Goal: Task Accomplishment & Management: Complete application form

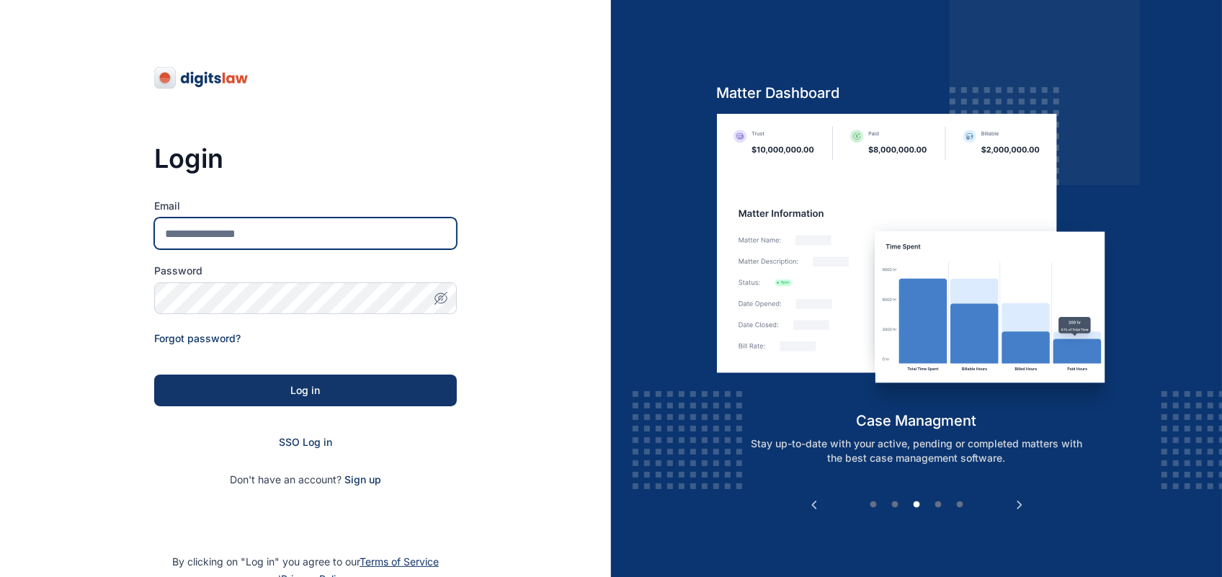
click at [442, 218] on input "Email" at bounding box center [305, 234] width 303 height 32
type input "**********"
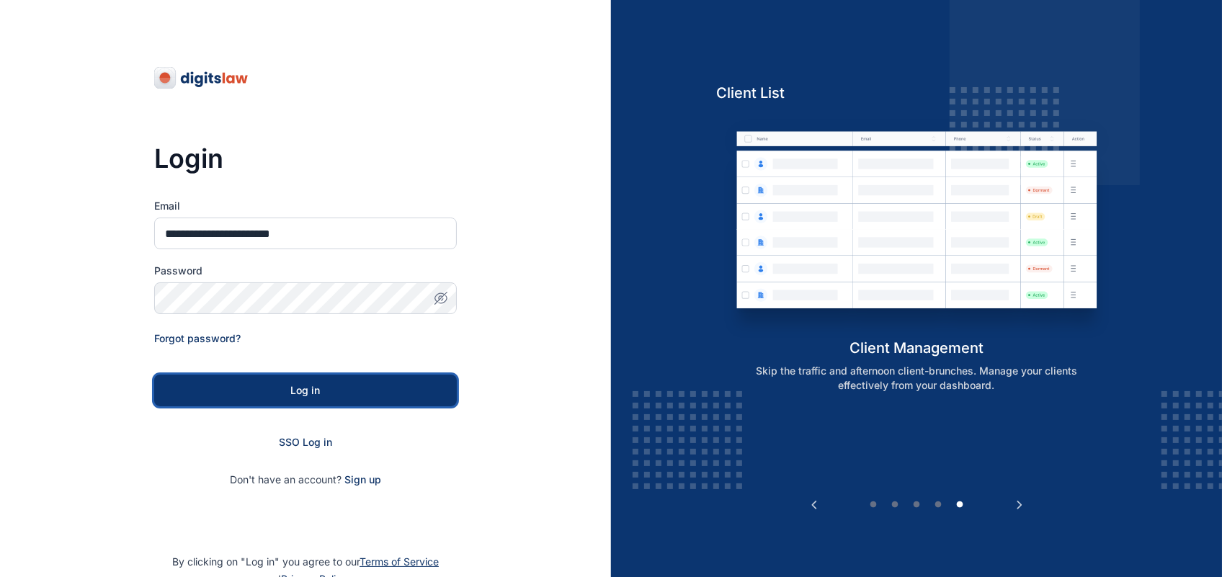
click at [333, 376] on button "Log in" at bounding box center [305, 391] width 303 height 32
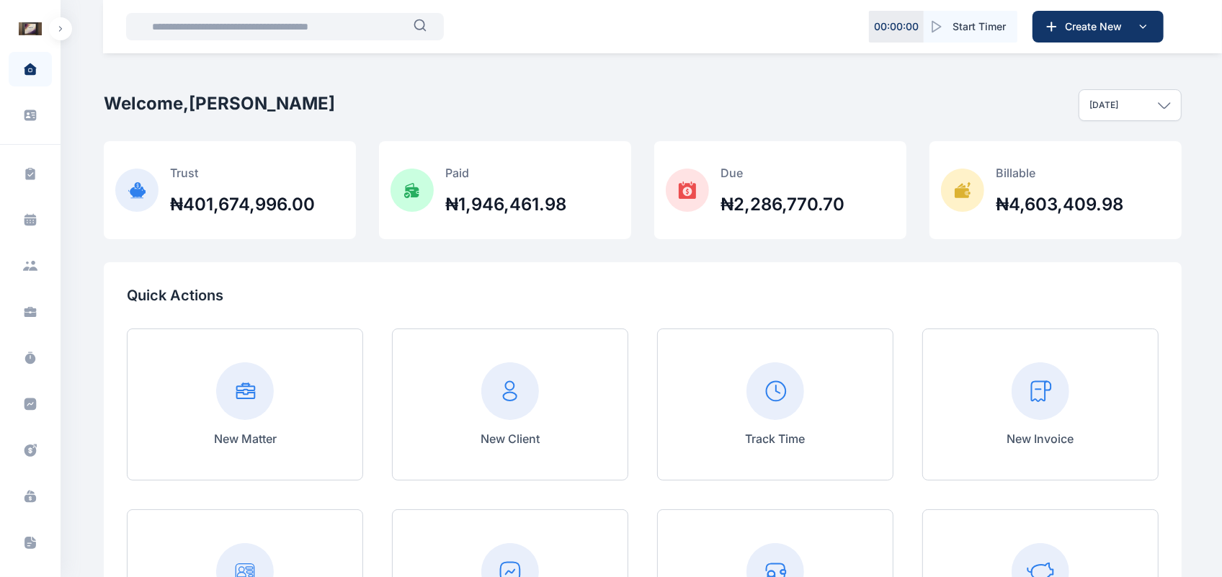
click at [58, 15] on div "Zeek Law Firm Dashboard dashboard Conflict-Check conflict-check Task Management…" at bounding box center [30, 288] width 61 height 577
drag, startPoint x: 62, startPoint y: 13, endPoint x: 62, endPoint y: 32, distance: 19.5
click at [62, 32] on button "button" at bounding box center [60, 28] width 23 height 23
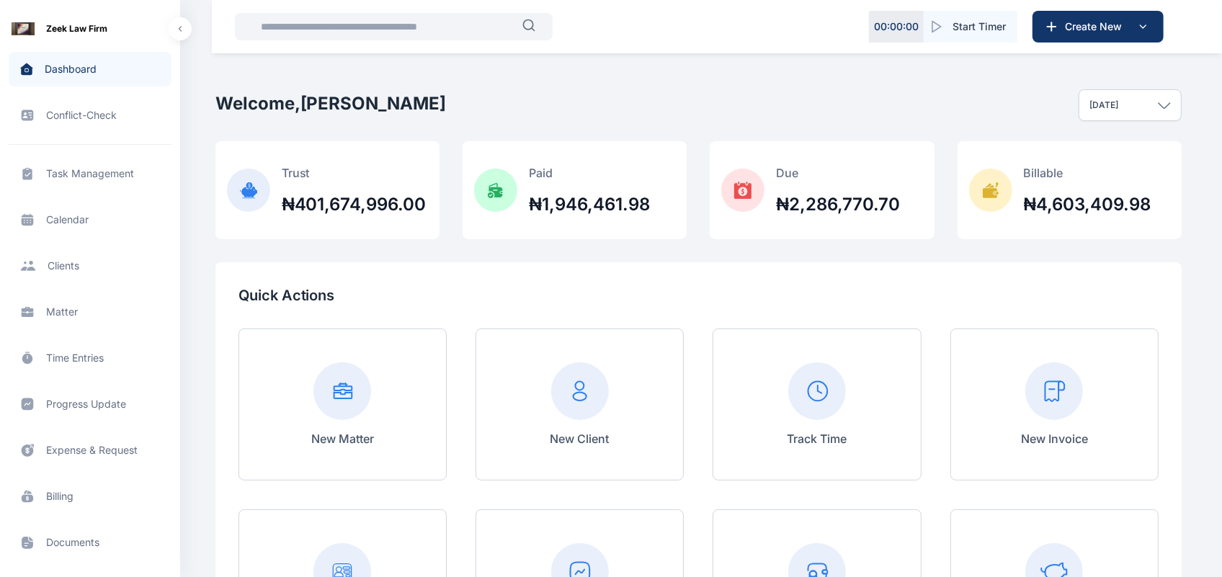
click at [74, 325] on span "Matter matter matter" at bounding box center [90, 312] width 163 height 35
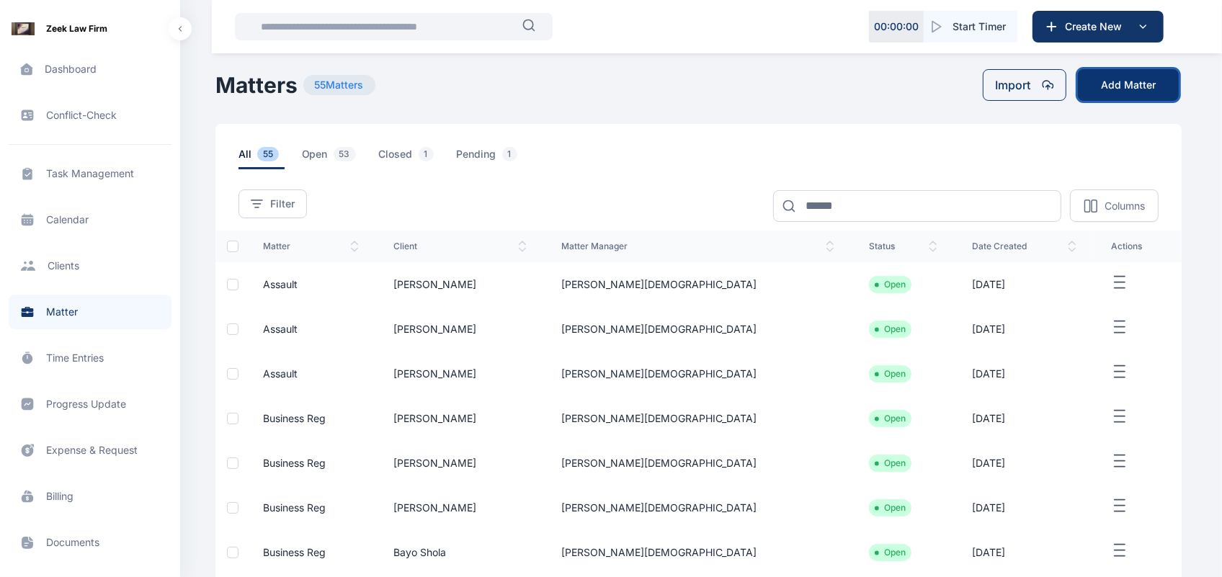
click at [1125, 86] on button "Add Matter" at bounding box center [1128, 85] width 101 height 32
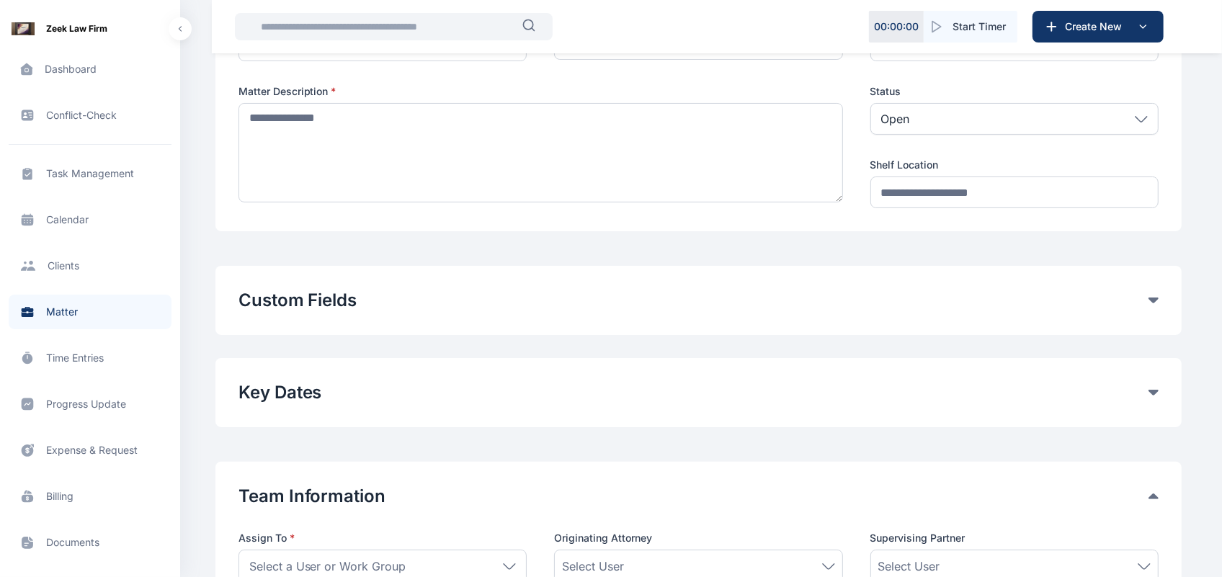
scroll to position [239, 0]
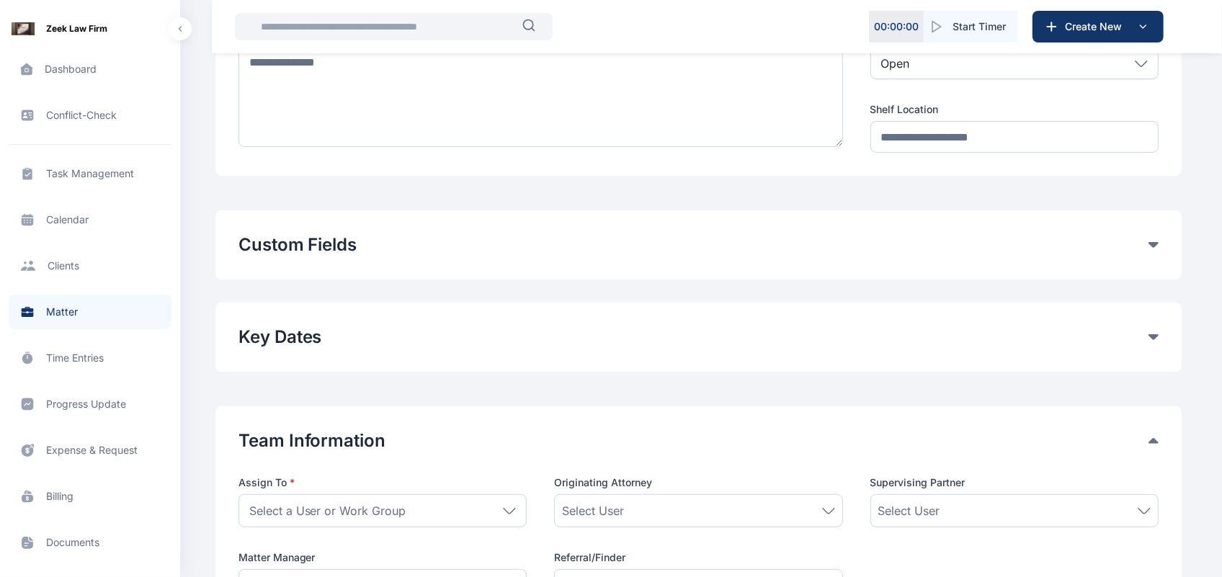
click at [1157, 242] on icon at bounding box center [1154, 245] width 10 height 6
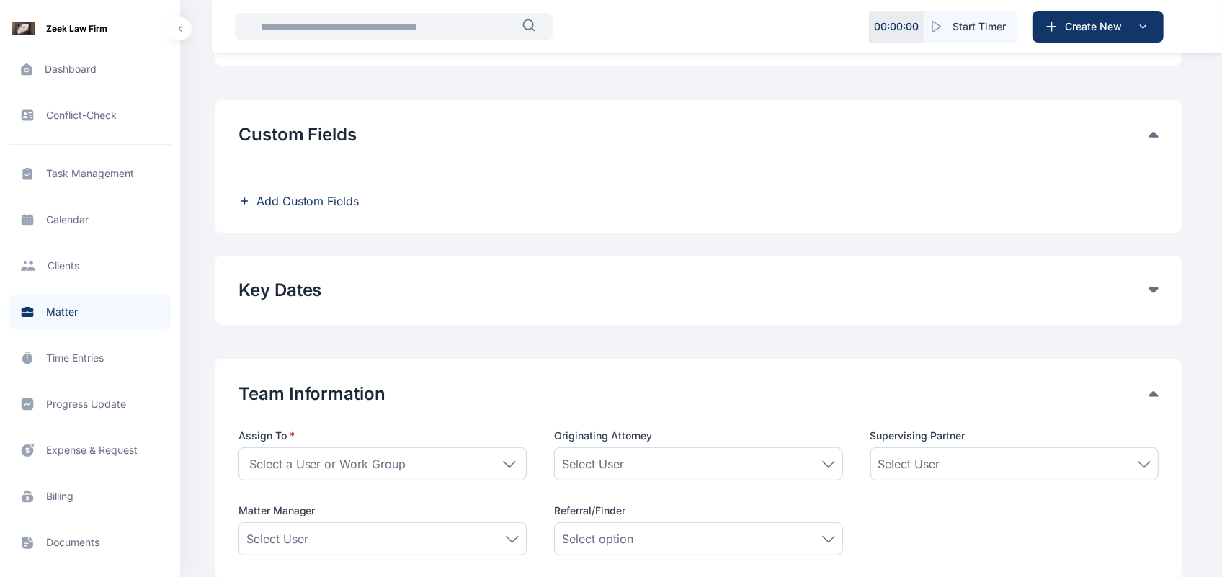
scroll to position [375, 0]
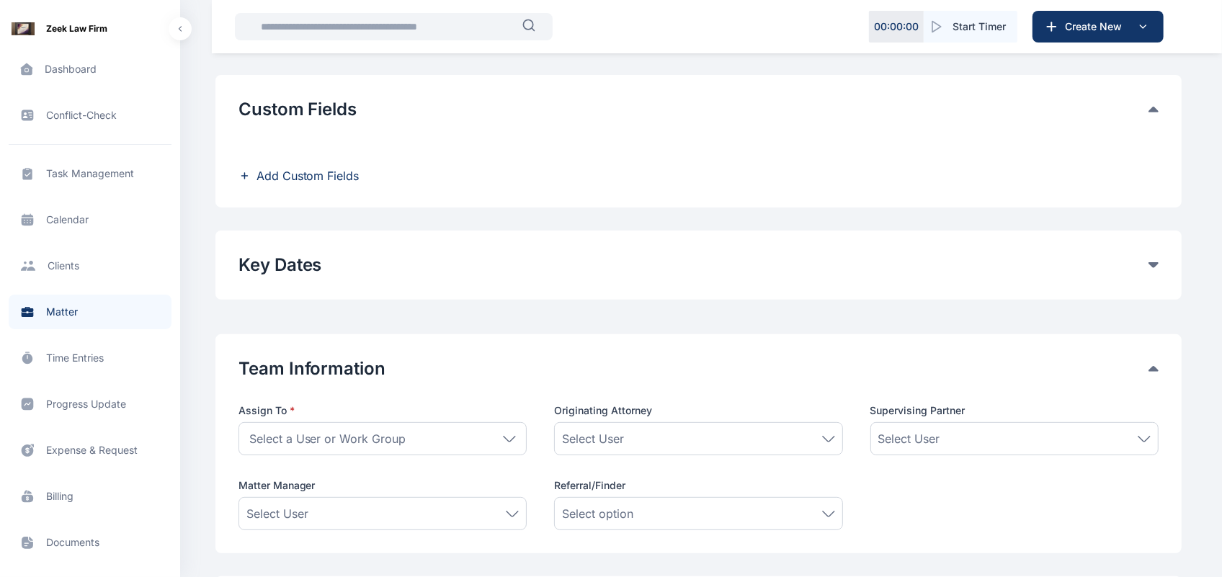
click at [334, 172] on span "Add Custom Fields" at bounding box center [308, 175] width 103 height 17
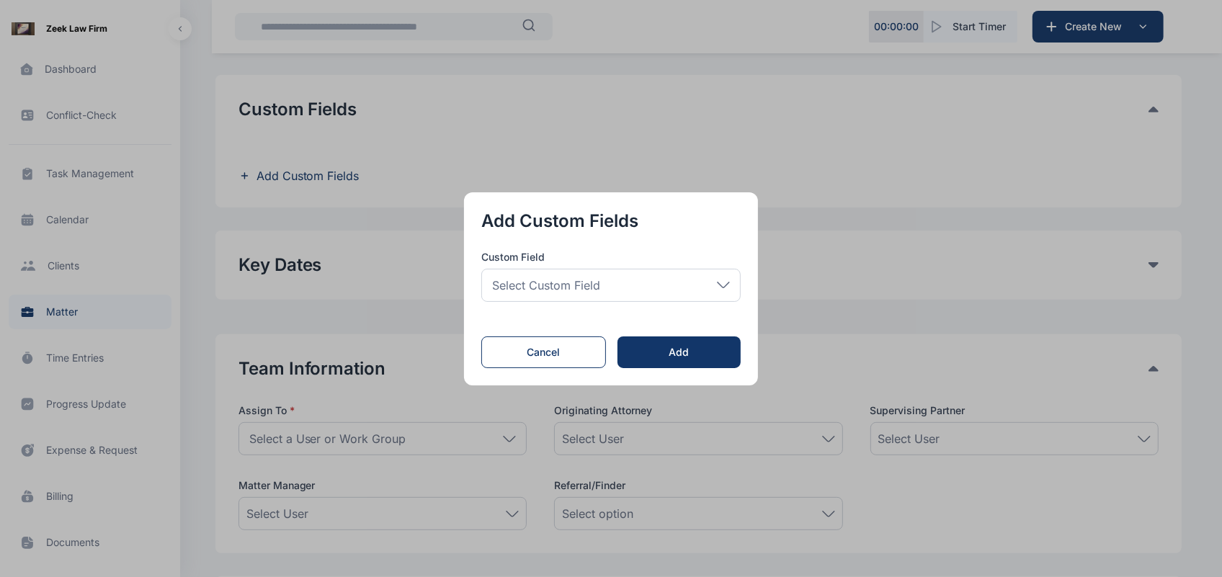
click at [571, 285] on span "Select Custom Field" at bounding box center [546, 285] width 108 height 17
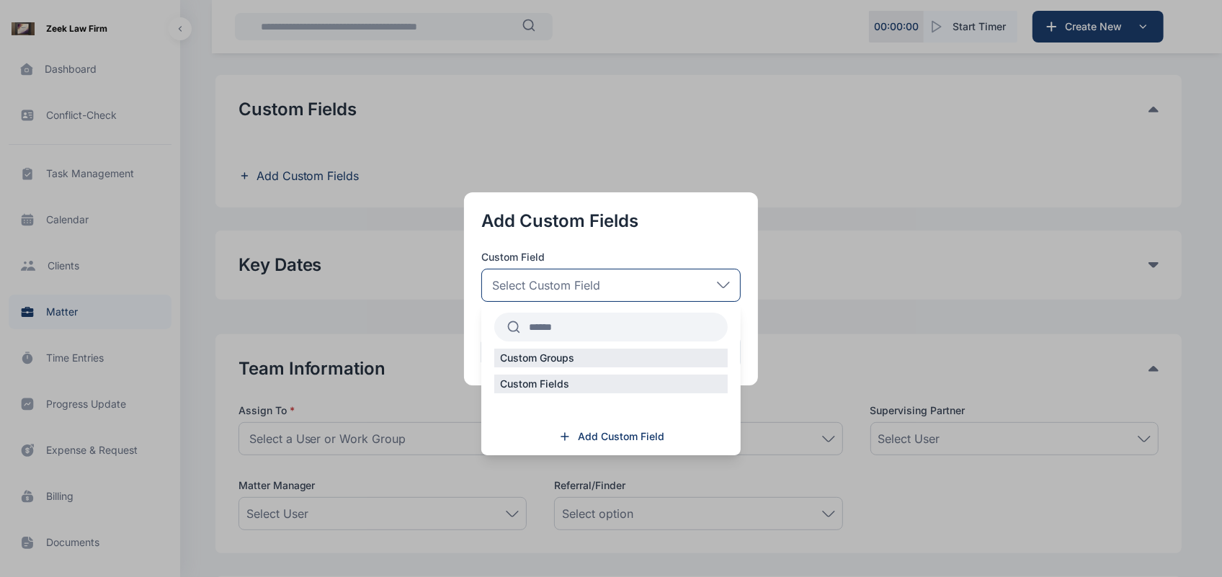
click at [606, 381] on div "Custom Fields" at bounding box center [611, 384] width 234 height 19
drag, startPoint x: 606, startPoint y: 381, endPoint x: 838, endPoint y: 347, distance: 234.4
click at [838, 347] on div "Add Custom Fields Custom Field Select Custom Field Custom Groups Custom Fields …" at bounding box center [611, 288] width 1222 height 577
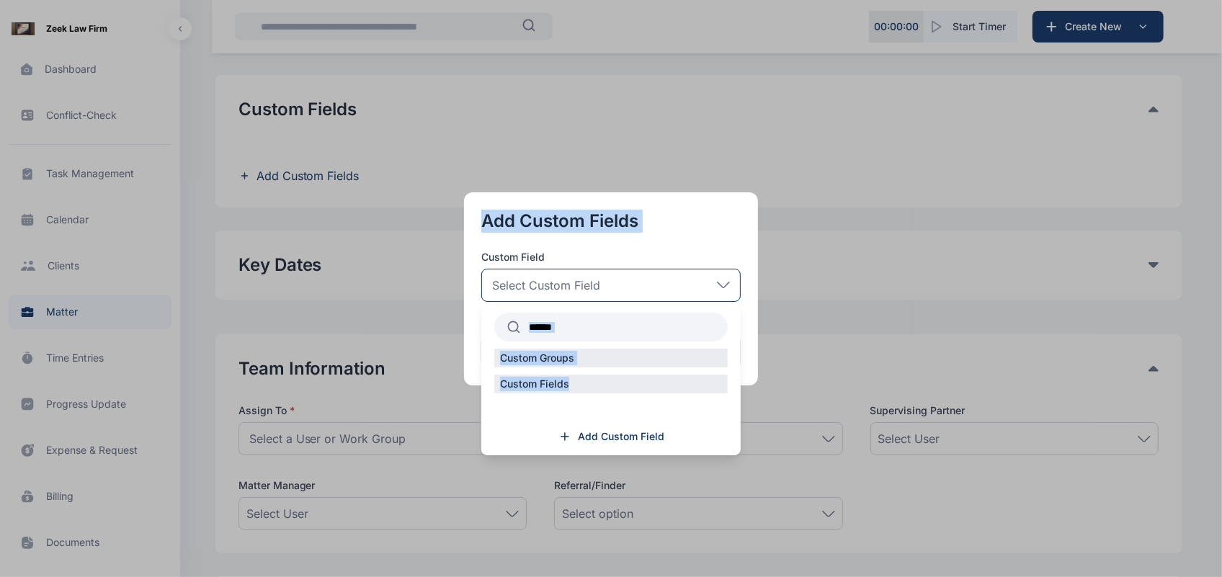
click at [838, 347] on button "button" at bounding box center [611, 288] width 1222 height 577
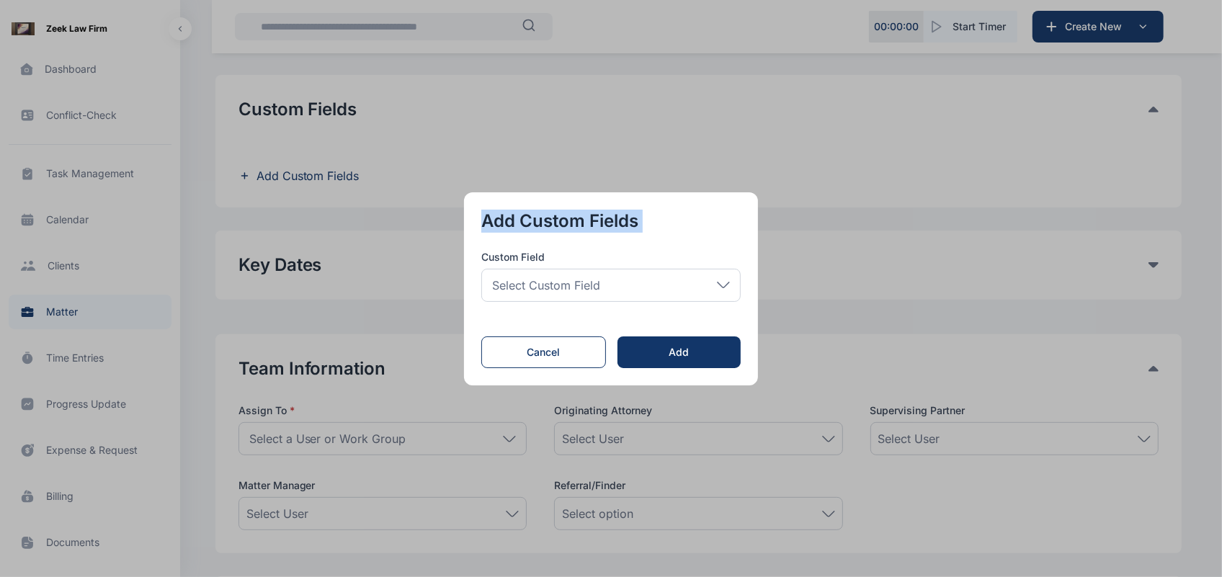
click at [838, 347] on button "button" at bounding box center [611, 288] width 1222 height 577
click at [520, 351] on button "Cancel" at bounding box center [543, 353] width 125 height 32
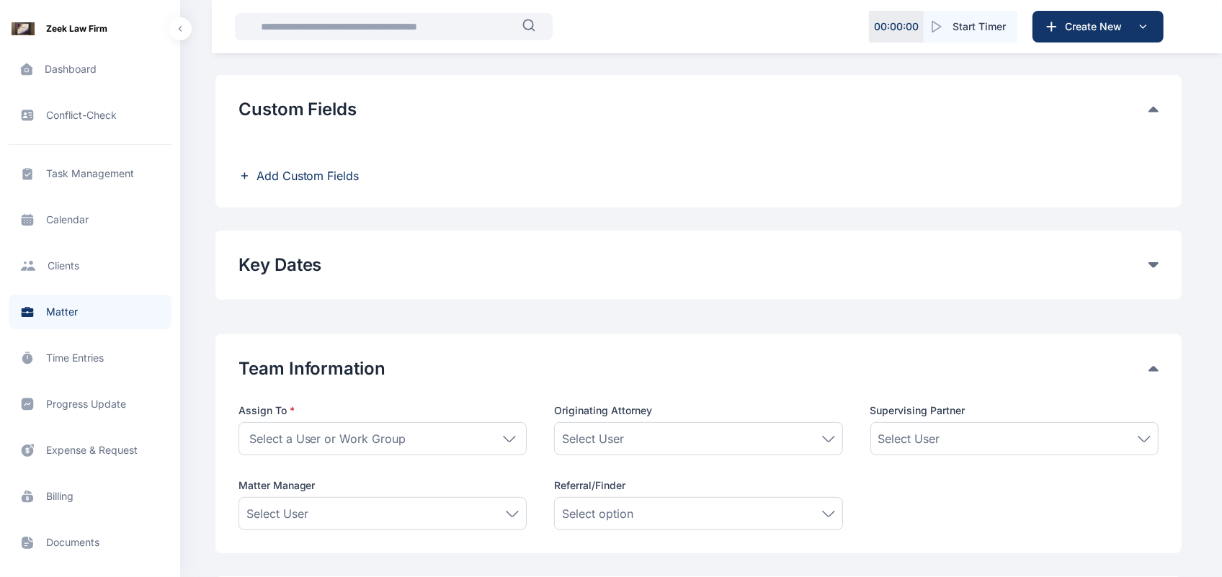
click at [298, 256] on button "Key Dates" at bounding box center [694, 265] width 910 height 23
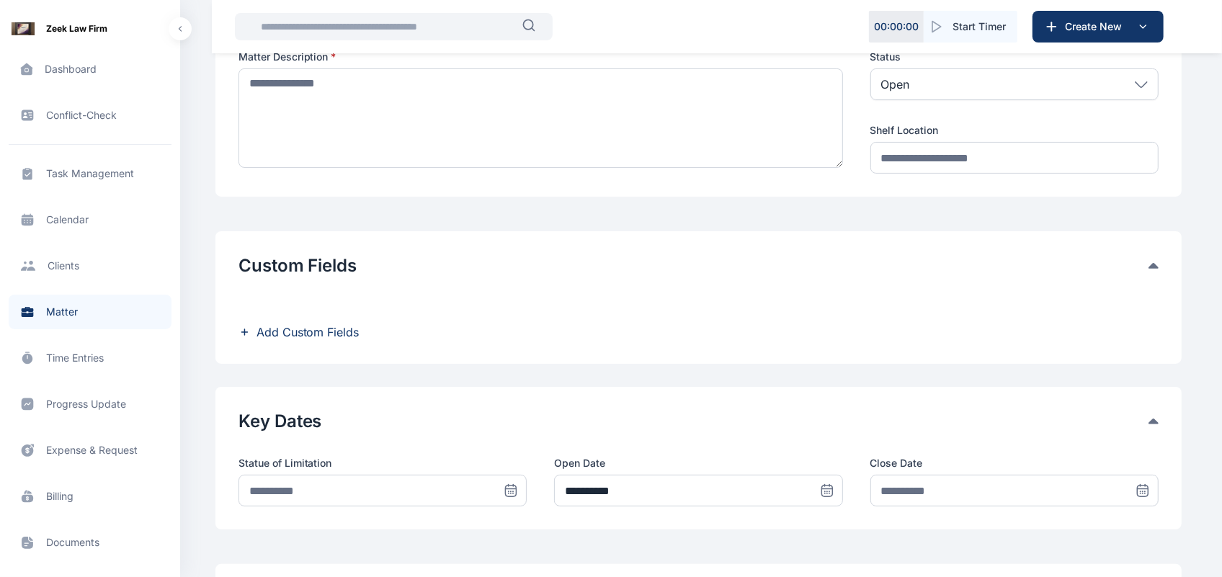
scroll to position [225, 0]
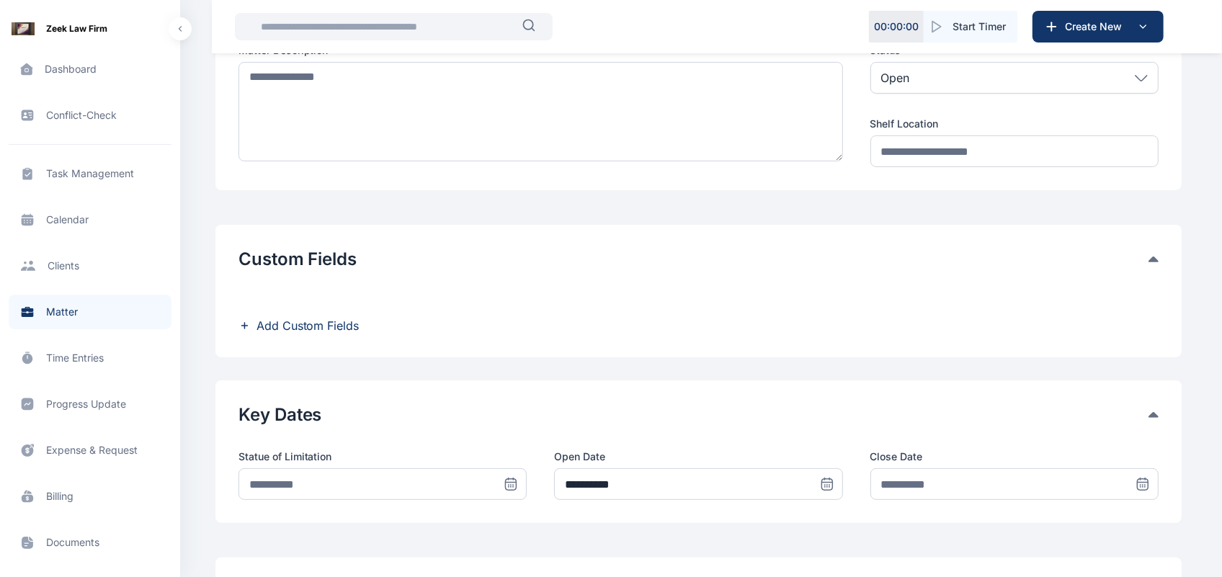
click at [333, 339] on div "Custom Fields Add Custom Fields" at bounding box center [698, 291] width 966 height 133
click at [319, 326] on span "Add Custom Fields" at bounding box center [308, 325] width 103 height 17
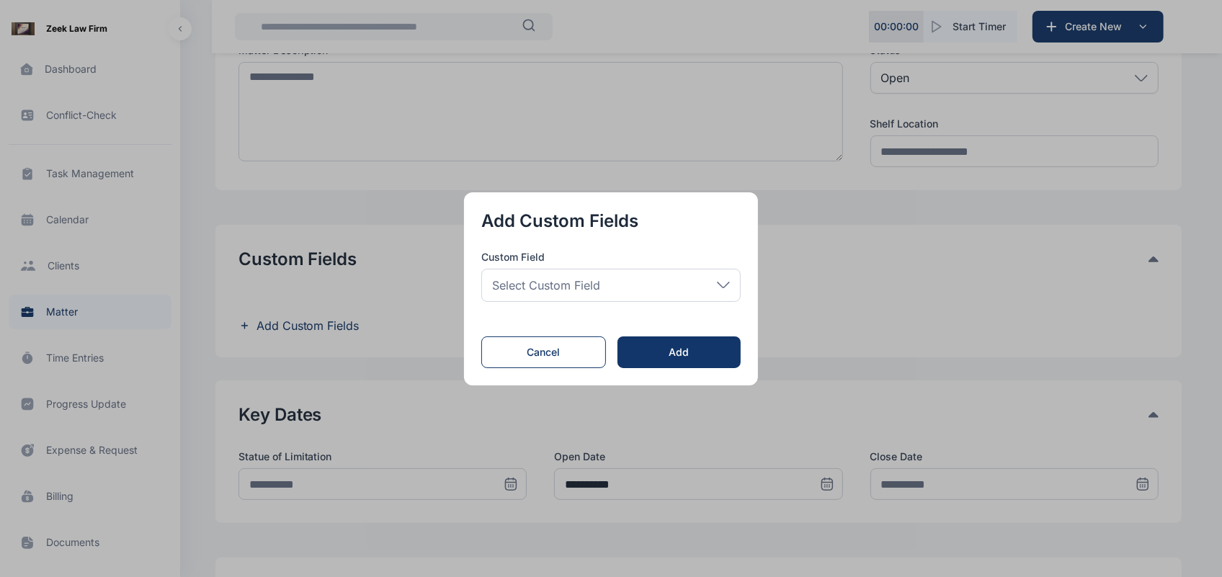
click at [610, 293] on div "Select Custom Field" at bounding box center [610, 285] width 259 height 33
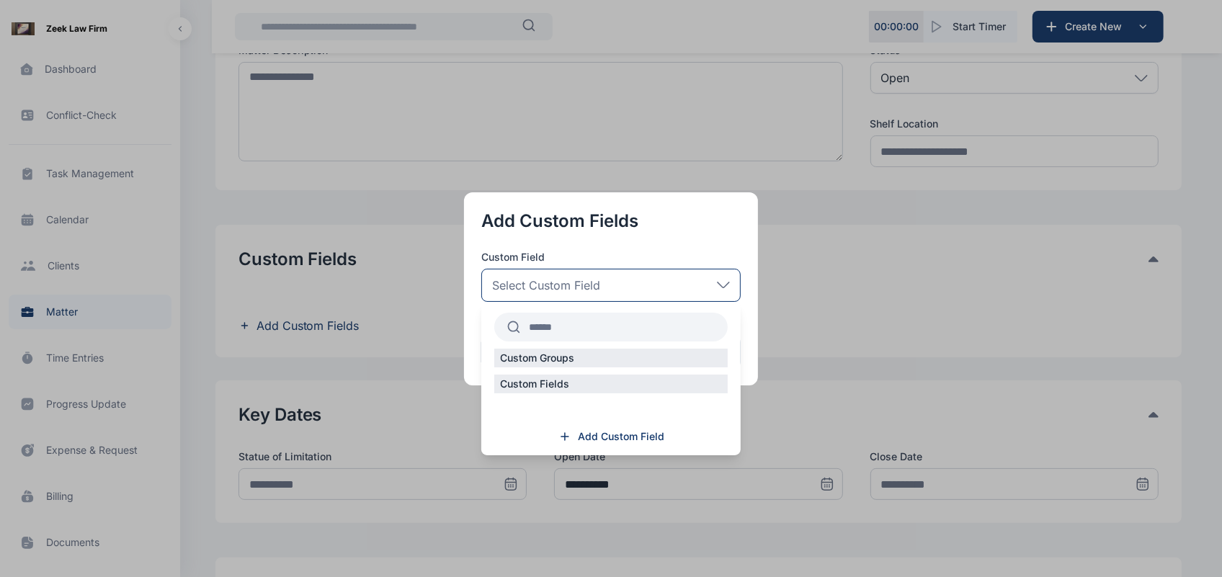
click at [520, 383] on p "Custom Fields" at bounding box center [534, 384] width 81 height 14
click at [553, 383] on p "Custom Fields" at bounding box center [534, 384] width 81 height 14
click at [572, 382] on p "Custom Fields" at bounding box center [534, 384] width 81 height 14
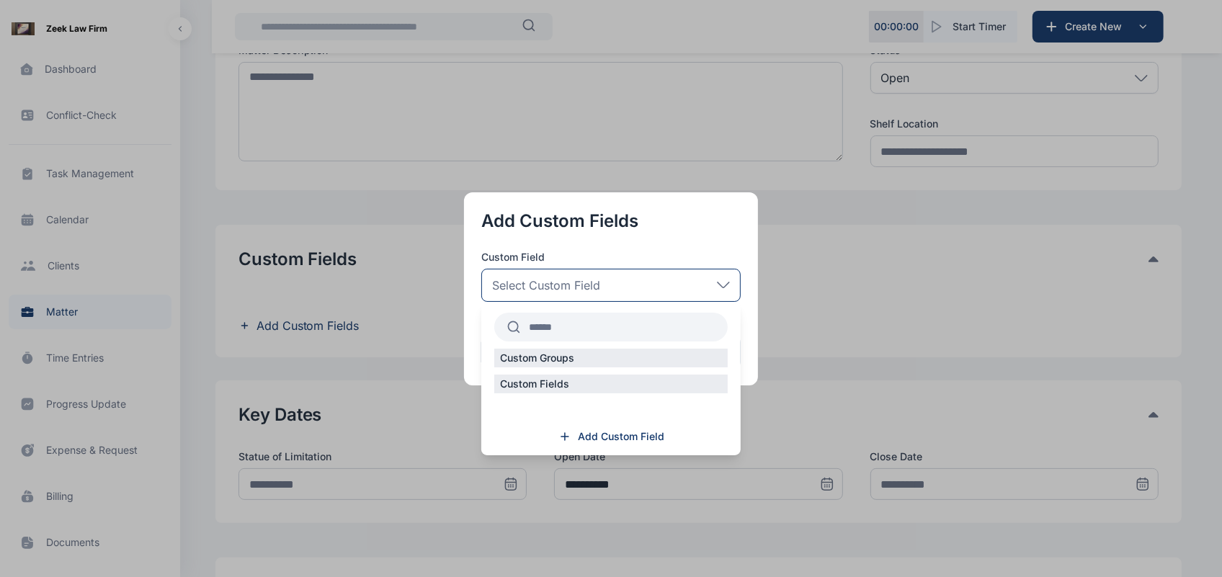
click at [636, 379] on div "Custom Fields" at bounding box center [611, 384] width 234 height 19
click at [657, 383] on div "Custom Fields" at bounding box center [611, 384] width 234 height 19
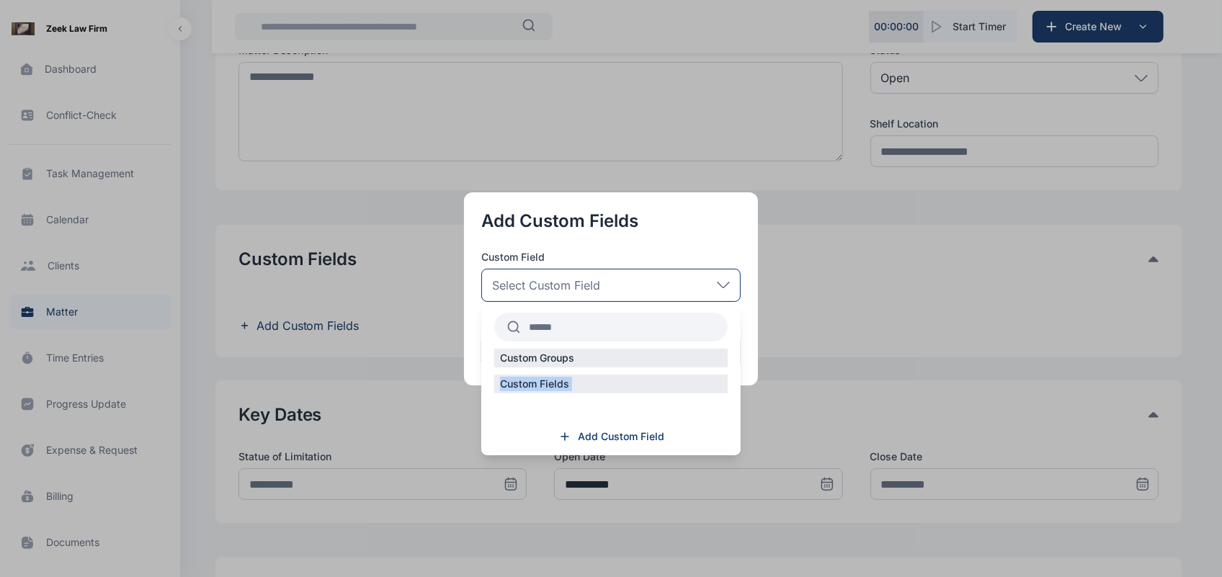
click at [721, 283] on icon at bounding box center [723, 285] width 13 height 6
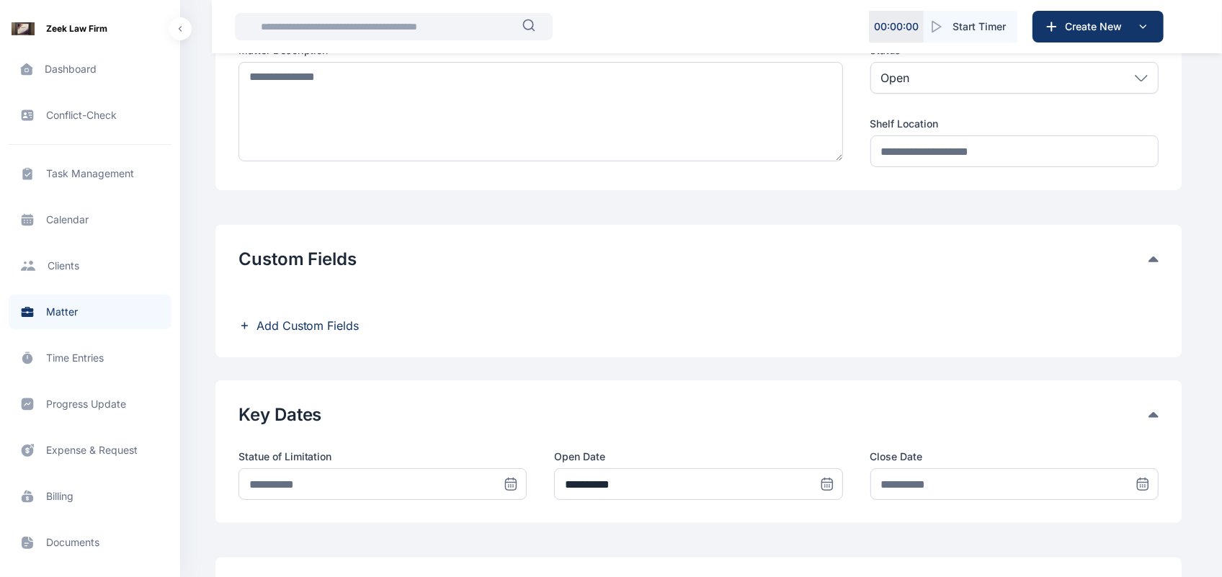
click at [355, 337] on div "Custom Fields Add Custom Fields" at bounding box center [698, 291] width 966 height 133
click at [326, 329] on span "Add Custom Fields" at bounding box center [308, 325] width 103 height 17
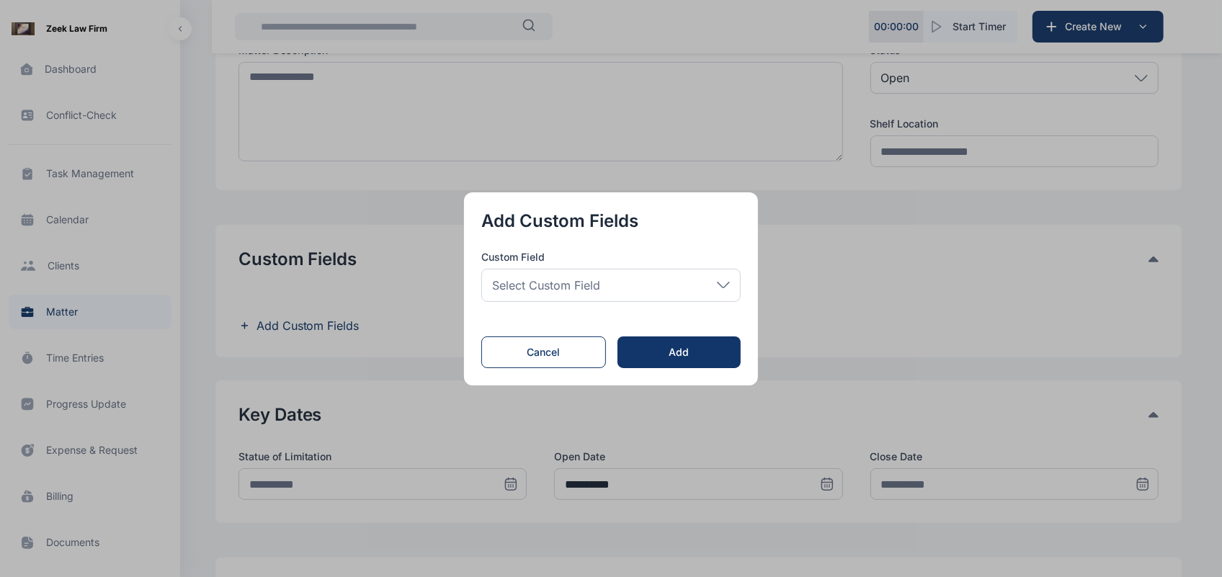
click at [584, 290] on span "Select Custom Field" at bounding box center [546, 285] width 108 height 17
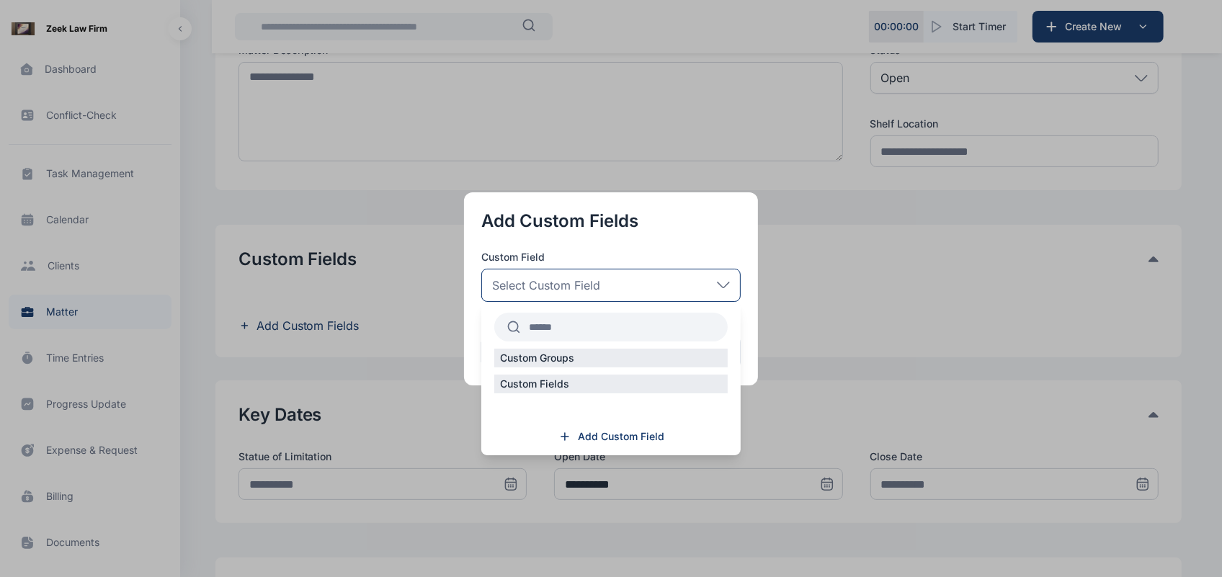
click at [548, 365] on div "Custom Groups" at bounding box center [611, 358] width 234 height 19
click at [549, 384] on p "Custom Fields" at bounding box center [534, 384] width 81 height 14
drag, startPoint x: 628, startPoint y: 450, endPoint x: 641, endPoint y: 425, distance: 28.4
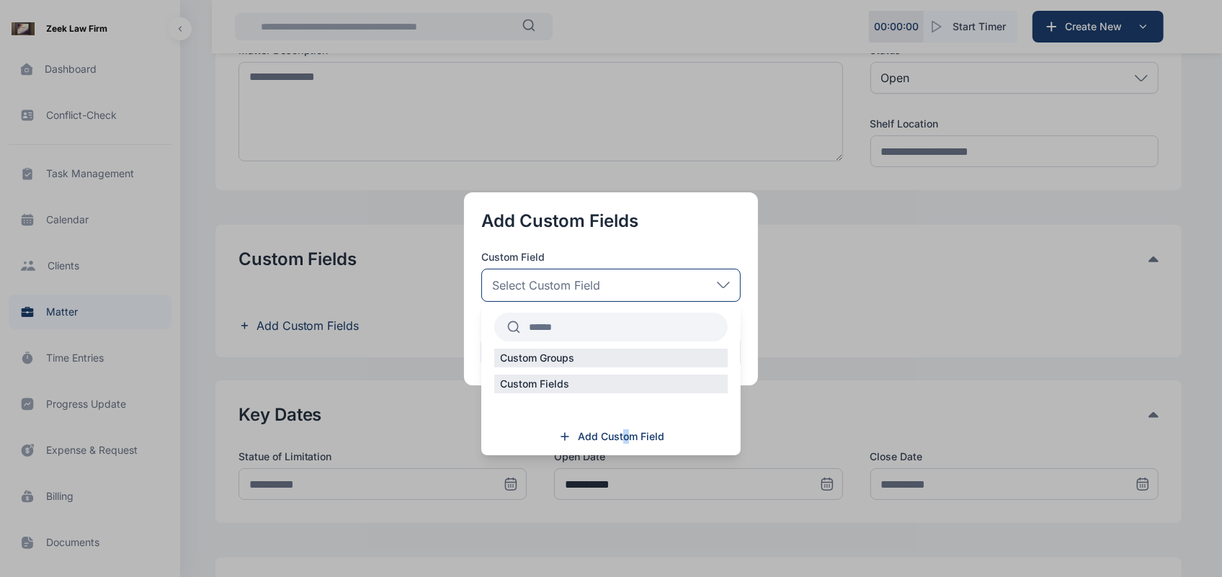
click at [641, 425] on div "Custom Groups Custom Fields Add Custom Field" at bounding box center [610, 379] width 259 height 154
click at [646, 432] on span "Add Custom Field" at bounding box center [621, 437] width 86 height 14
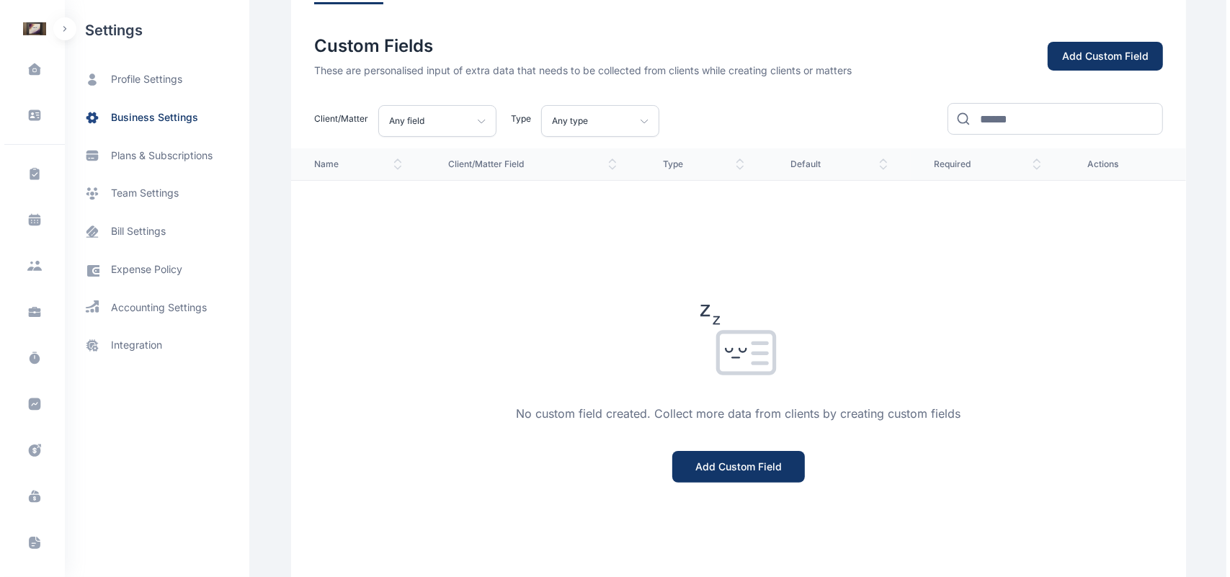
scroll to position [120, 0]
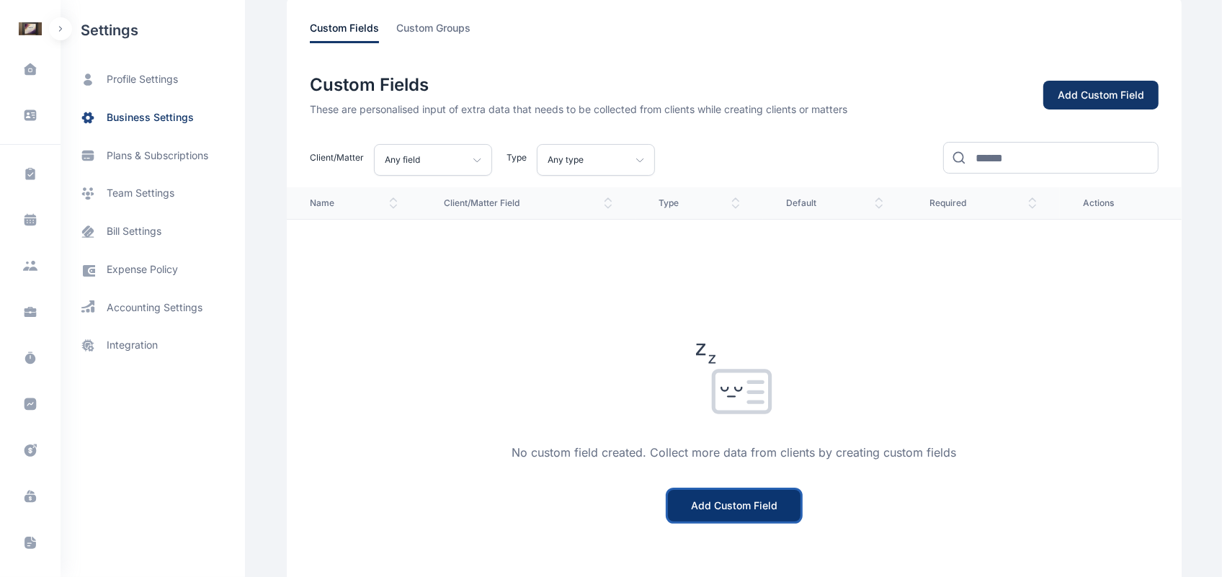
click at [697, 490] on button "Add Custom Field" at bounding box center [734, 506] width 133 height 32
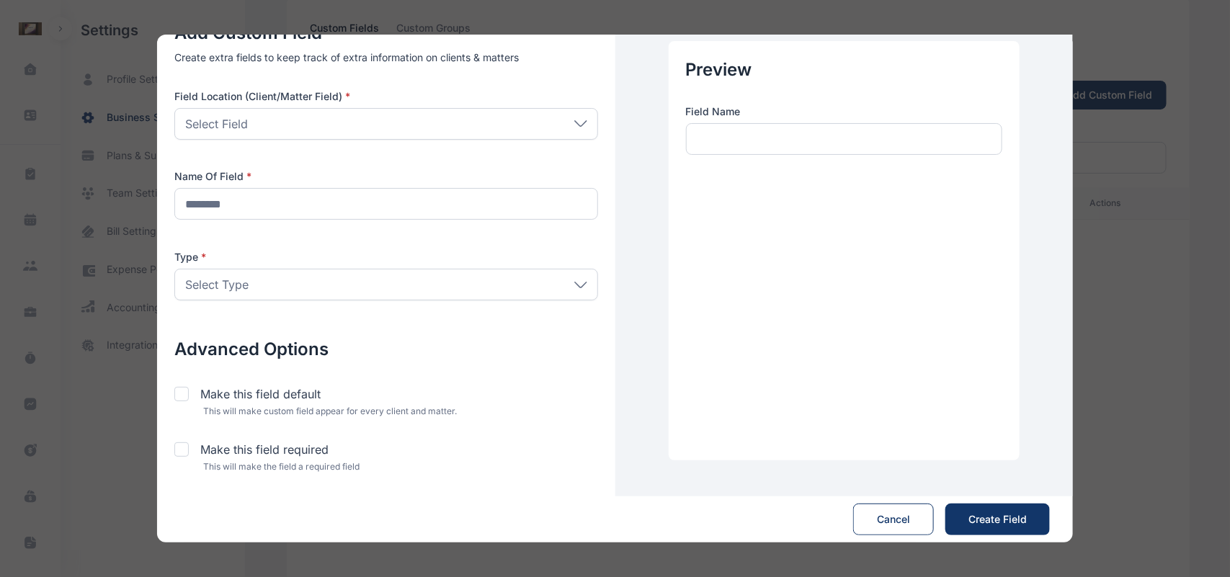
scroll to position [0, 0]
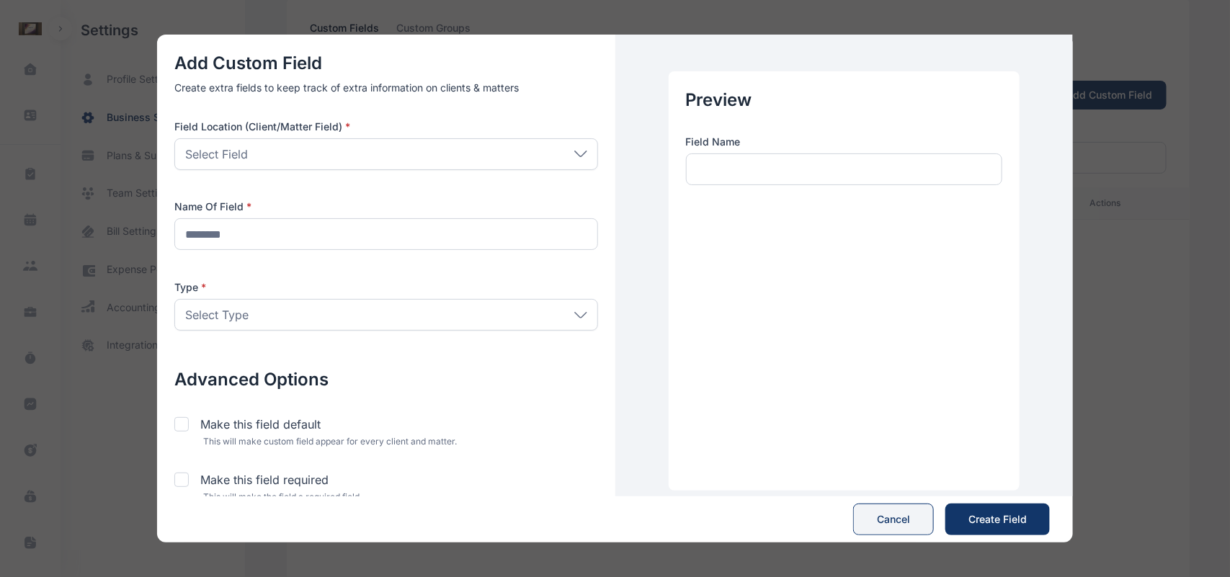
click at [917, 528] on button "Cancel" at bounding box center [893, 520] width 81 height 32
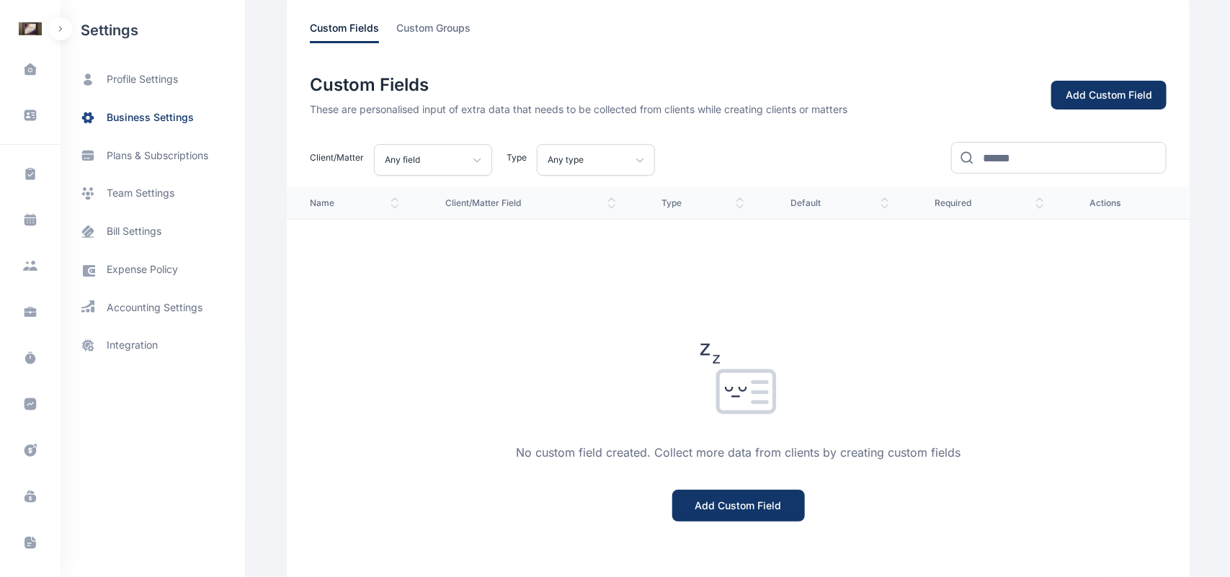
click at [1065, 88] on button "Add Custom Field" at bounding box center [1109, 96] width 115 height 30
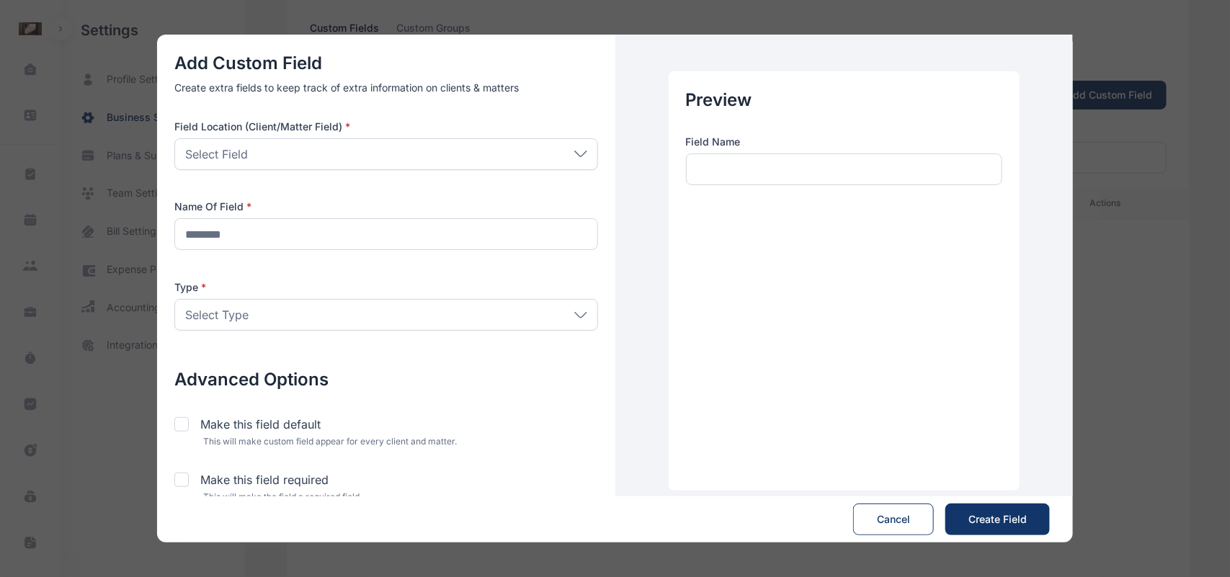
click at [1126, 65] on div "Add Custom Field Create extra fields to keep track of extra information on clie…" at bounding box center [615, 288] width 1230 height 577
click at [881, 517] on button "Cancel" at bounding box center [893, 520] width 81 height 32
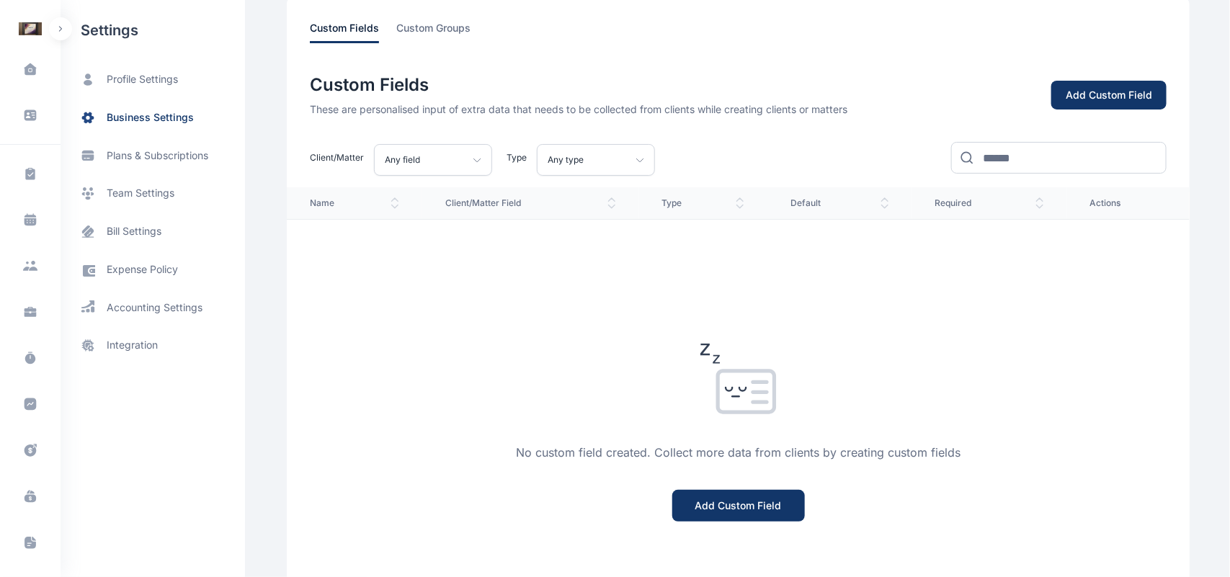
click at [476, 159] on icon at bounding box center [478, 160] width 8 height 6
click at [531, 355] on div "No custom field created. Collect more data from clients by creating custom fiel…" at bounding box center [738, 449] width 903 height 461
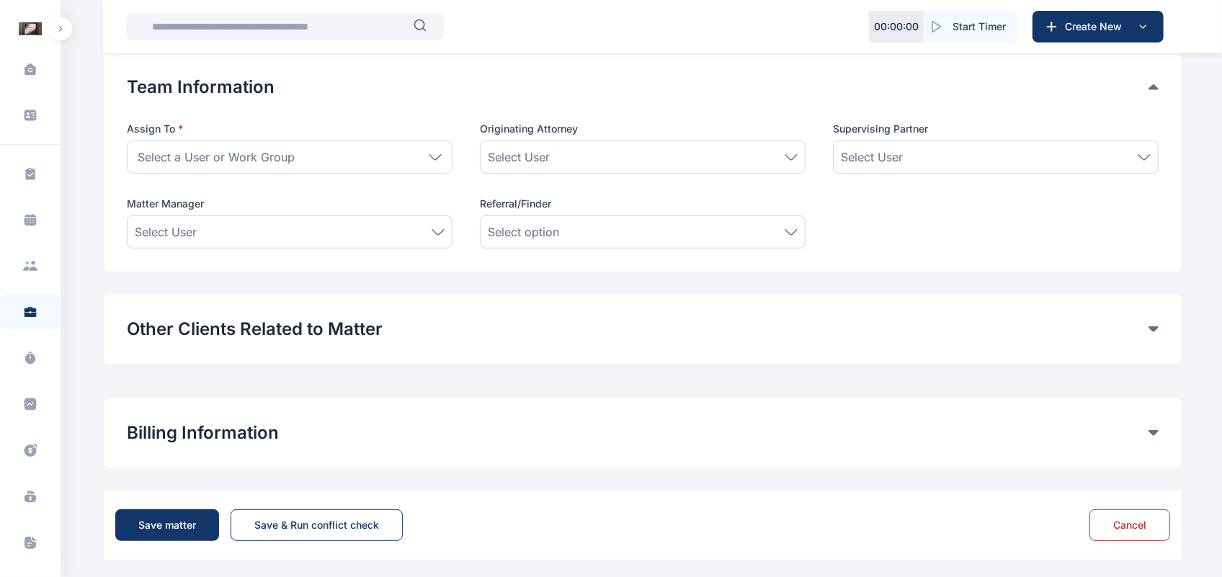
scroll to position [600, 0]
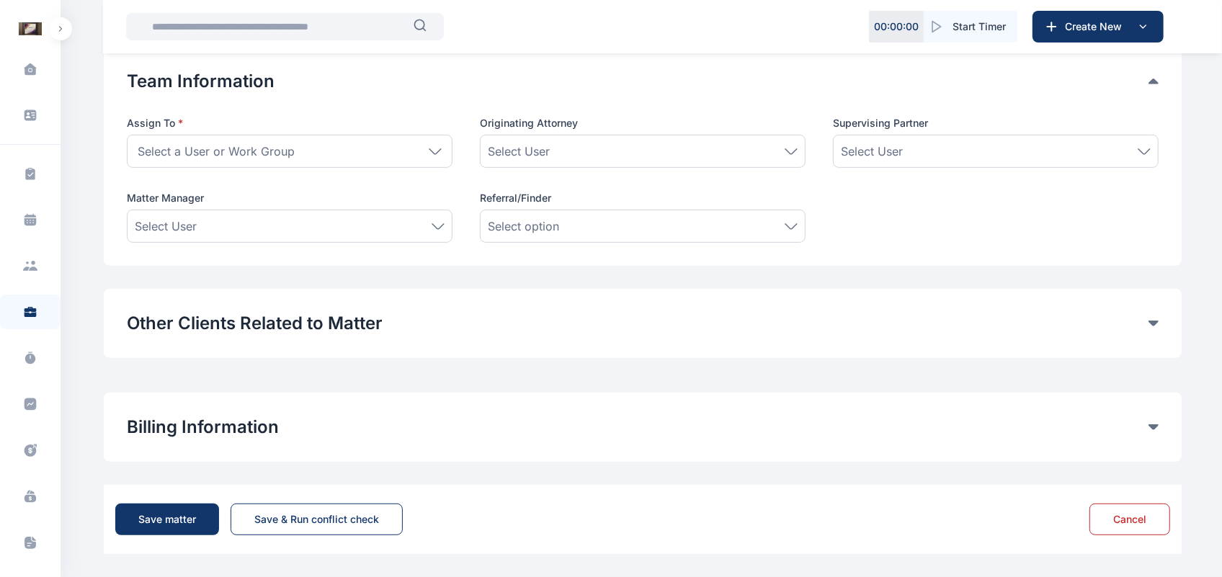
click at [202, 315] on button "Other Clients Related to Matter" at bounding box center [638, 323] width 1022 height 23
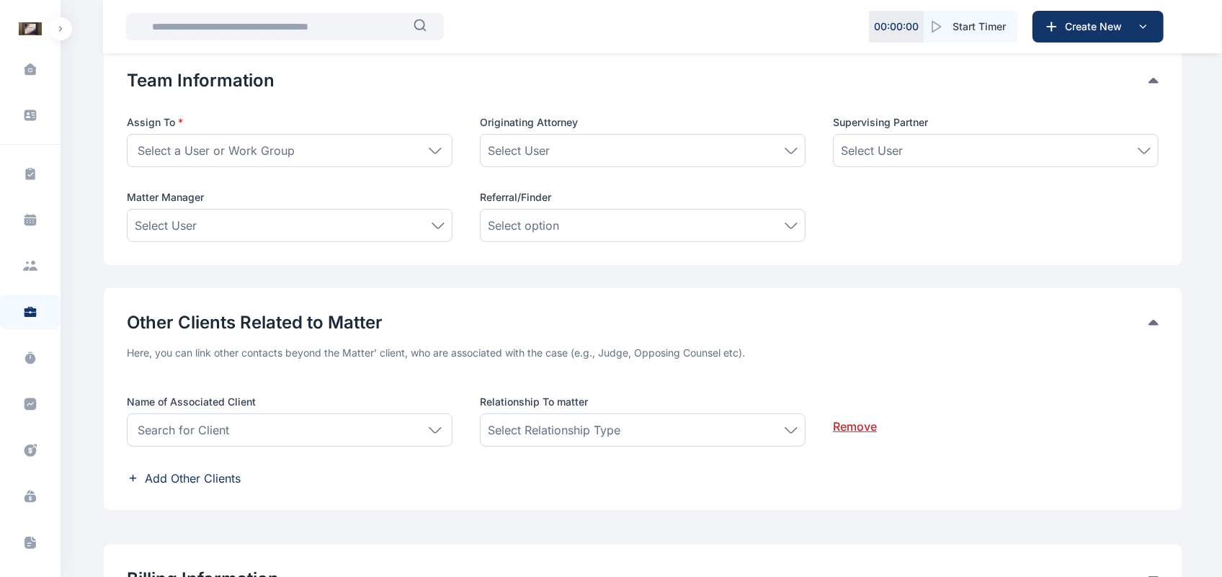
click at [202, 315] on button "Other Clients Related to Matter" at bounding box center [638, 322] width 1022 height 23
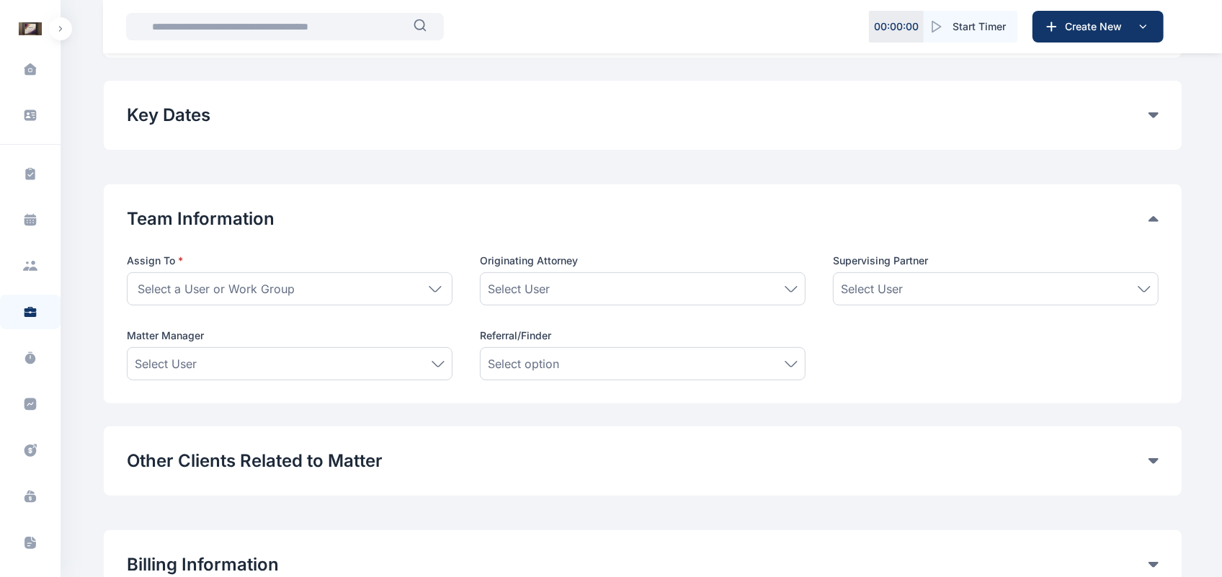
scroll to position [435, 0]
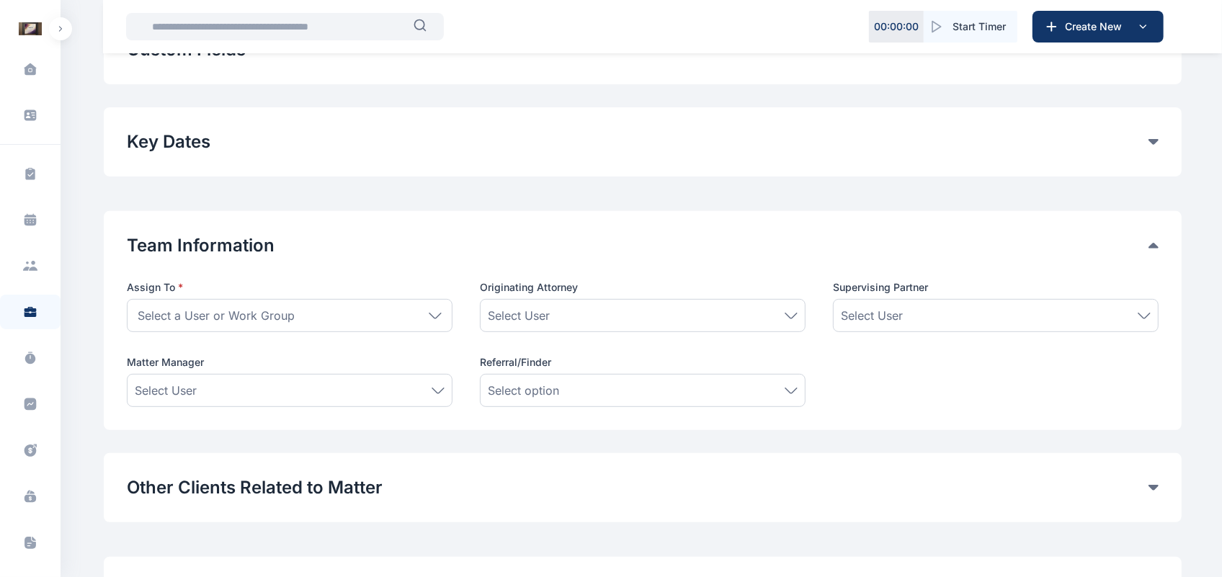
click at [203, 61] on button "Team Information" at bounding box center [638, 49] width 1022 height 23
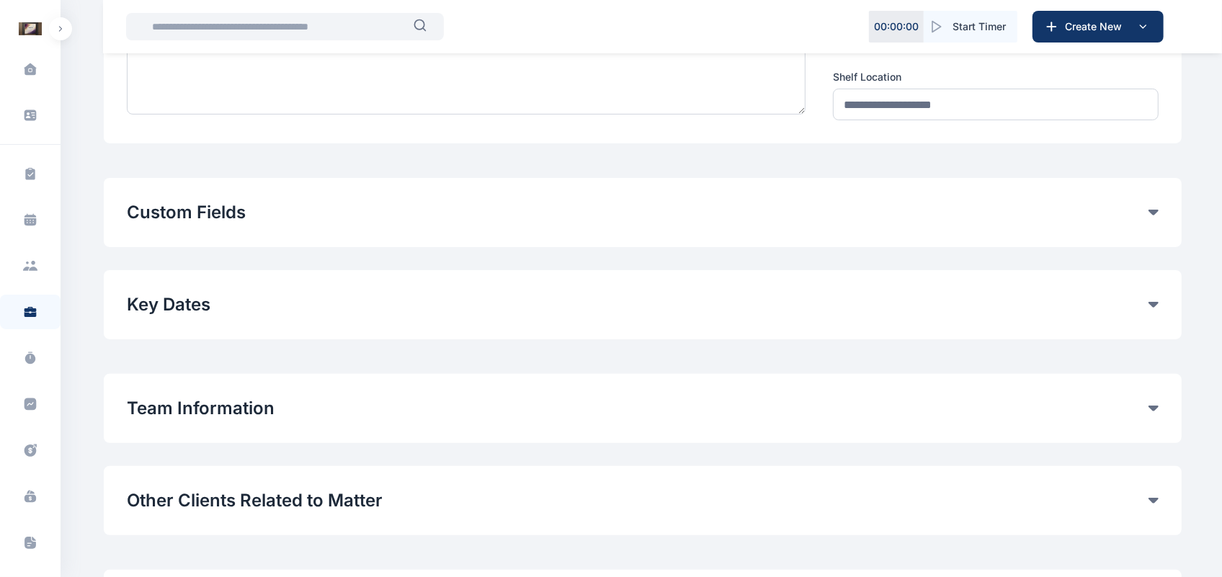
scroll to position [239, 0]
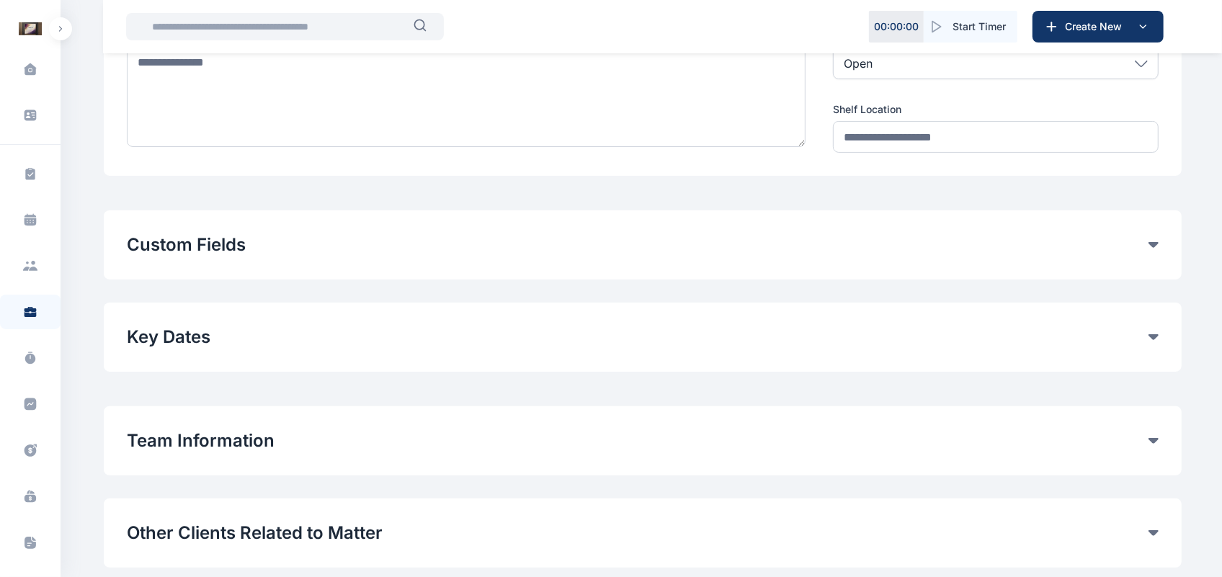
click at [174, 339] on button "Key Dates" at bounding box center [638, 337] width 1022 height 23
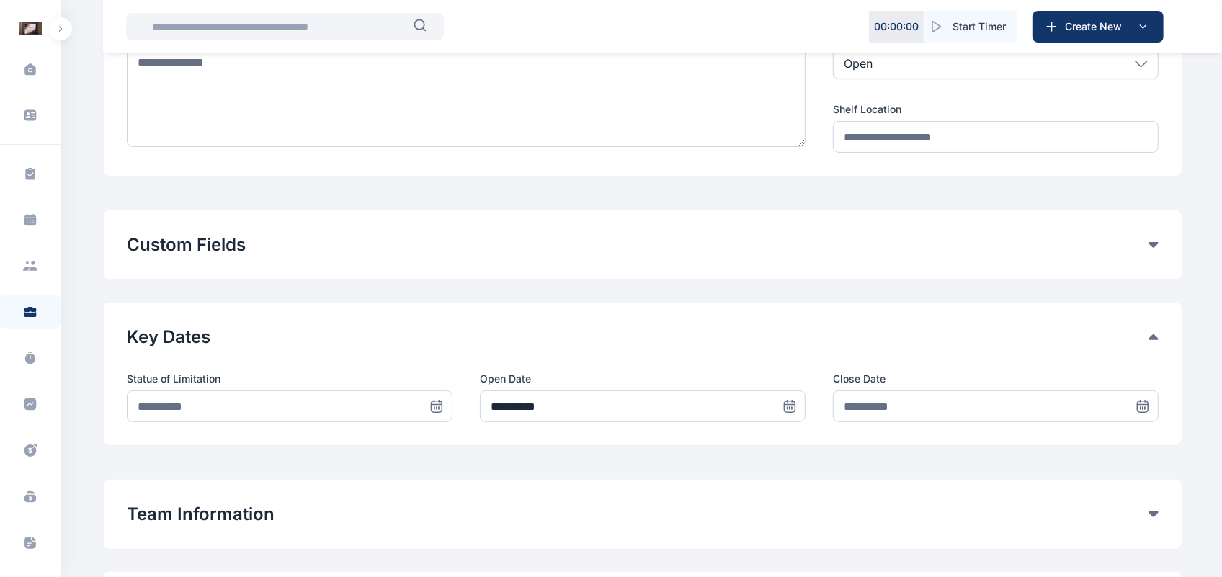
drag, startPoint x: 174, startPoint y: 339, endPoint x: 191, endPoint y: 249, distance: 91.7
click at [191, 249] on div "Add Matter Matter Details Client * Select Client Individual [PERSON_NAME] Folaw…" at bounding box center [643, 334] width 1078 height 1008
click at [173, 334] on button "Key Dates" at bounding box center [638, 337] width 1022 height 23
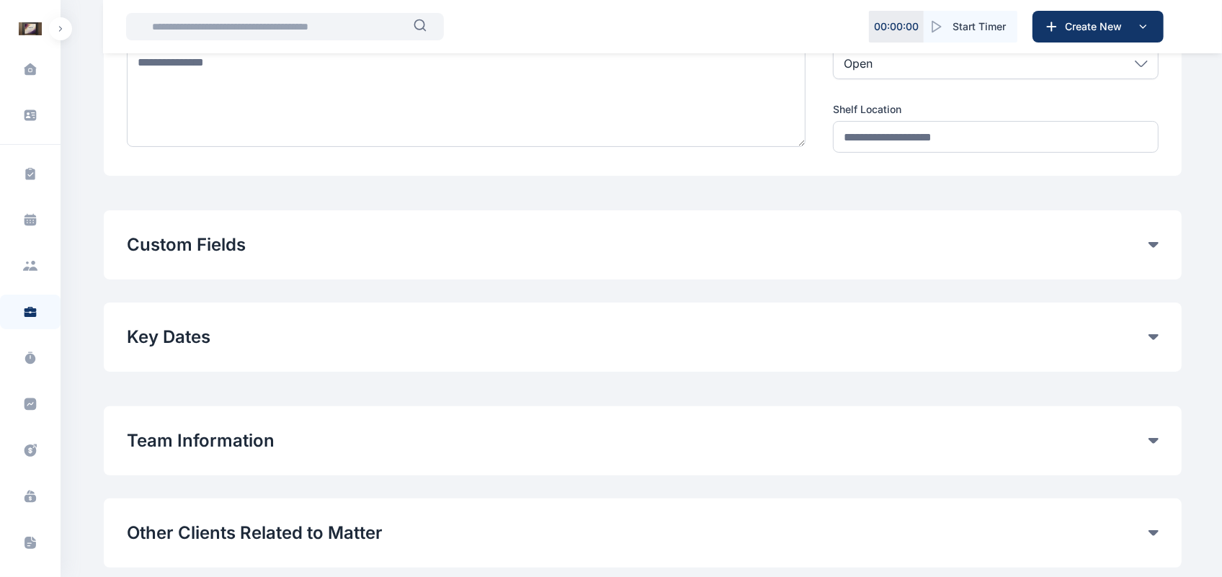
click at [185, 253] on button "Custom Fields" at bounding box center [638, 245] width 1022 height 23
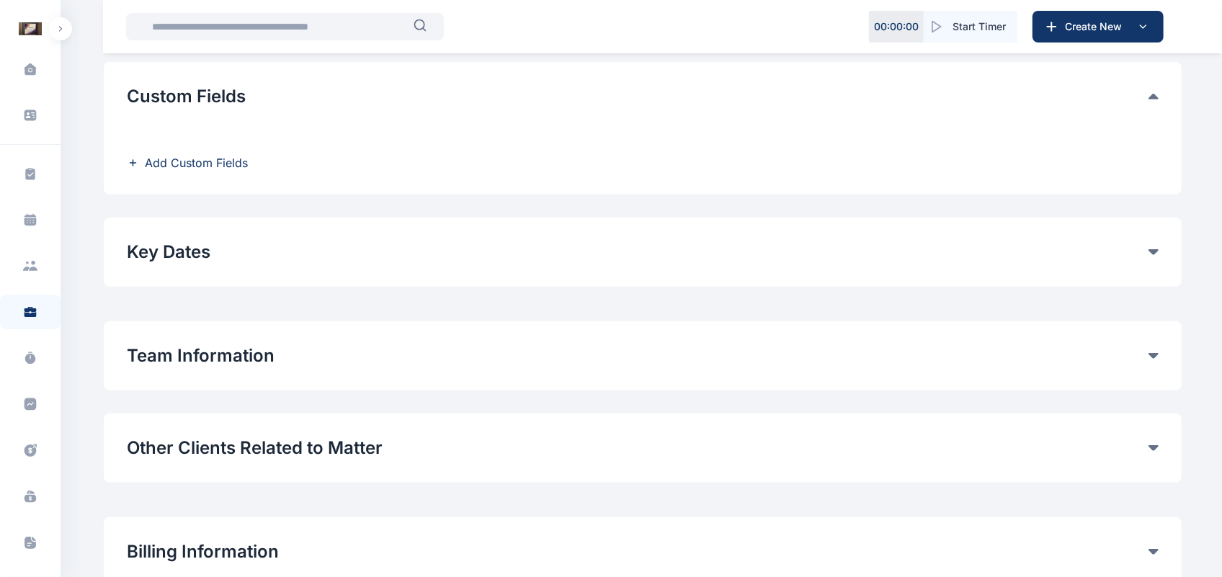
scroll to position [390, 0]
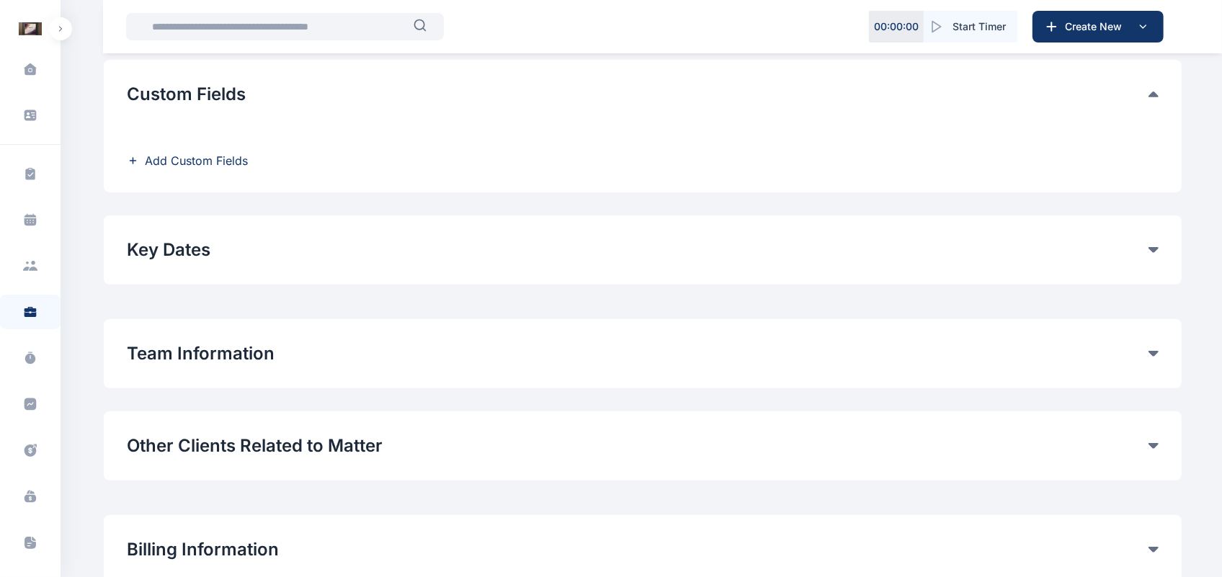
click at [137, 163] on icon at bounding box center [133, 161] width 12 height 12
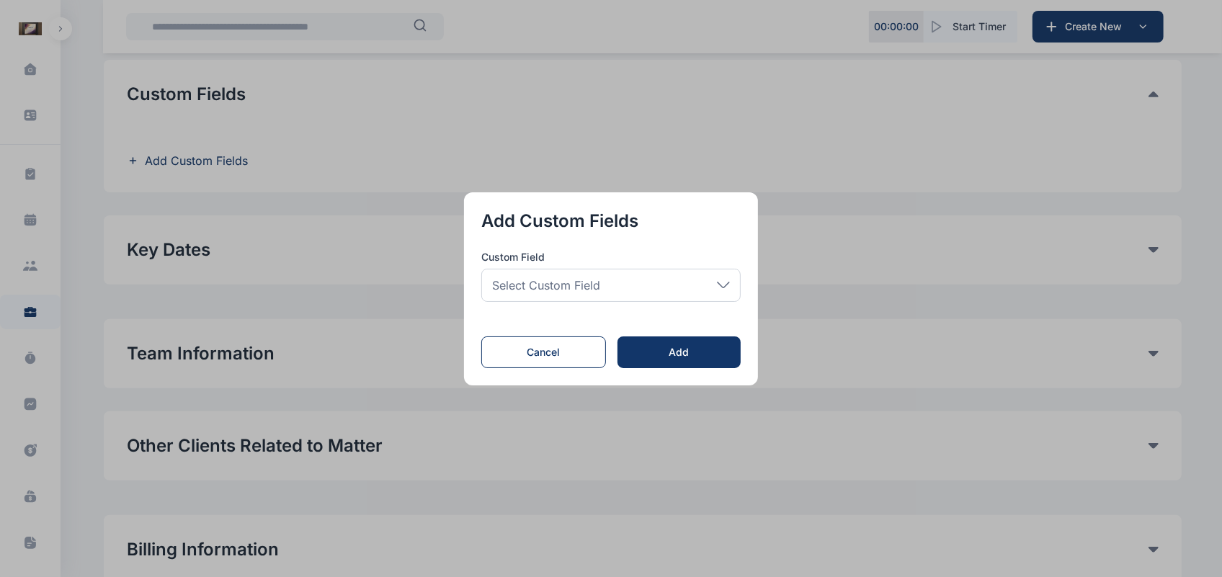
click at [703, 295] on div "Select Custom Field" at bounding box center [610, 285] width 259 height 33
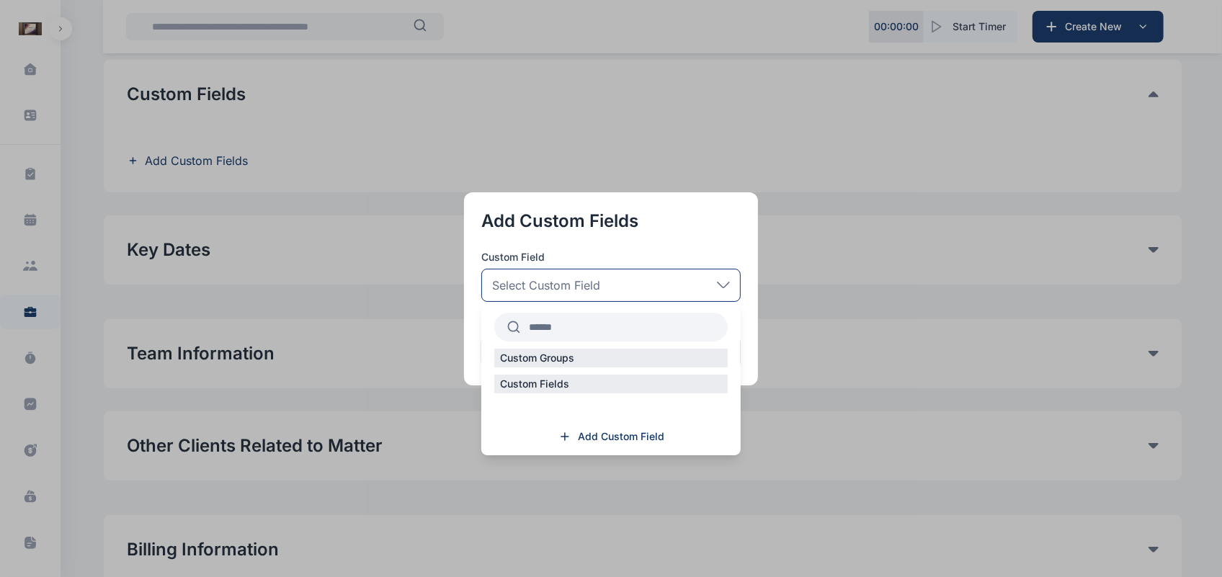
click at [610, 368] on div "Custom Groups" at bounding box center [610, 362] width 259 height 26
click at [840, 336] on button "button" at bounding box center [611, 288] width 1222 height 577
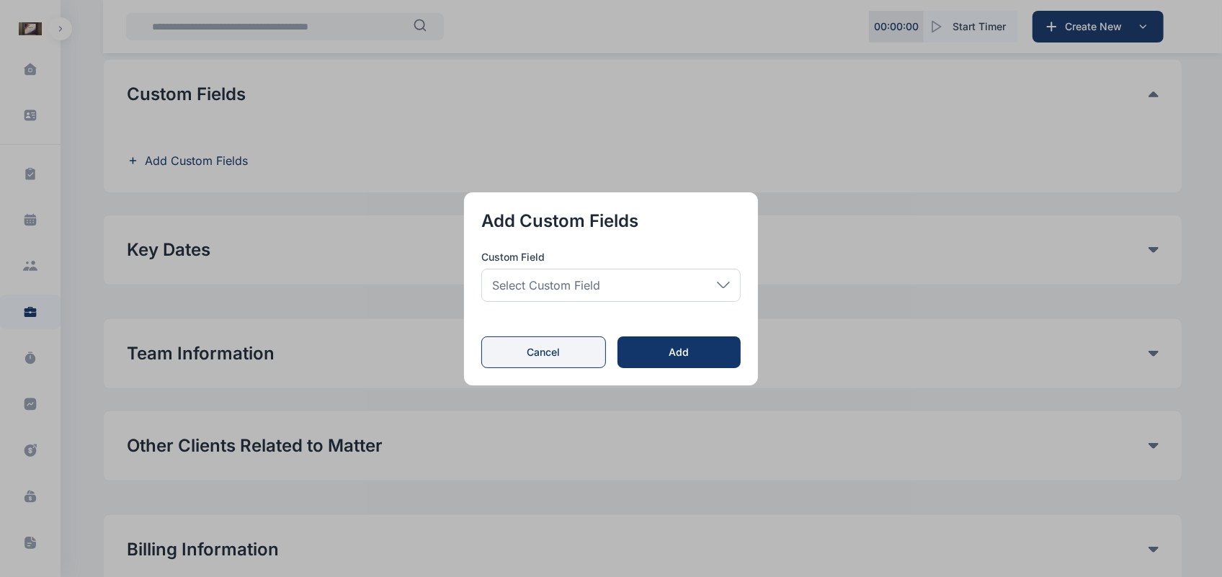
click at [564, 350] on button "Cancel" at bounding box center [543, 353] width 125 height 32
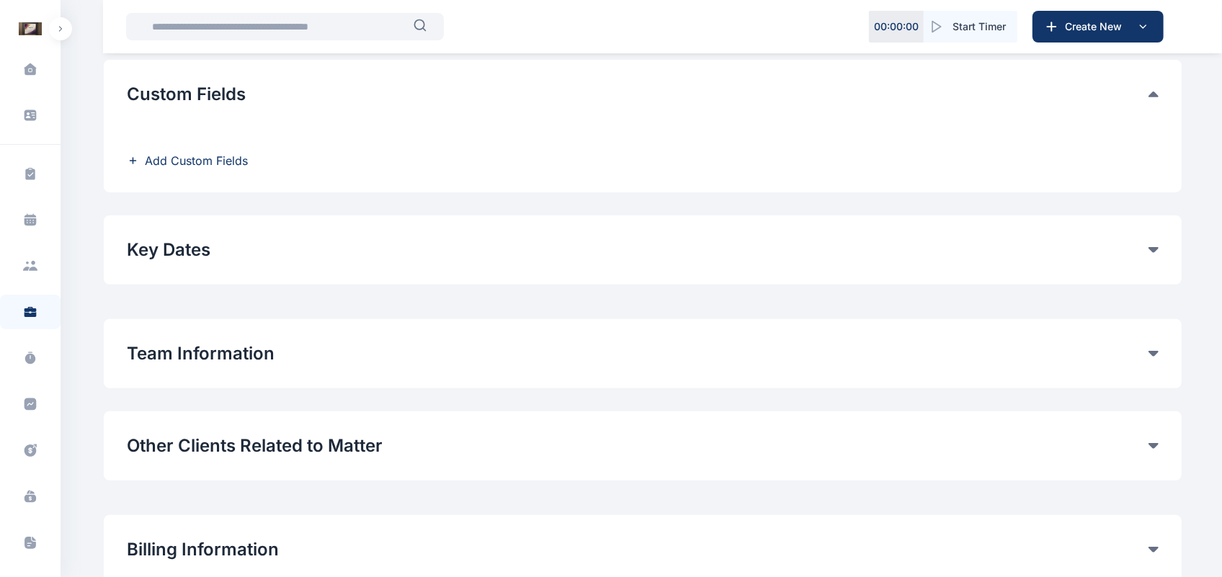
click at [171, 167] on span "Add Custom Fields" at bounding box center [196, 160] width 103 height 17
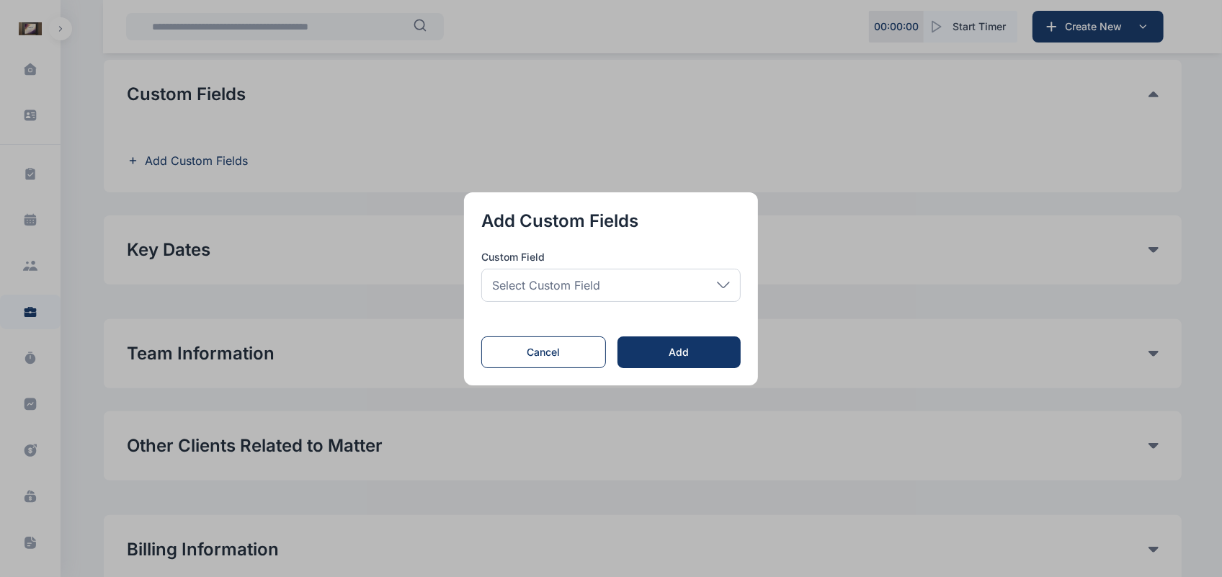
click at [600, 295] on div "Select Custom Field" at bounding box center [610, 285] width 259 height 33
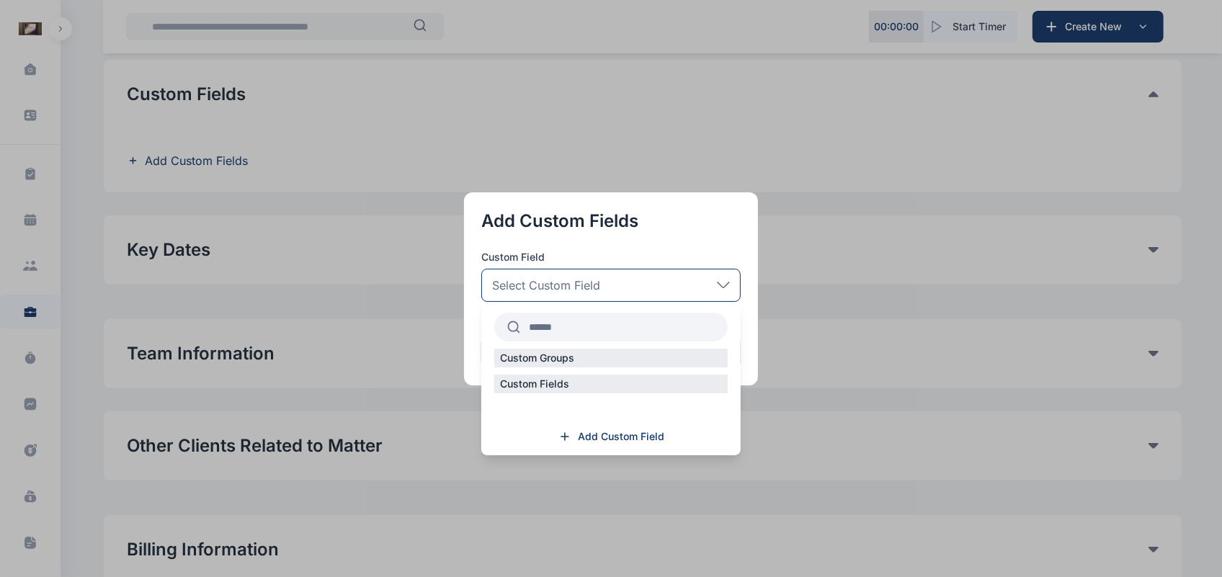
click at [530, 293] on span "Select Custom Field" at bounding box center [546, 285] width 108 height 17
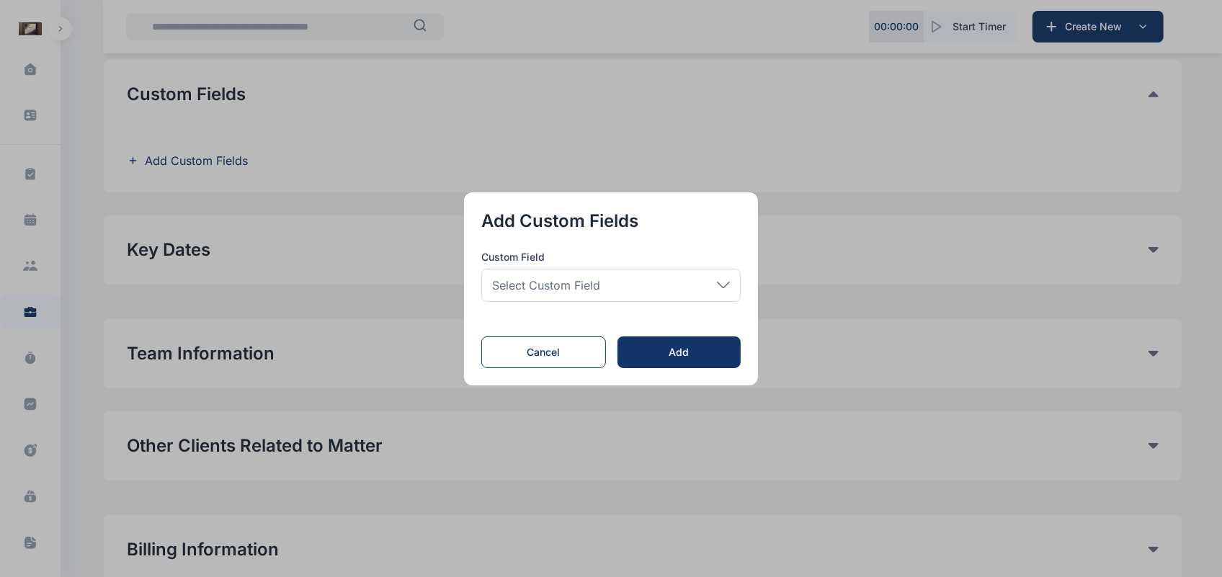
click at [581, 292] on span "Select Custom Field" at bounding box center [546, 285] width 108 height 17
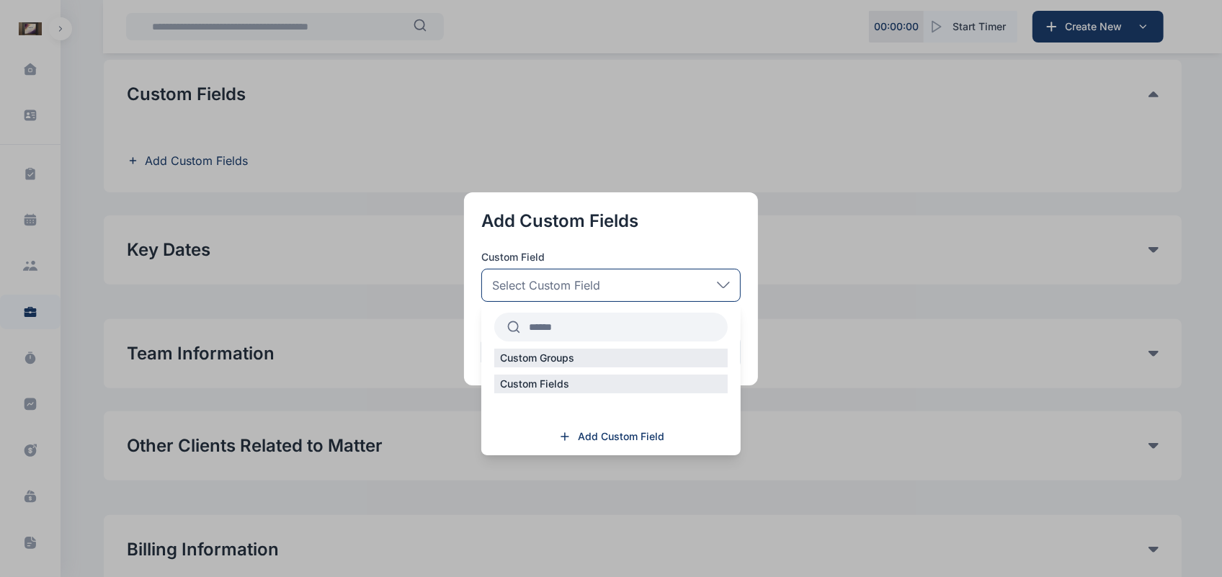
click at [528, 325] on input "text" at bounding box center [624, 327] width 208 height 26
type input "*"
click at [618, 380] on div "Custom Fields" at bounding box center [611, 384] width 234 height 19
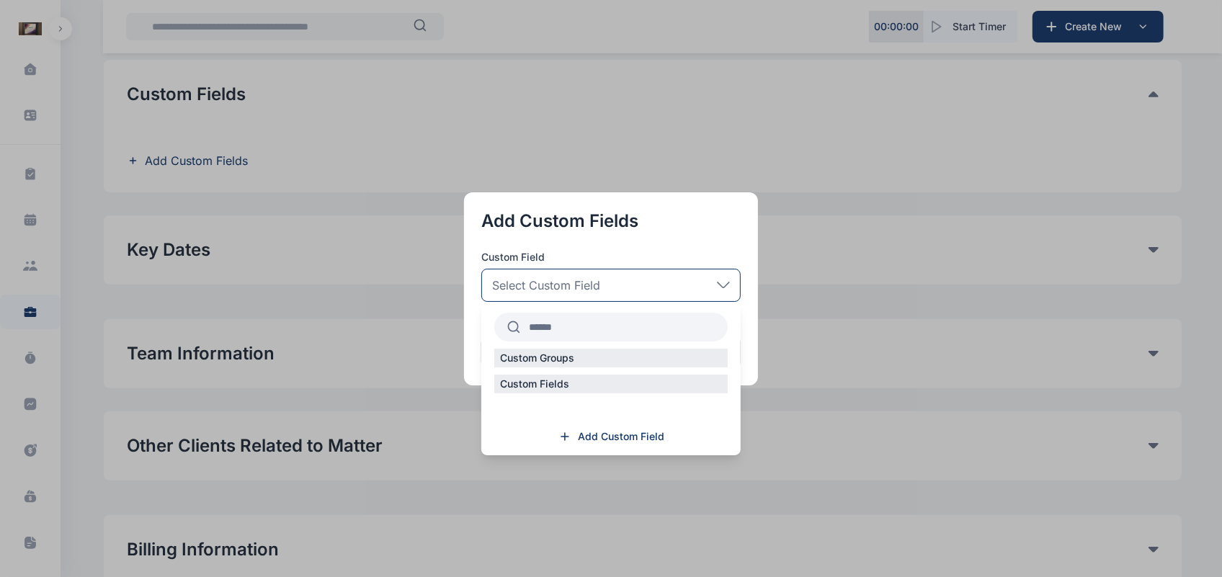
click at [544, 382] on p "Custom Fields" at bounding box center [534, 384] width 81 height 14
click at [581, 409] on div "Custom Groups Custom Fields Add Custom Field" at bounding box center [610, 379] width 259 height 154
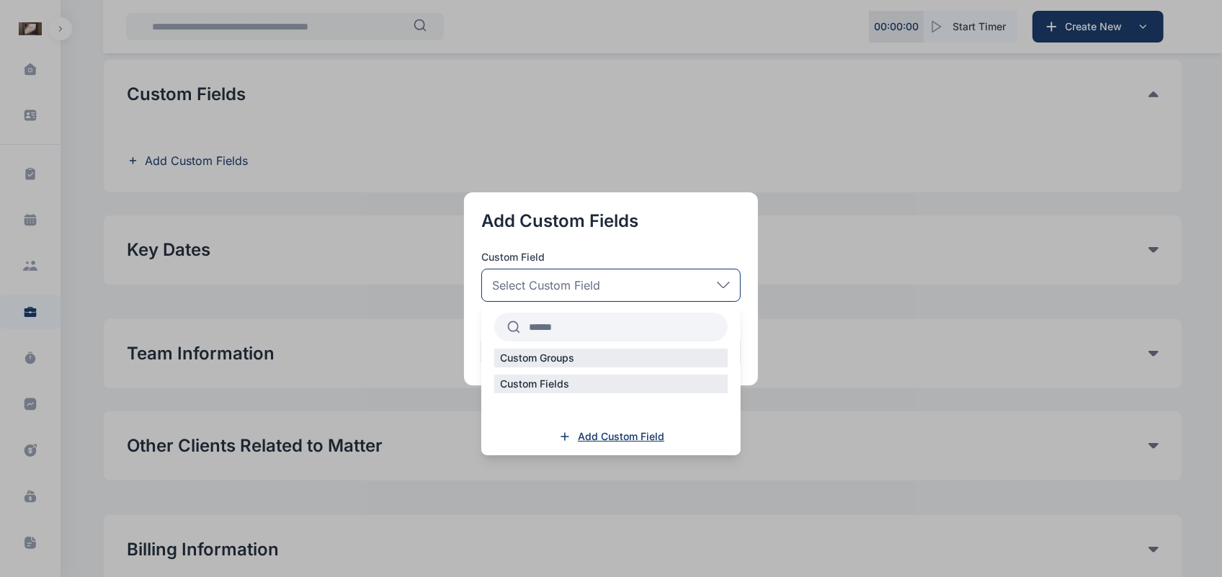
click at [598, 440] on span "Add Custom Field" at bounding box center [621, 437] width 86 height 14
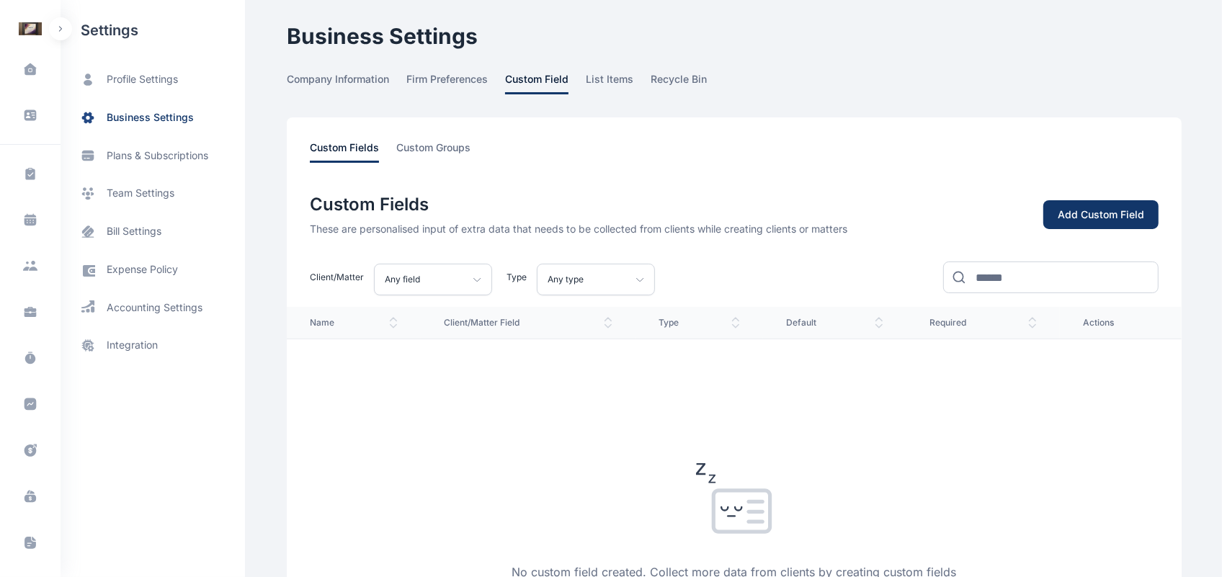
click at [1129, 218] on div "Add Custom Field" at bounding box center [1101, 215] width 86 height 14
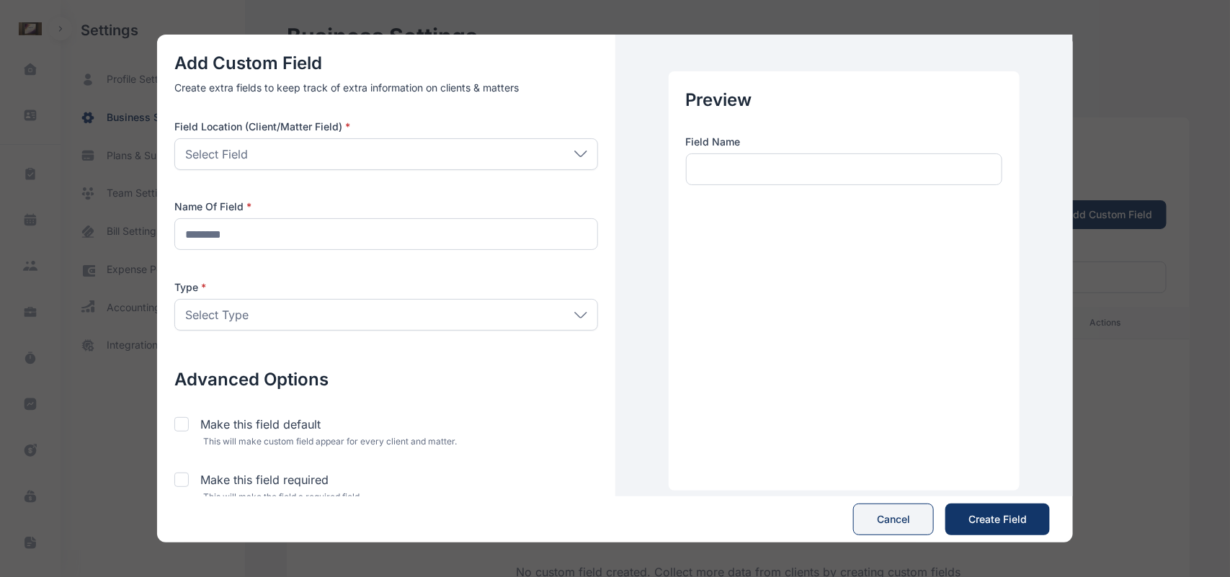
click at [892, 527] on button "Cancel" at bounding box center [893, 520] width 81 height 32
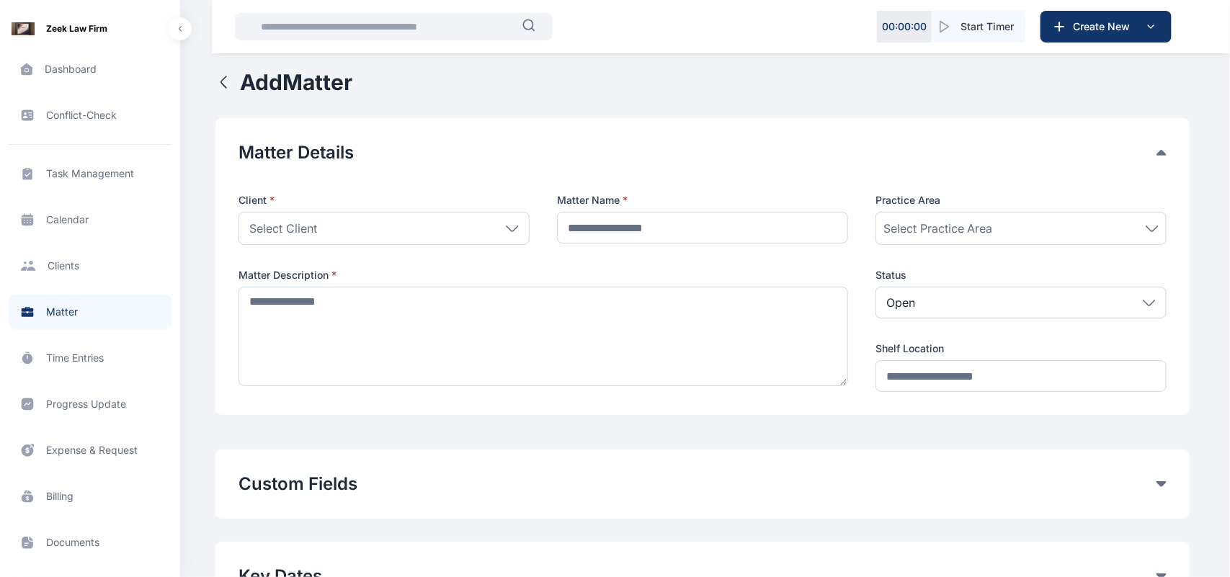
click at [350, 259] on div "Client * Select Client Individual Ogundipe Folawe Grundy Solomon Oshin Mide Ogo…" at bounding box center [703, 292] width 928 height 199
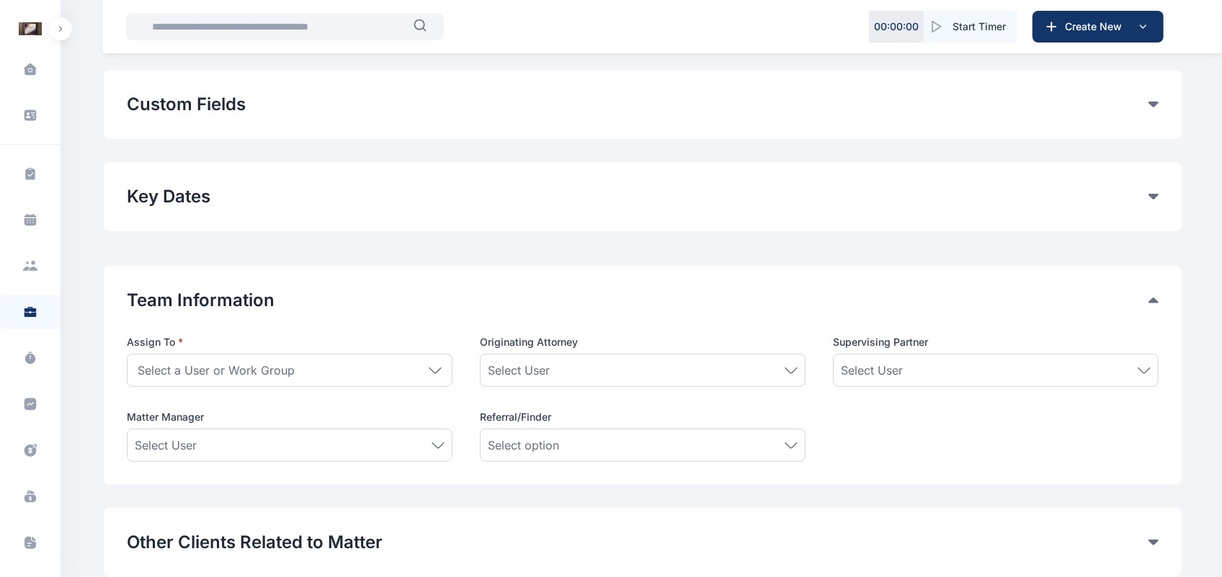
scroll to position [435, 0]
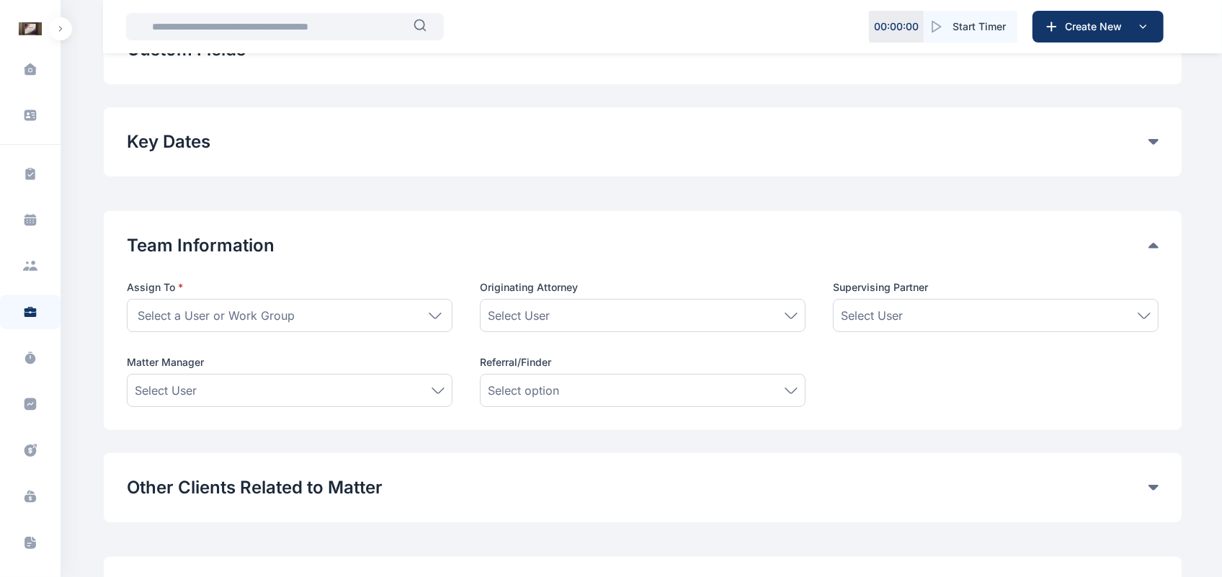
click at [278, 61] on button "Team Information" at bounding box center [638, 49] width 1022 height 23
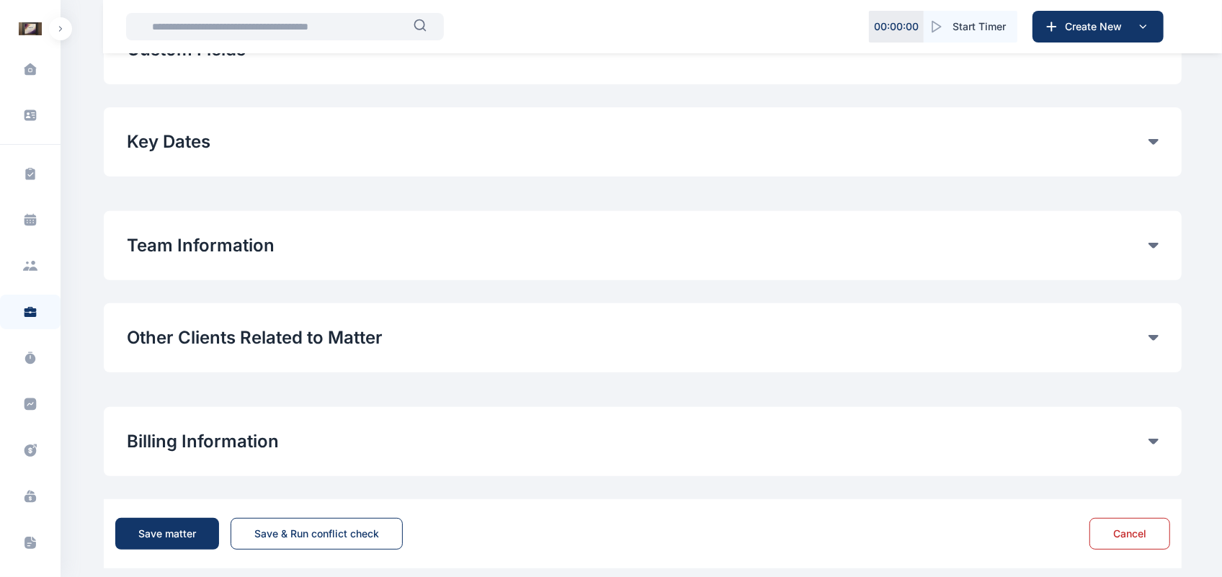
click at [300, 343] on button "Other Clients Related to Matter" at bounding box center [638, 337] width 1022 height 23
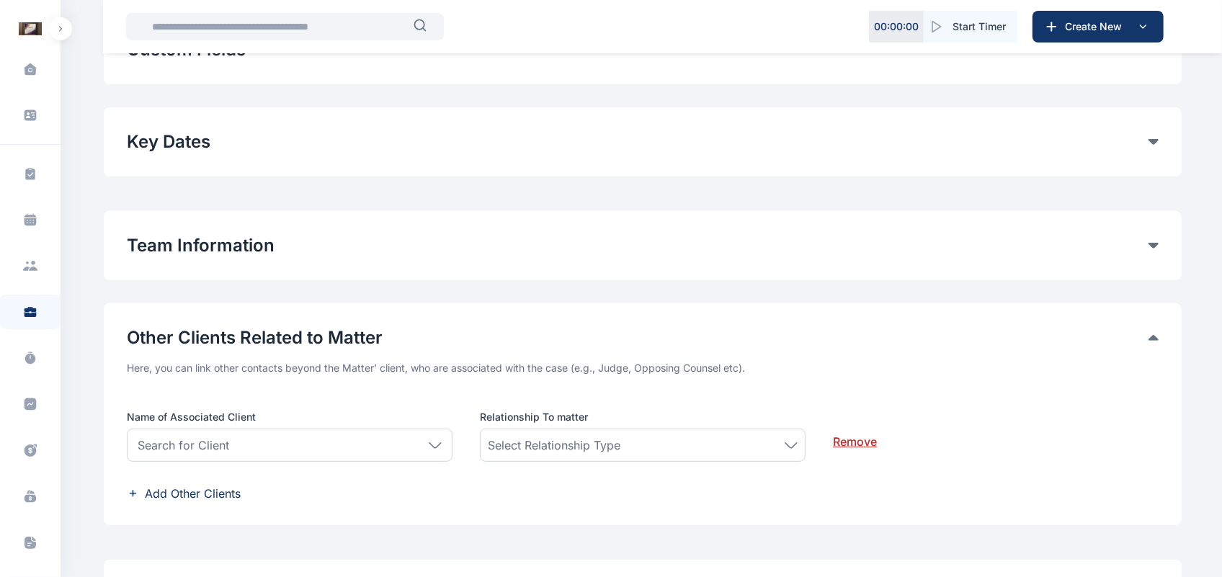
scroll to position [450, 0]
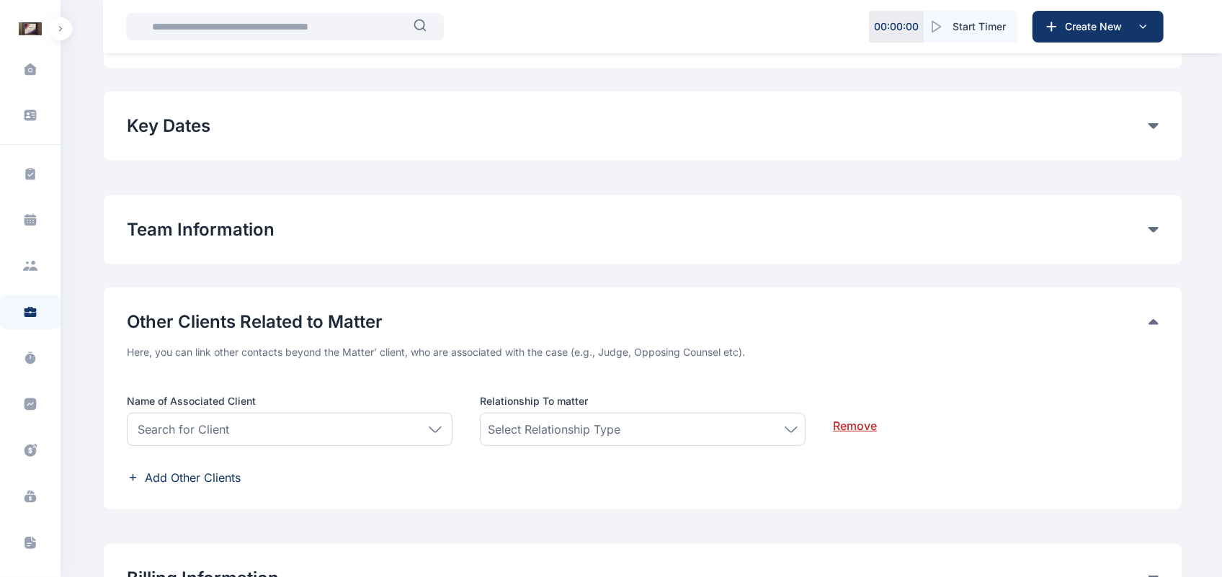
click at [314, 312] on button "Other Clients Related to Matter" at bounding box center [638, 322] width 1022 height 23
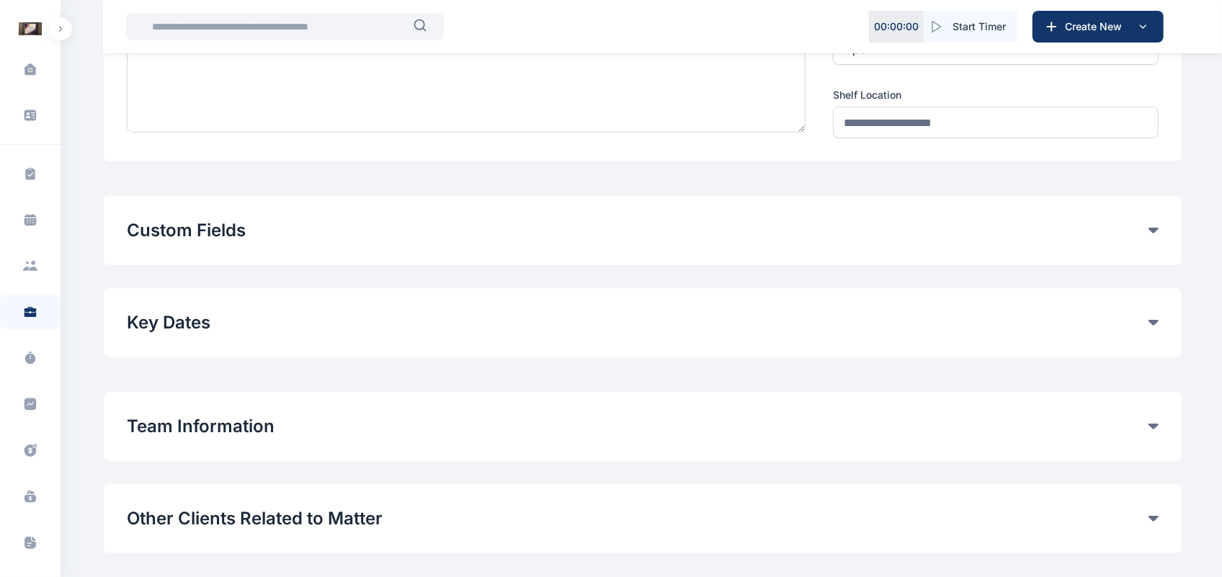
scroll to position [253, 0]
click at [220, 241] on button "Custom Fields" at bounding box center [638, 231] width 1022 height 23
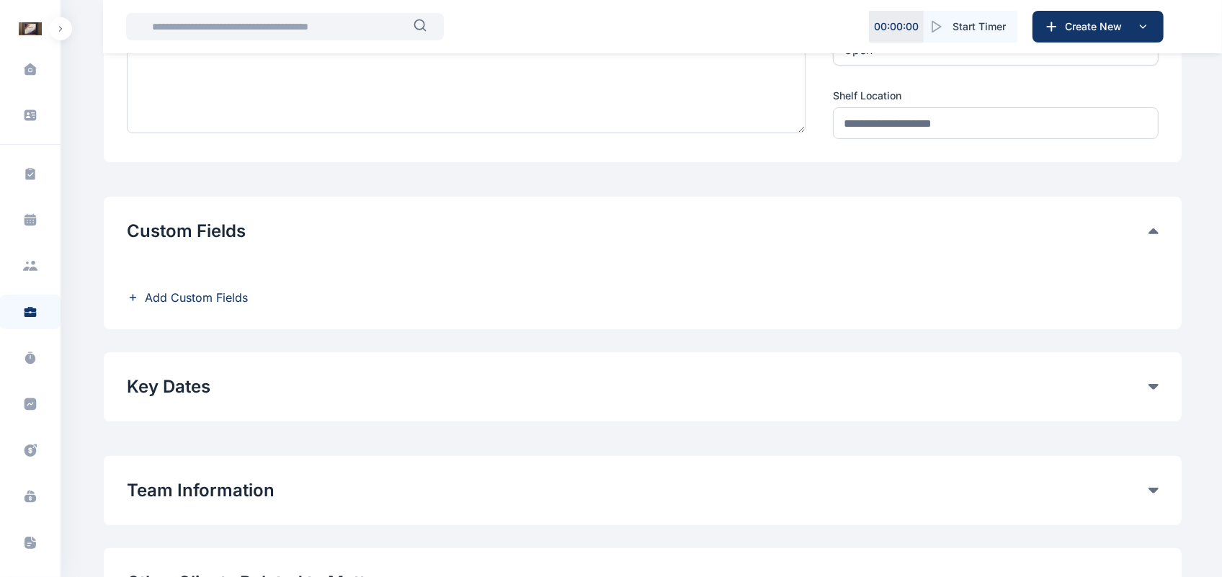
click at [195, 303] on span "Add Custom Fields" at bounding box center [196, 297] width 103 height 17
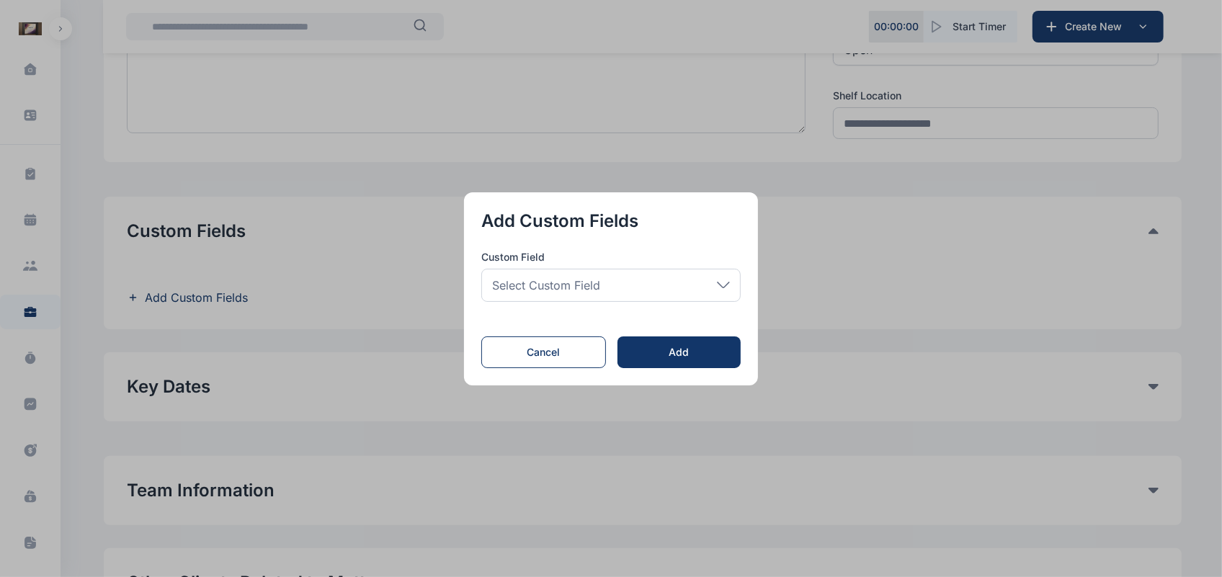
click at [294, 275] on button "button" at bounding box center [611, 288] width 1222 height 577
click at [598, 294] on div "Select Custom Field" at bounding box center [610, 285] width 259 height 33
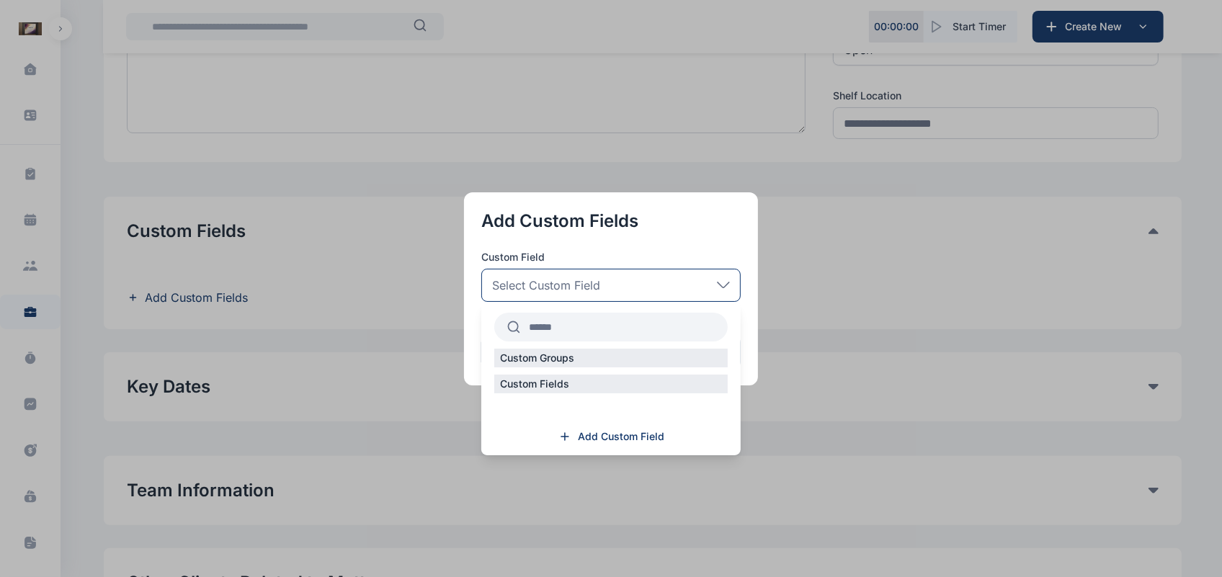
click at [571, 349] on div "Custom Groups" at bounding box center [611, 358] width 234 height 19
click at [569, 368] on div "Custom Groups" at bounding box center [610, 362] width 259 height 26
click at [610, 364] on div "Custom Groups" at bounding box center [611, 358] width 234 height 19
click at [881, 182] on button "button" at bounding box center [611, 288] width 1222 height 577
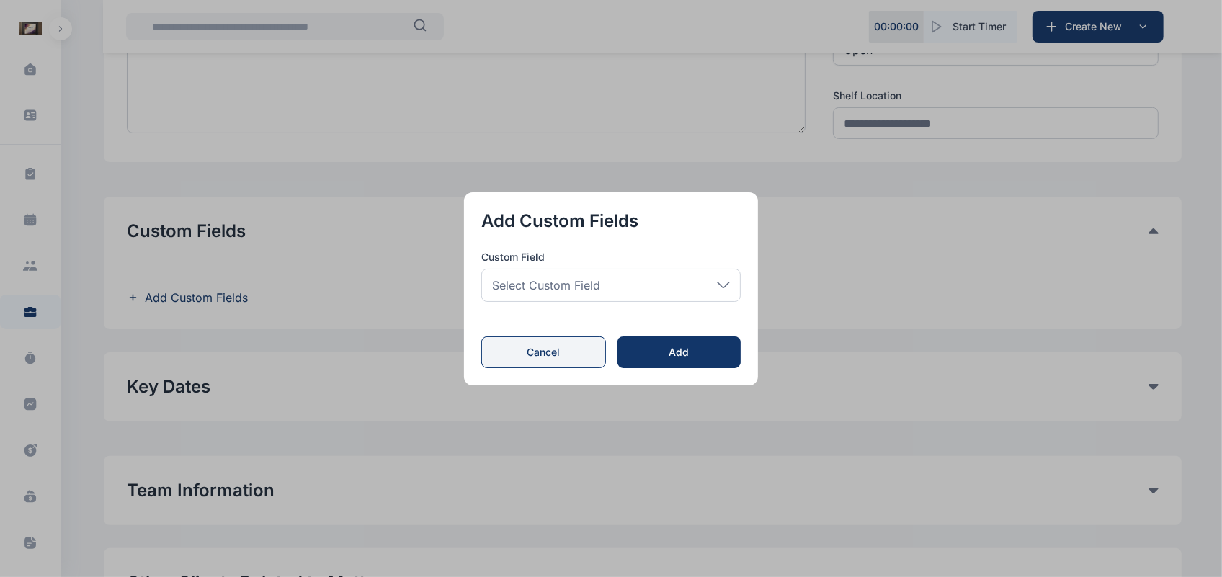
drag, startPoint x: 763, startPoint y: 301, endPoint x: 521, endPoint y: 354, distance: 247.1
click at [521, 354] on div "Add Custom Fields Custom Field Select Custom Field Custom Groups Custom Fields …" at bounding box center [611, 288] width 1222 height 577
click at [521, 354] on button "Cancel" at bounding box center [543, 353] width 125 height 32
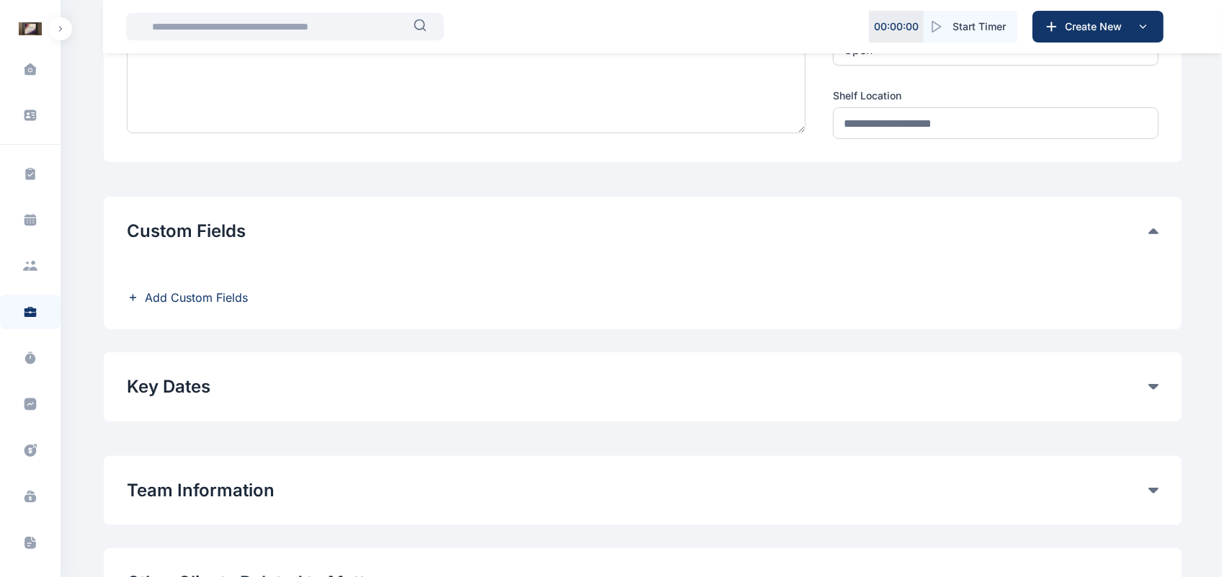
click at [215, 301] on span "Add Custom Fields" at bounding box center [196, 297] width 103 height 17
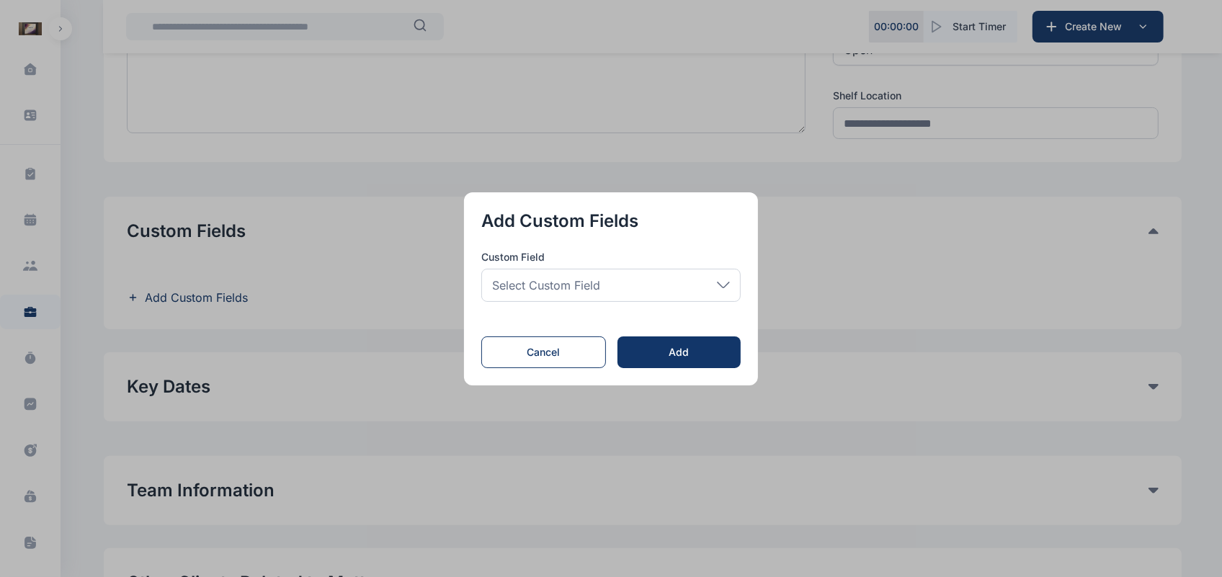
click at [618, 298] on div "Select Custom Field" at bounding box center [610, 285] width 259 height 33
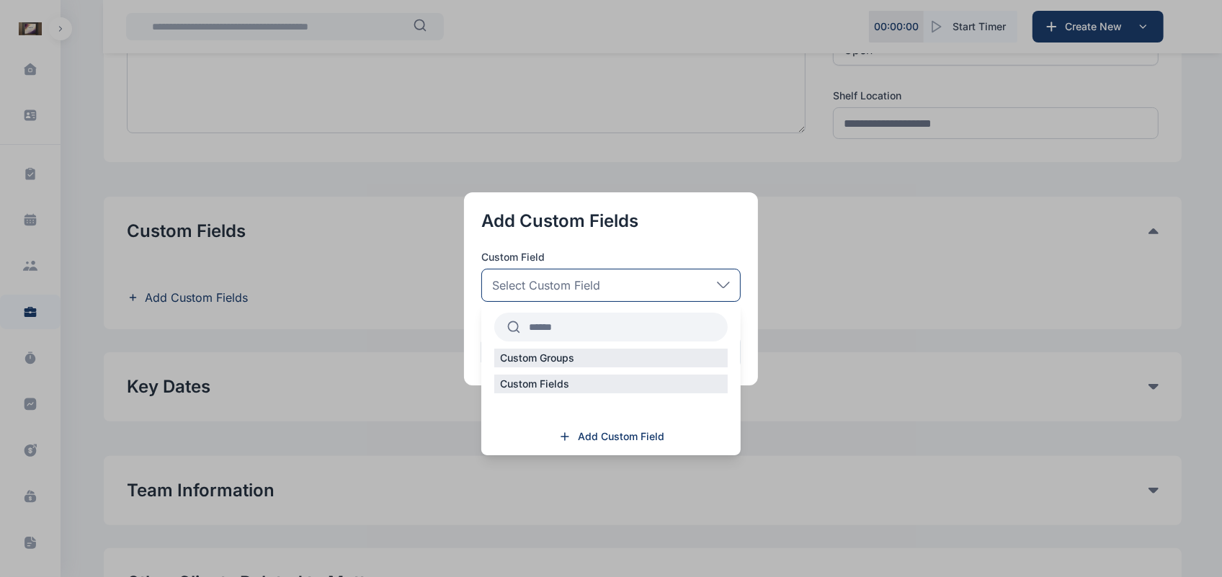
click at [593, 355] on div "Custom Groups" at bounding box center [611, 358] width 234 height 19
click at [578, 373] on div "Custom Groups" at bounding box center [610, 362] width 259 height 26
click at [593, 353] on div "Custom Groups" at bounding box center [611, 358] width 234 height 19
click at [604, 435] on span "Add Custom Field" at bounding box center [621, 437] width 86 height 14
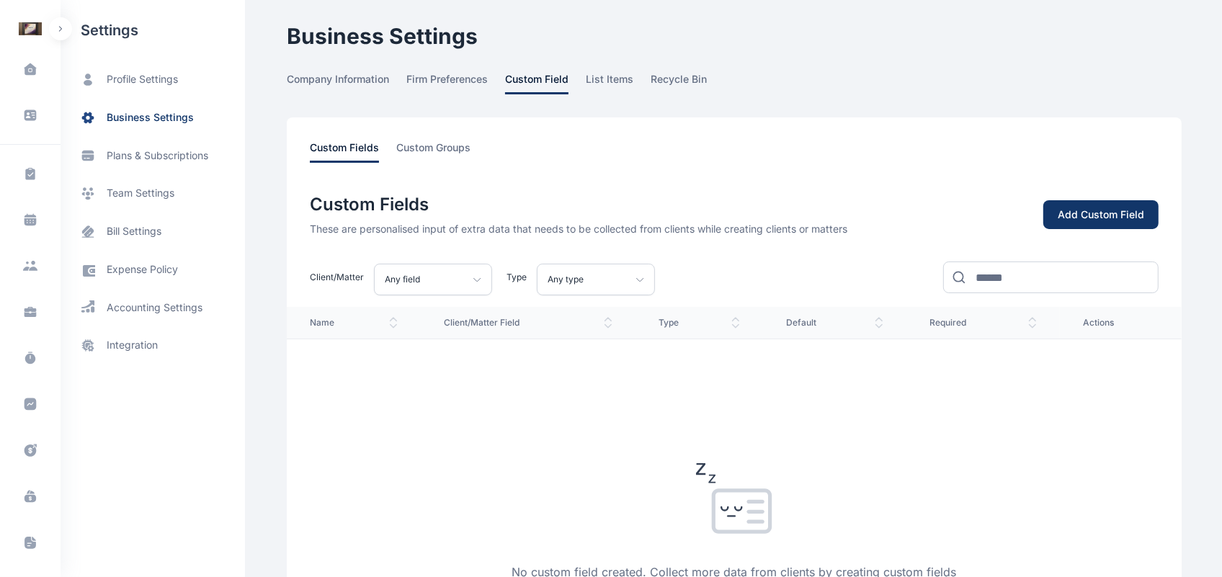
click at [1093, 213] on div "Add Custom Field" at bounding box center [1101, 215] width 86 height 14
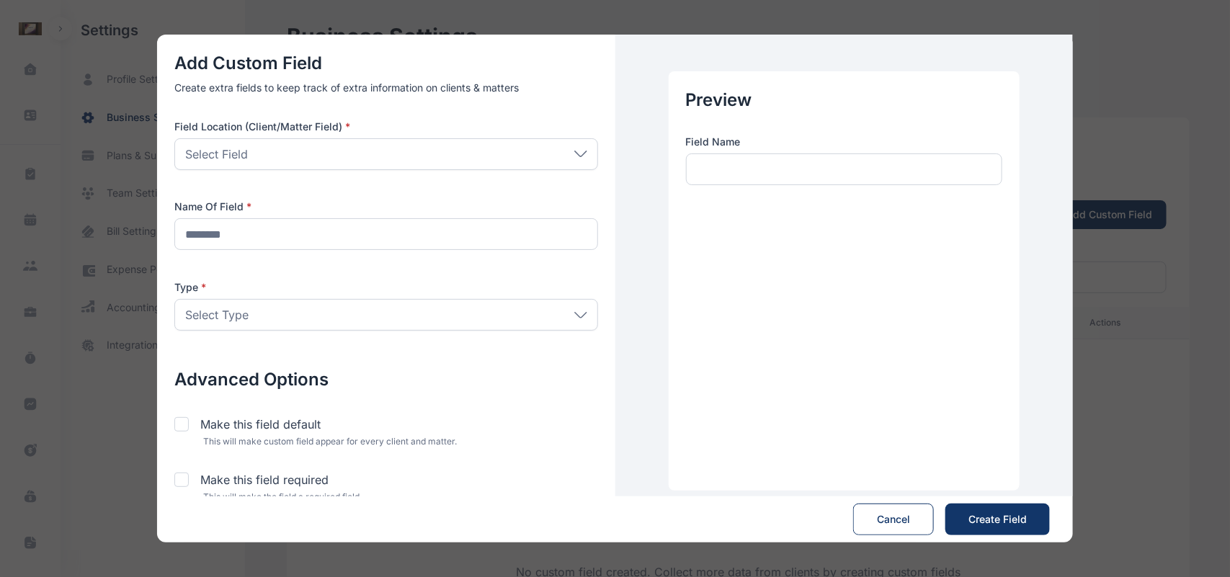
click at [585, 145] on div "Select Field" at bounding box center [386, 154] width 424 height 32
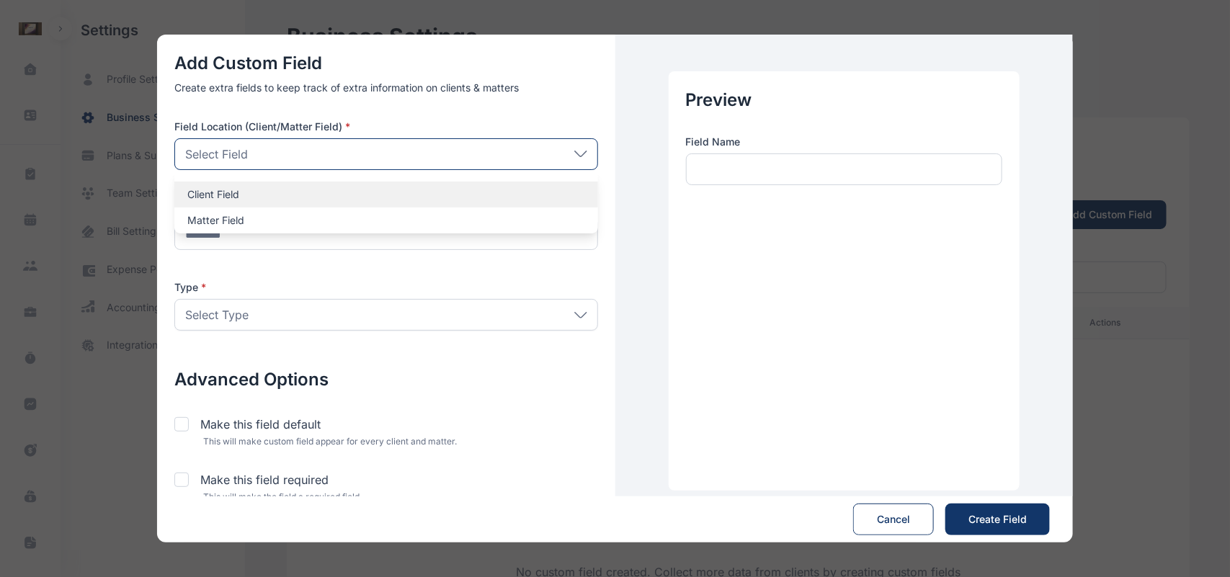
click at [463, 190] on p "Client Field" at bounding box center [386, 194] width 398 height 14
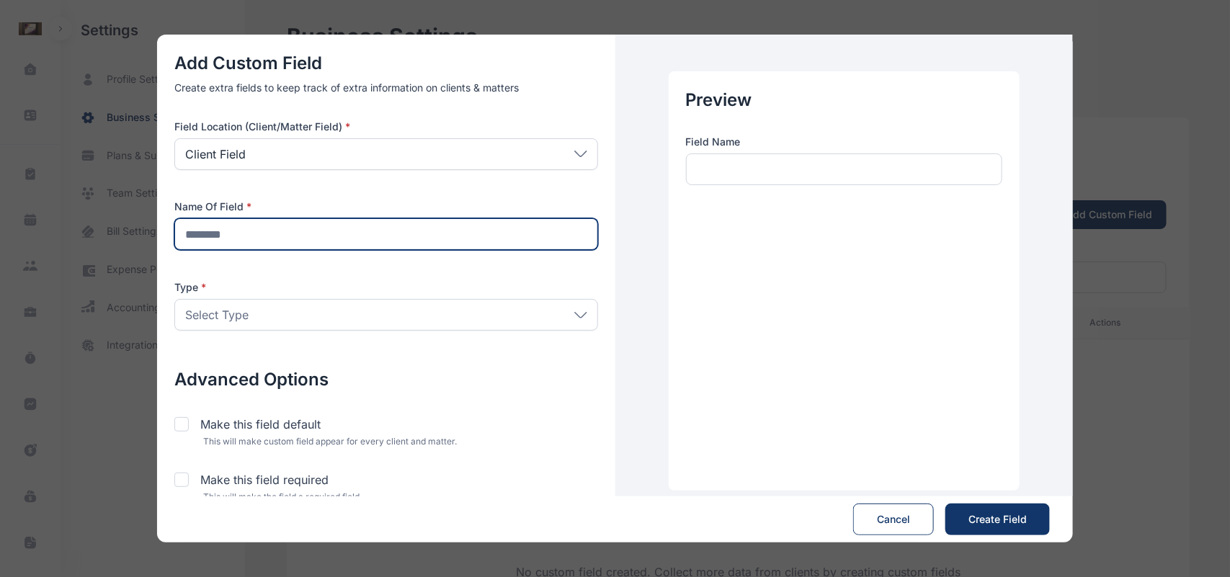
click at [425, 239] on input "text" at bounding box center [386, 234] width 424 height 32
type input "***"
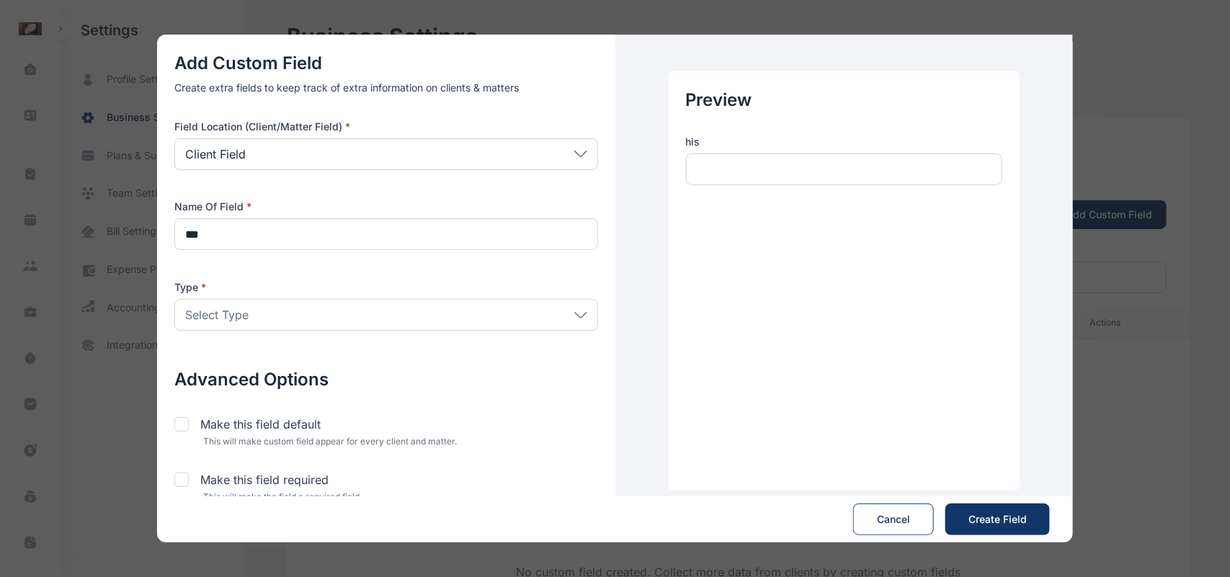
click at [362, 301] on div "Select Type" at bounding box center [386, 315] width 424 height 32
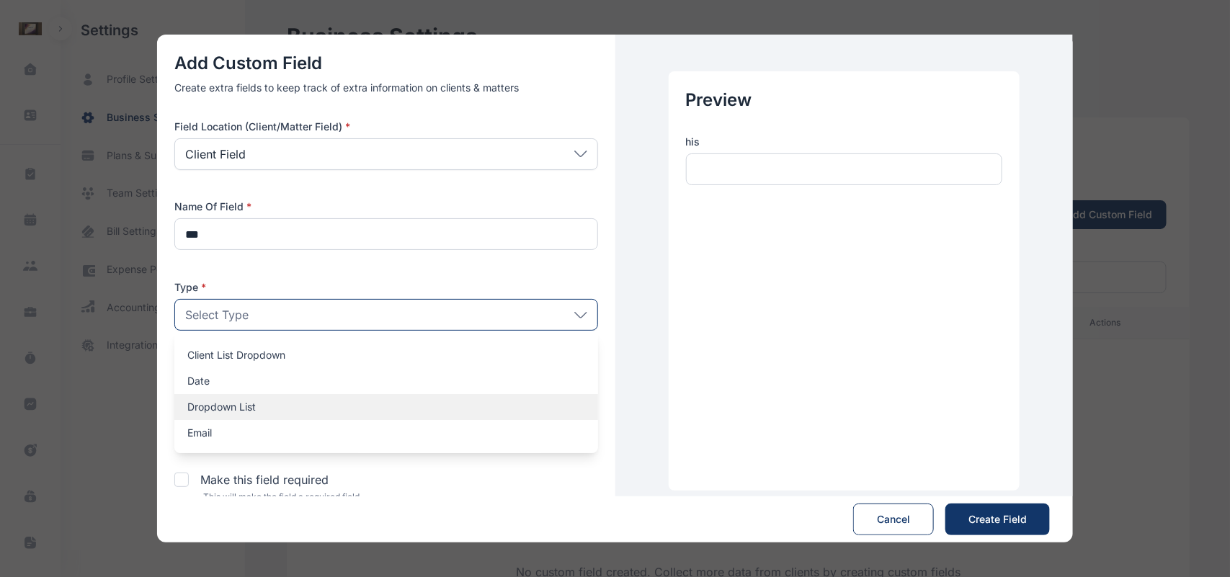
click at [268, 408] on p "Dropdown List" at bounding box center [386, 407] width 398 height 14
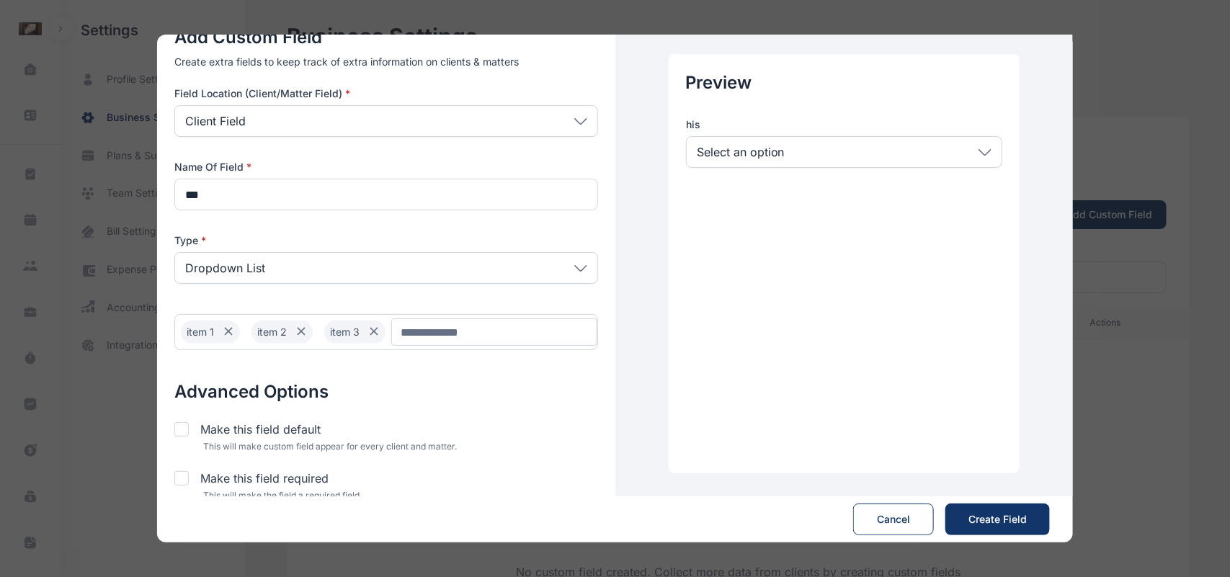
scroll to position [45, 0]
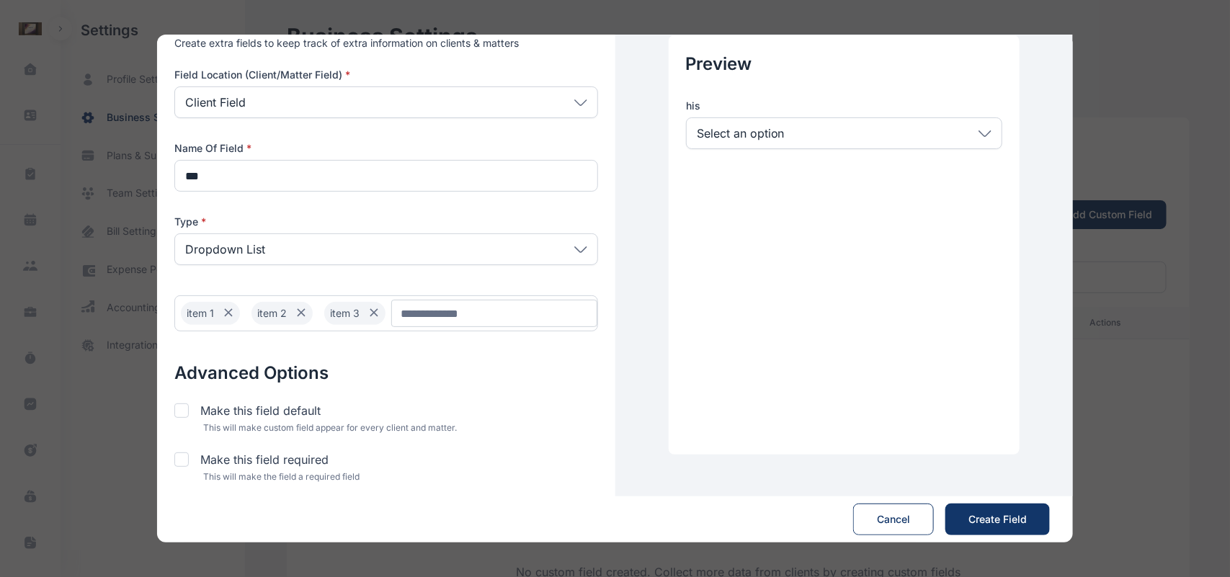
click at [182, 409] on div at bounding box center [181, 411] width 14 height 14
click at [174, 404] on div at bounding box center [181, 411] width 14 height 14
click at [541, 262] on div "Dropdown List" at bounding box center [386, 250] width 424 height 32
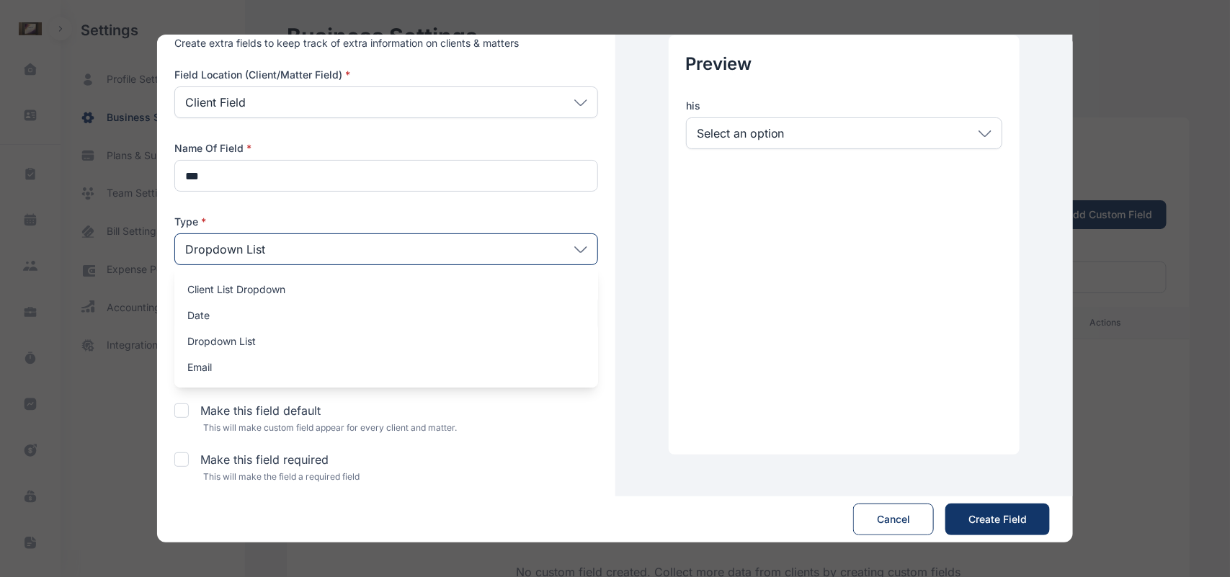
click at [480, 192] on div "Add Custom Field Create extra fields to keep track of extra information on clie…" at bounding box center [386, 245] width 458 height 510
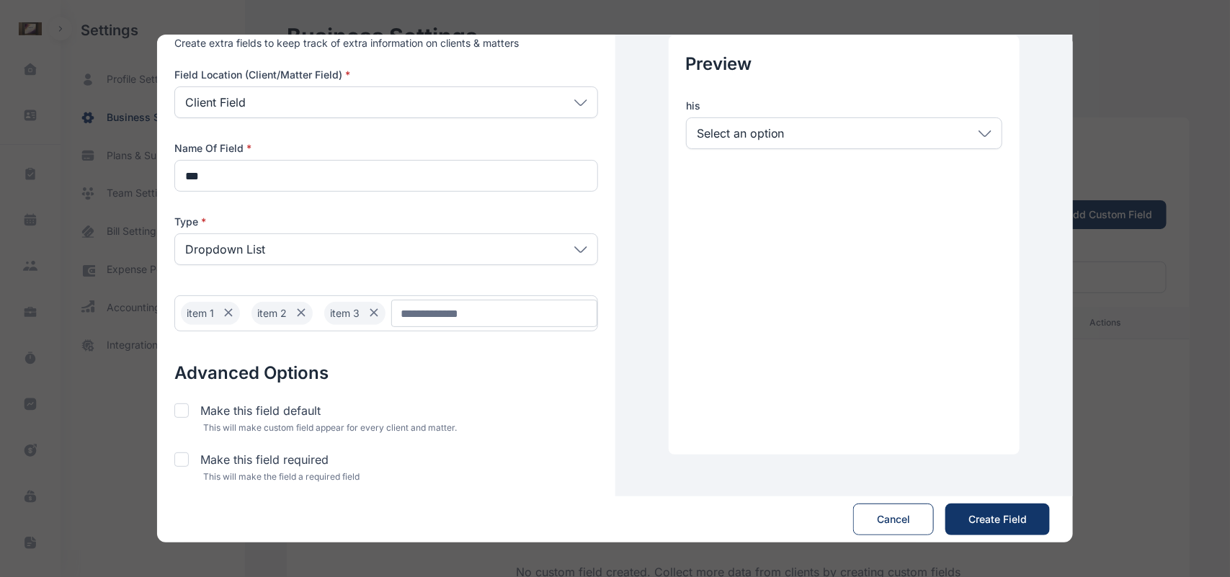
click at [541, 103] on div "Client Field" at bounding box center [386, 102] width 424 height 32
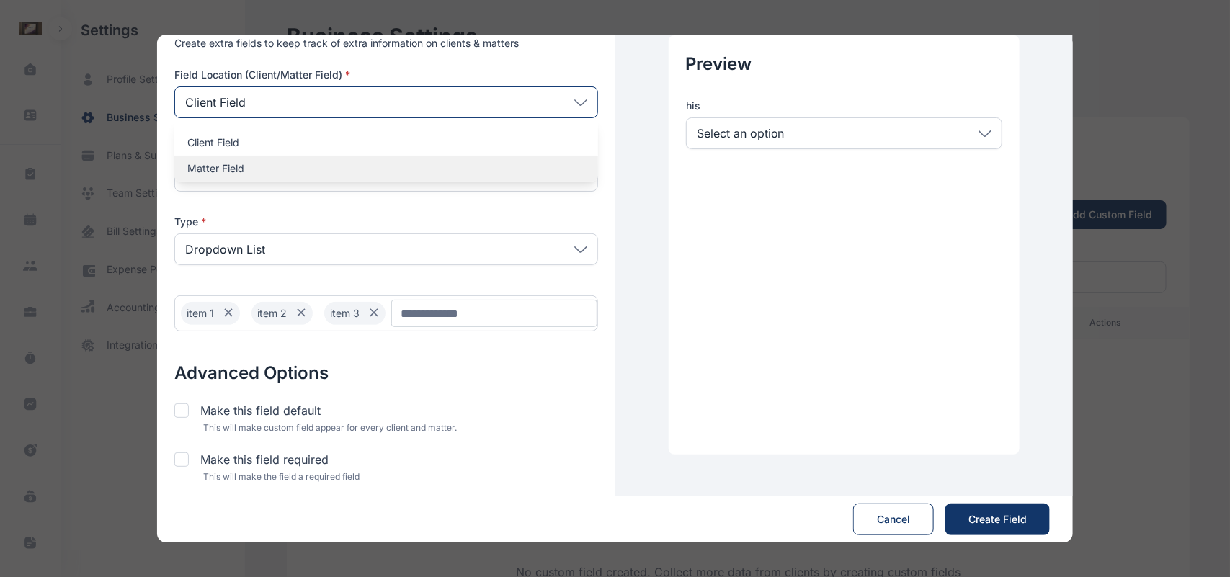
click at [481, 156] on div "Matter Field" at bounding box center [386, 169] width 424 height 26
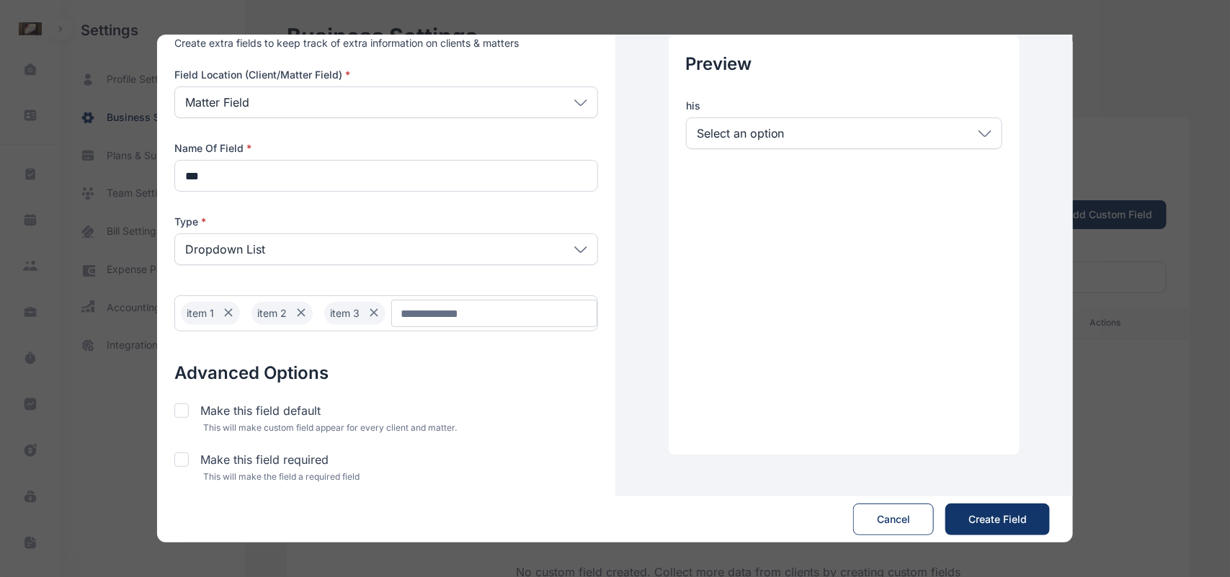
scroll to position [48, 0]
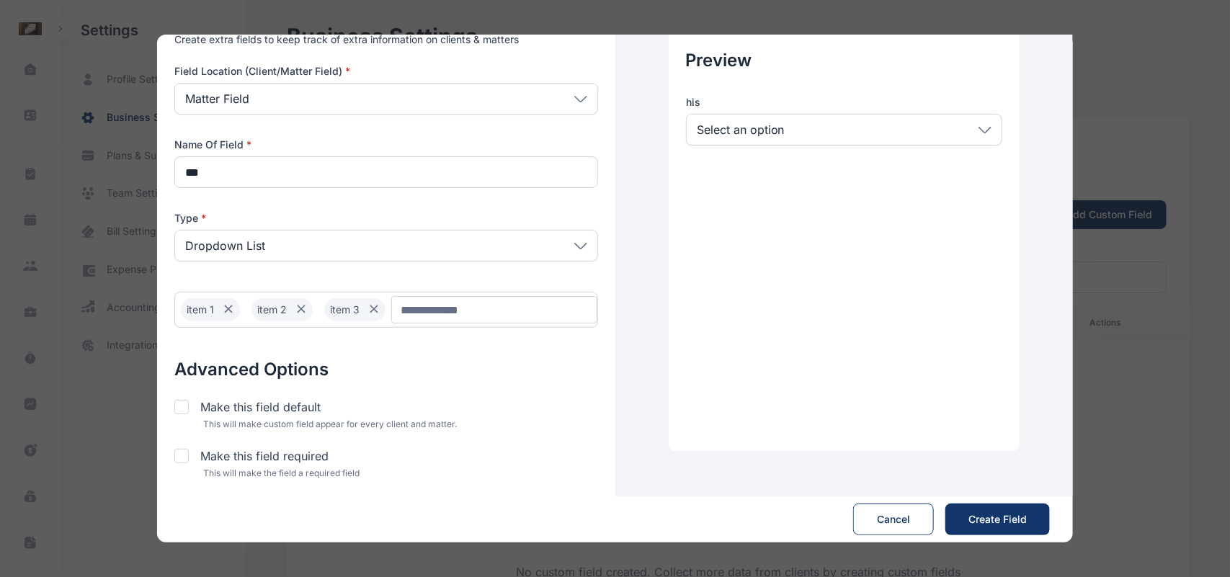
click at [928, 142] on div "Select an option" at bounding box center [844, 130] width 316 height 32
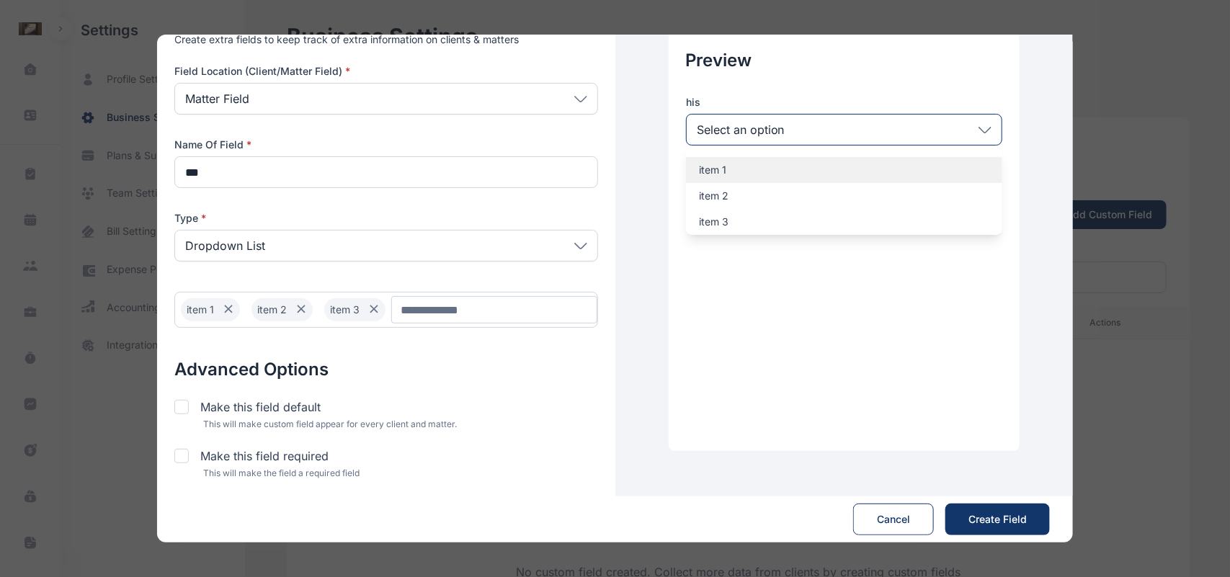
click at [844, 164] on p "item 1" at bounding box center [844, 170] width 290 height 14
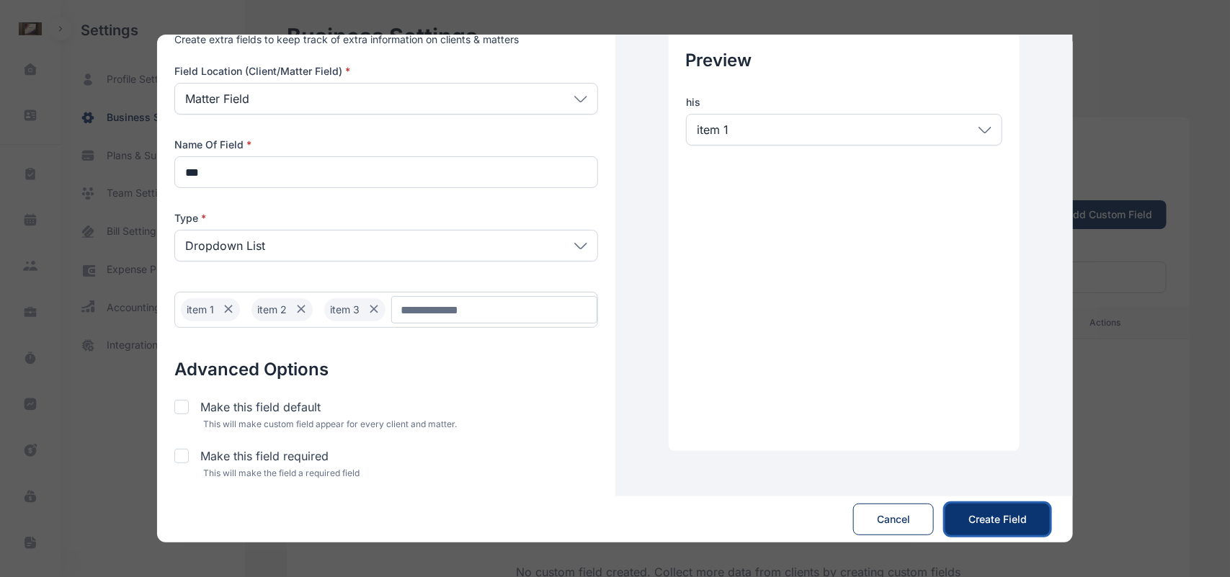
click at [985, 512] on span "Create Field" at bounding box center [998, 519] width 58 height 14
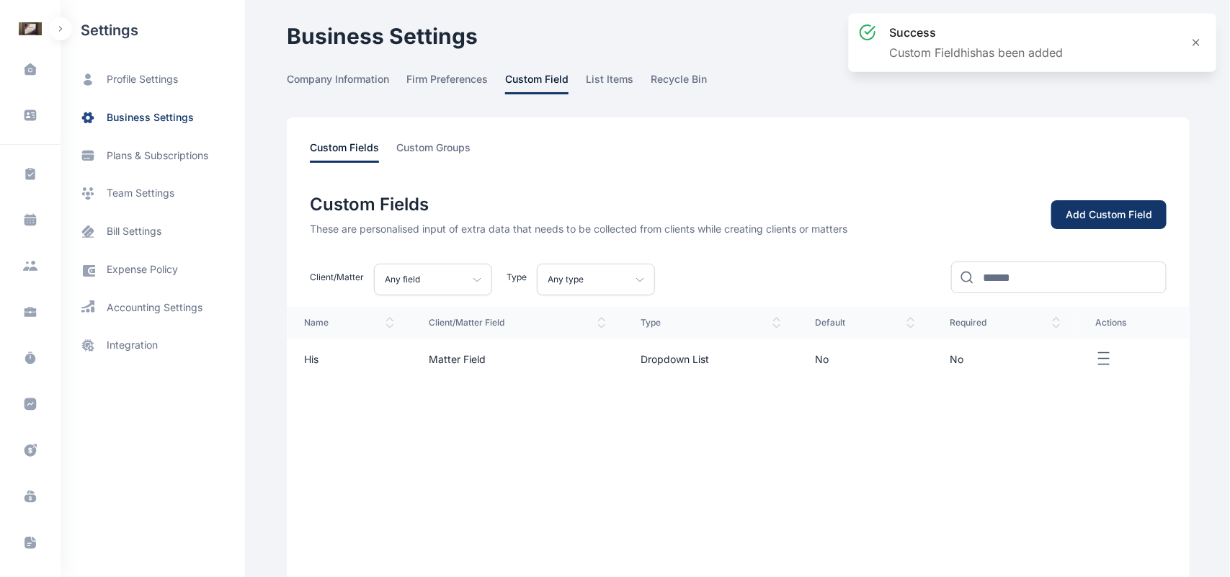
click at [61, 36] on button "button" at bounding box center [60, 28] width 23 height 23
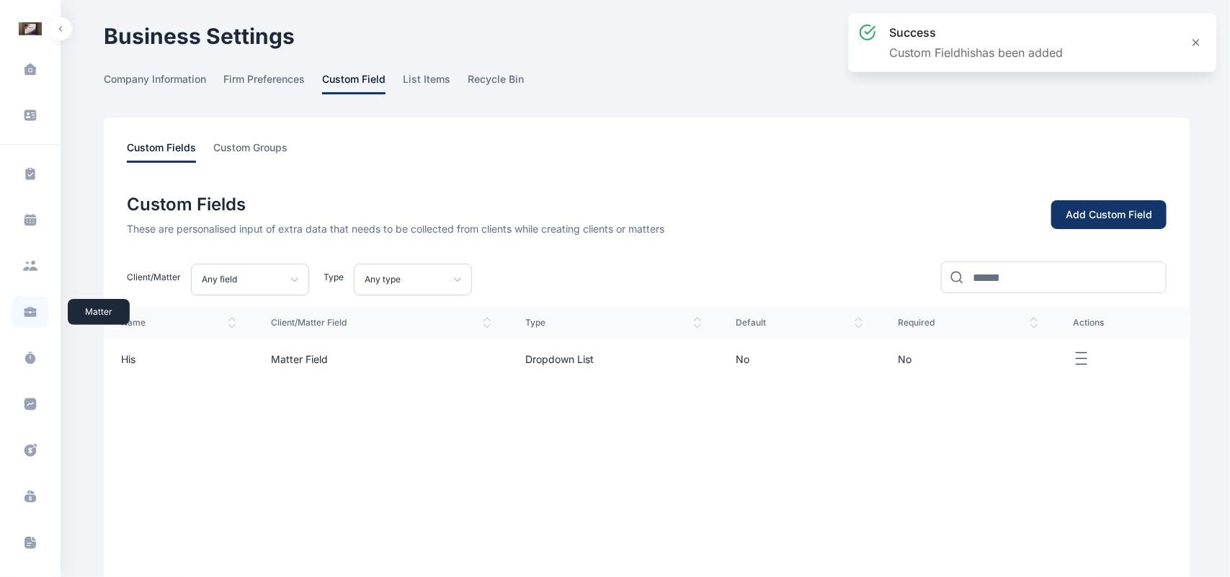
click at [26, 303] on span at bounding box center [30, 312] width 37 height 32
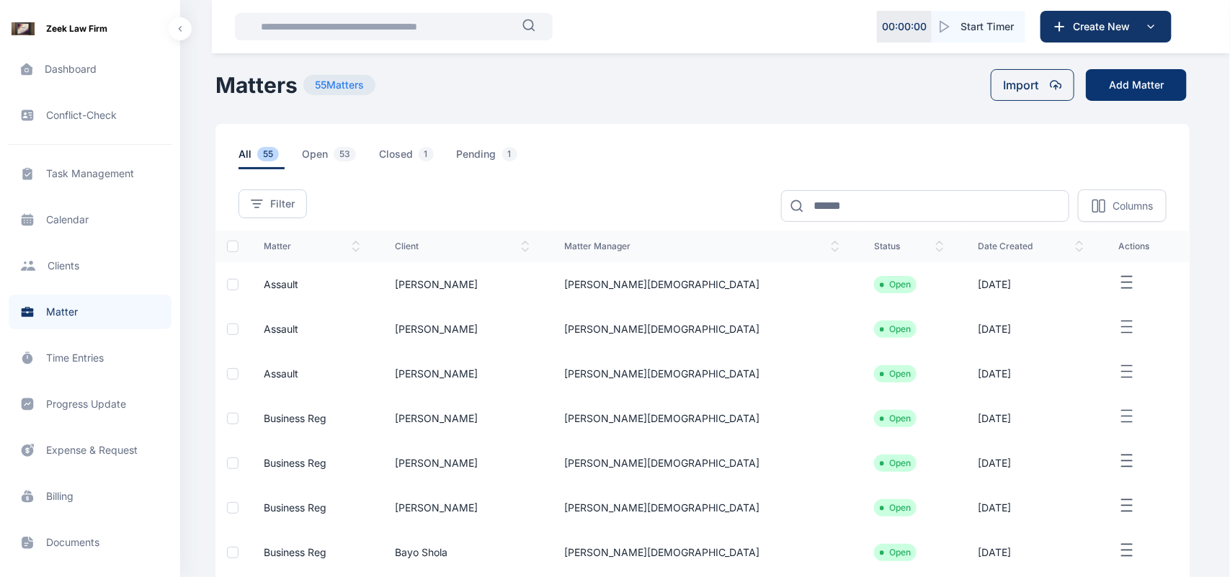
click at [1137, 92] on button "Add Matter" at bounding box center [1136, 85] width 101 height 32
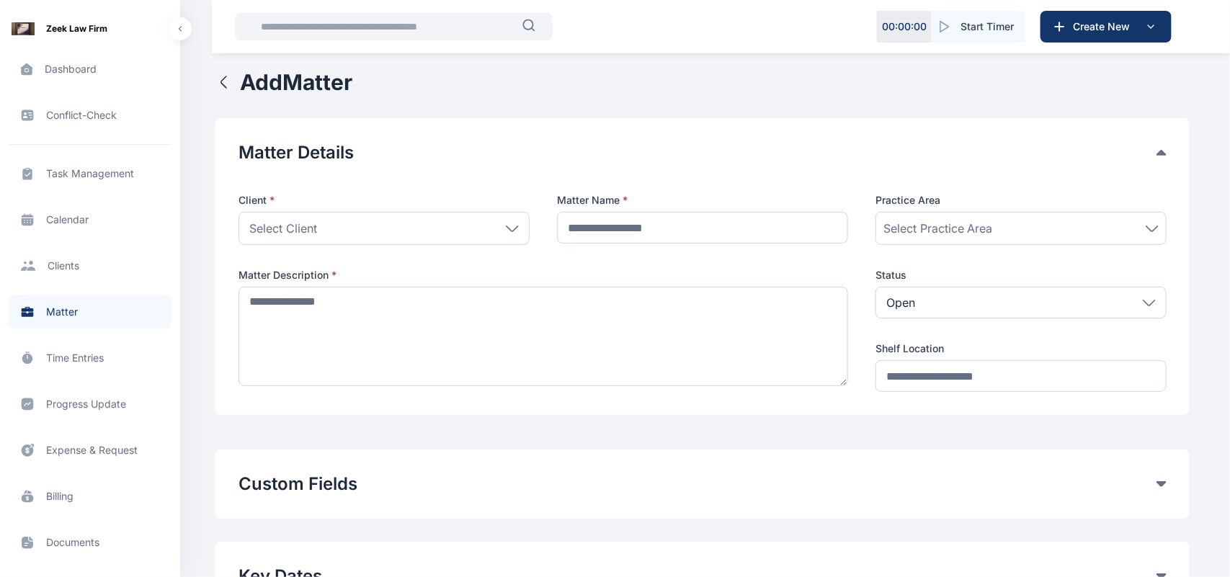
click at [623, 468] on div "Custom Fields Add Custom Fields" at bounding box center [702, 484] width 974 height 69
click at [1159, 486] on icon at bounding box center [1162, 484] width 10 height 6
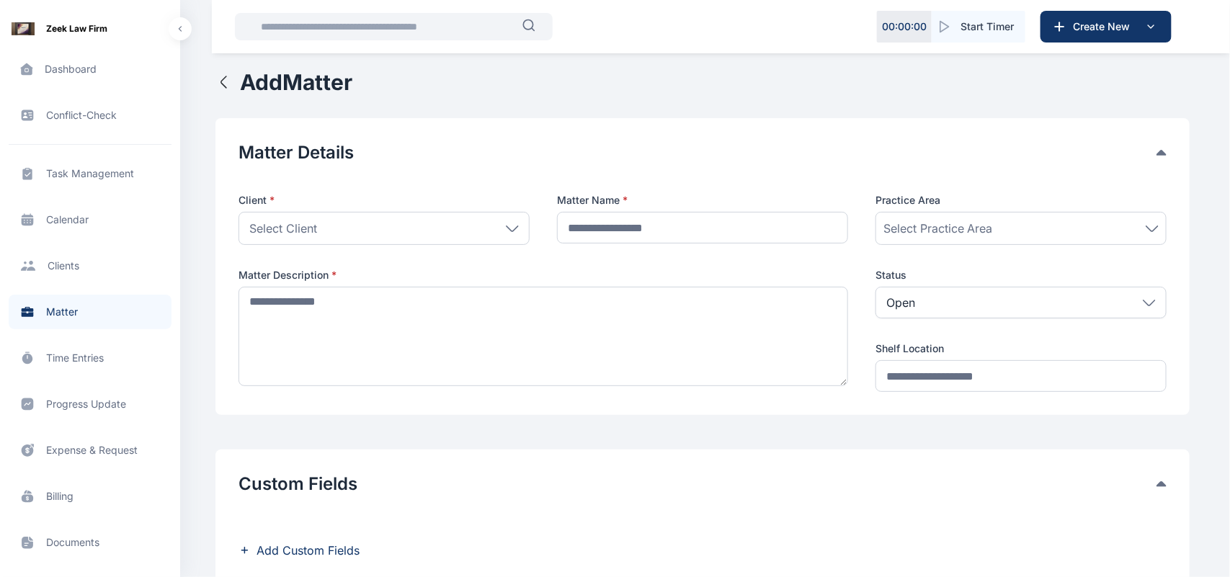
click at [757, 483] on button "Custom Fields" at bounding box center [698, 484] width 918 height 23
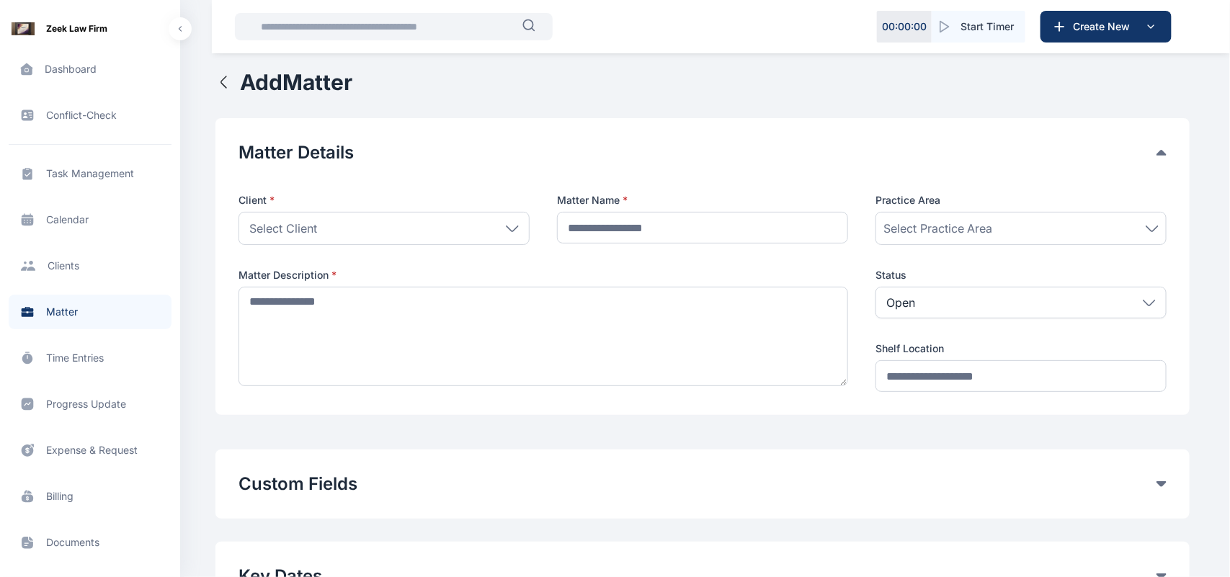
click at [963, 455] on div "Custom Fields Add Custom Fields" at bounding box center [702, 484] width 974 height 69
click at [1159, 486] on icon at bounding box center [1162, 484] width 10 height 6
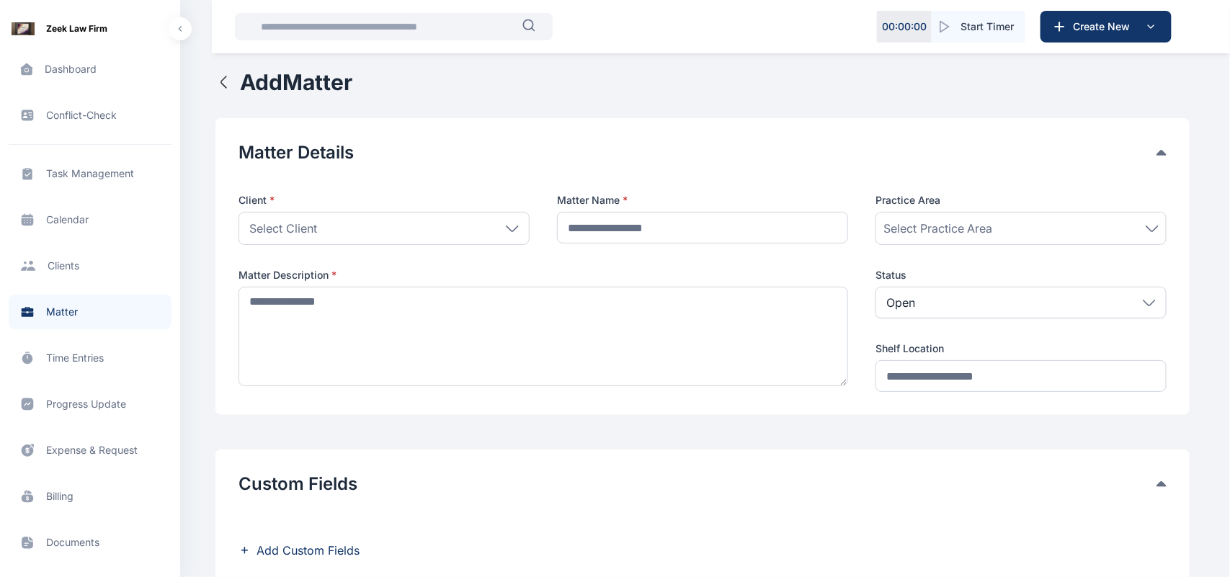
click at [335, 542] on span "Add Custom Fields" at bounding box center [308, 550] width 103 height 17
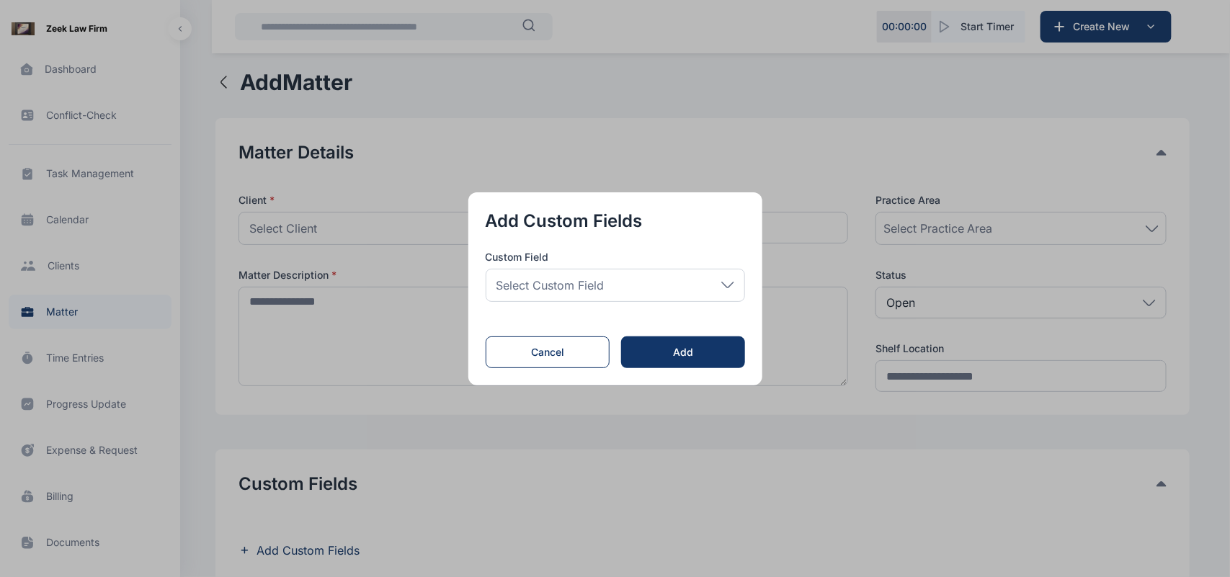
click at [667, 277] on div "Select Custom Field" at bounding box center [615, 285] width 259 height 33
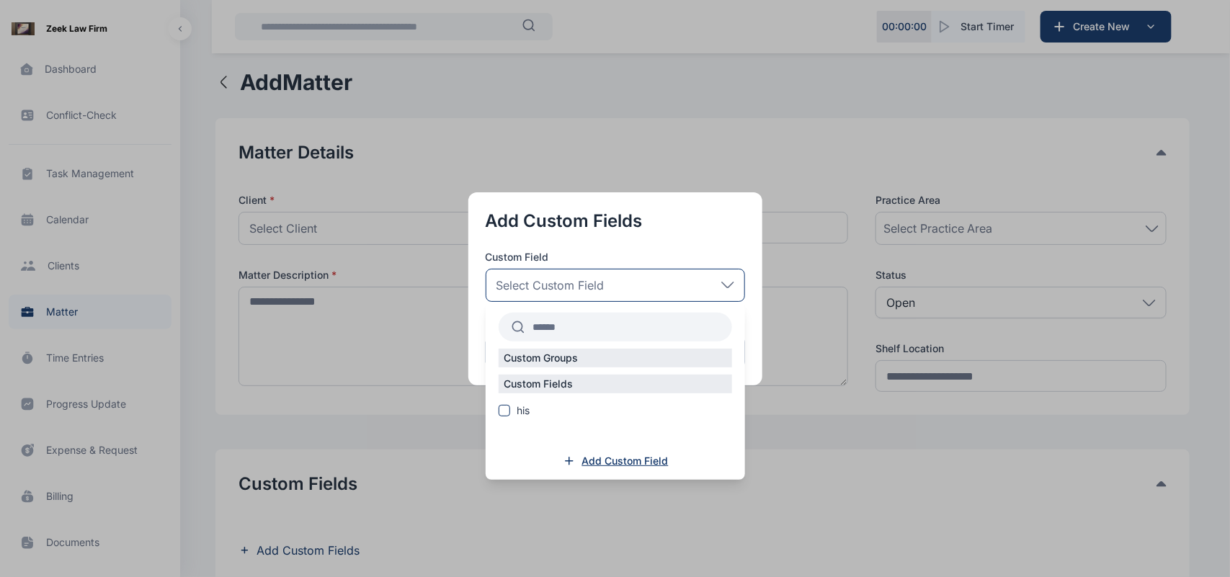
drag, startPoint x: 645, startPoint y: 470, endPoint x: 644, endPoint y: 458, distance: 11.6
click at [644, 458] on div "Add Custom Field" at bounding box center [615, 467] width 259 height 26
click at [644, 458] on span "Add Custom Field" at bounding box center [625, 461] width 86 height 14
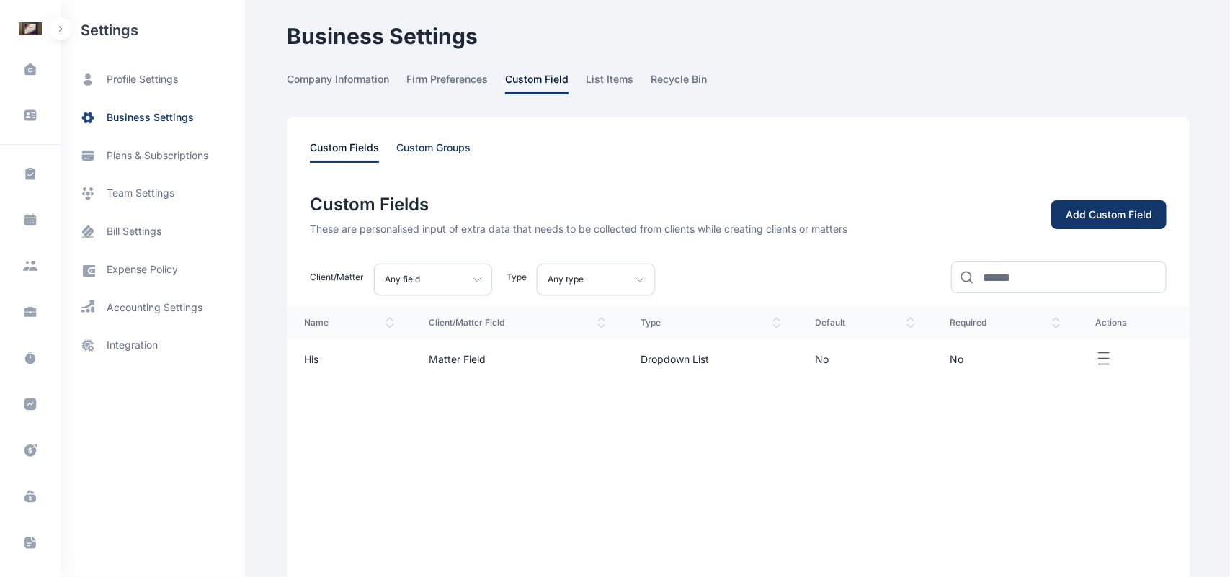
click at [454, 144] on span "custom groups" at bounding box center [433, 152] width 74 height 22
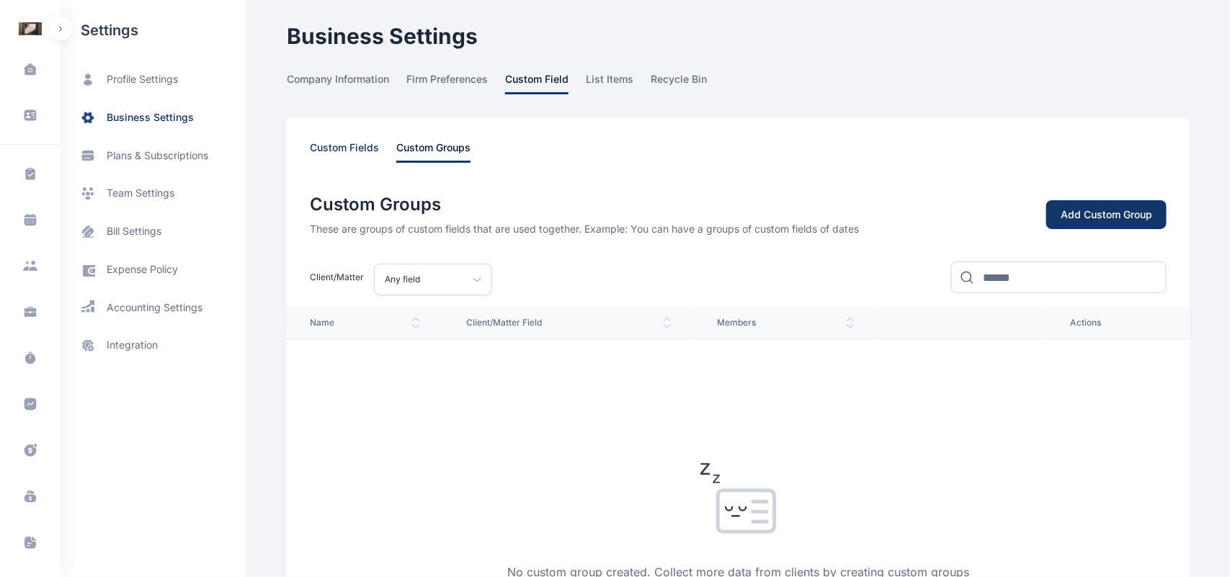
click at [326, 141] on span "custom fields" at bounding box center [344, 152] width 69 height 22
click at [339, 146] on span "custom fields" at bounding box center [344, 152] width 69 height 22
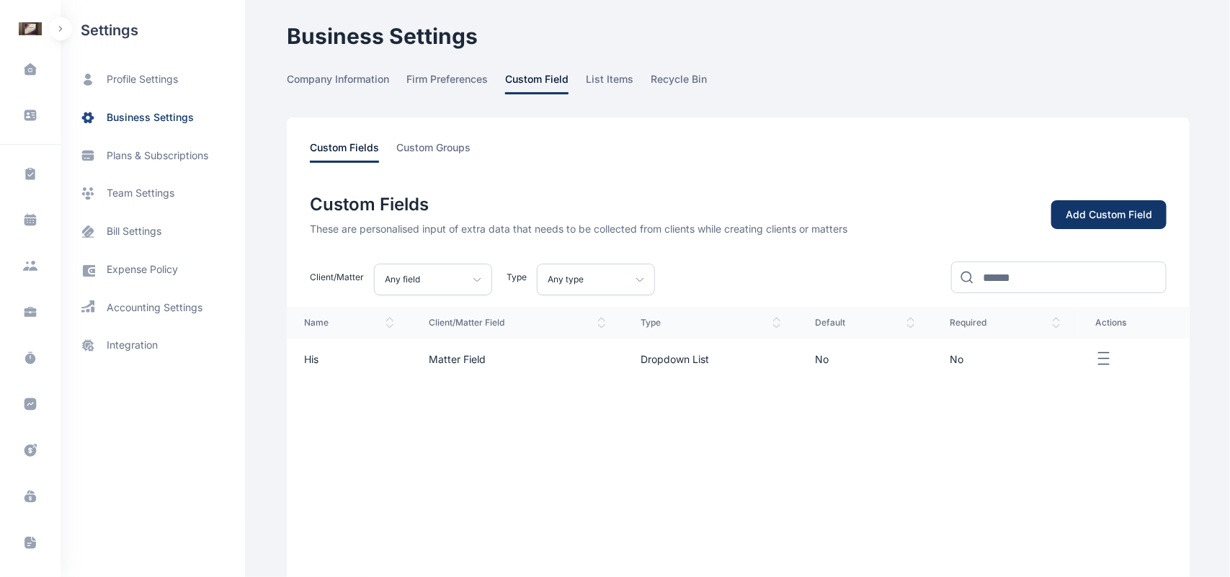
click at [463, 275] on div "Any field" at bounding box center [433, 280] width 118 height 32
click at [1123, 214] on div "Add Custom Field" at bounding box center [1109, 215] width 86 height 14
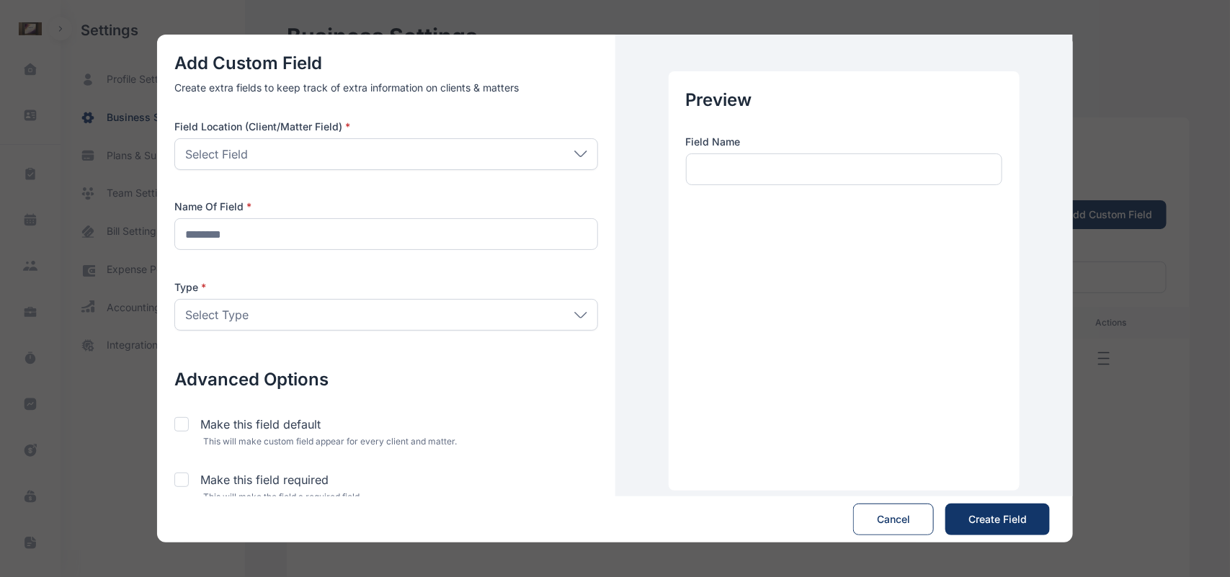
click at [407, 155] on div "Select Field" at bounding box center [386, 154] width 424 height 32
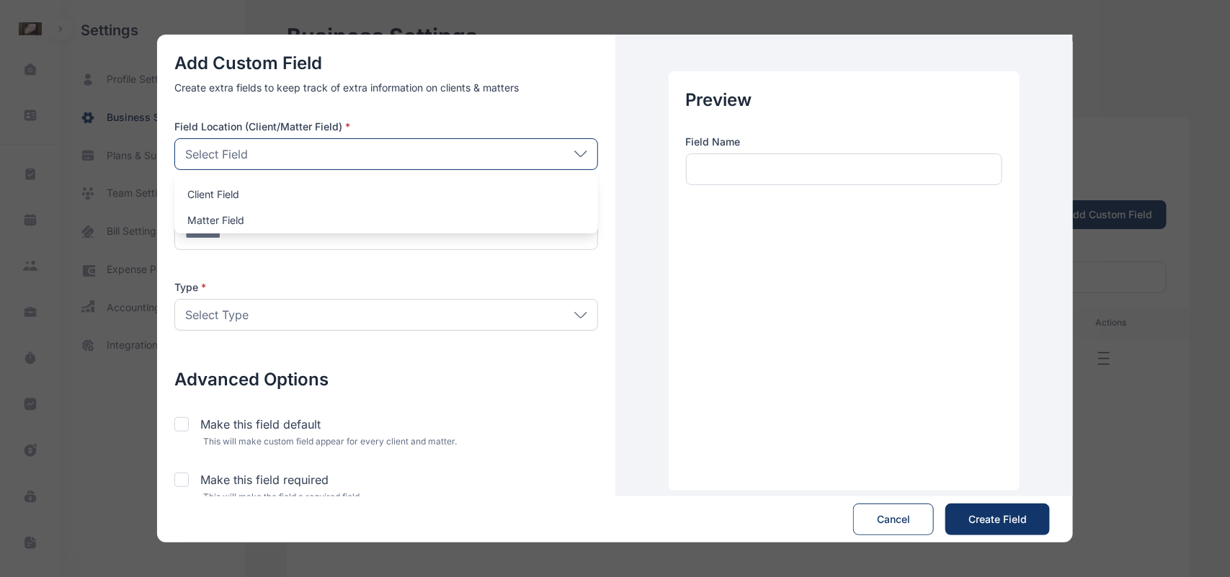
click at [317, 276] on div "Add Custom Field Create extra fields to keep track of extra information on clie…" at bounding box center [386, 281] width 458 height 493
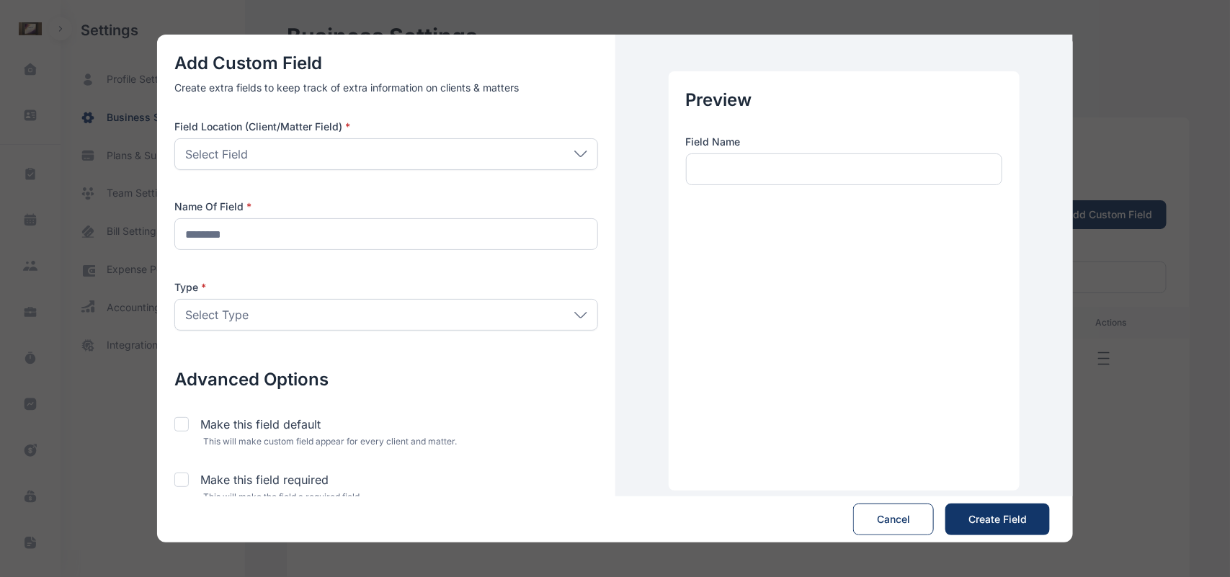
click at [391, 153] on div "Select Field" at bounding box center [386, 154] width 424 height 32
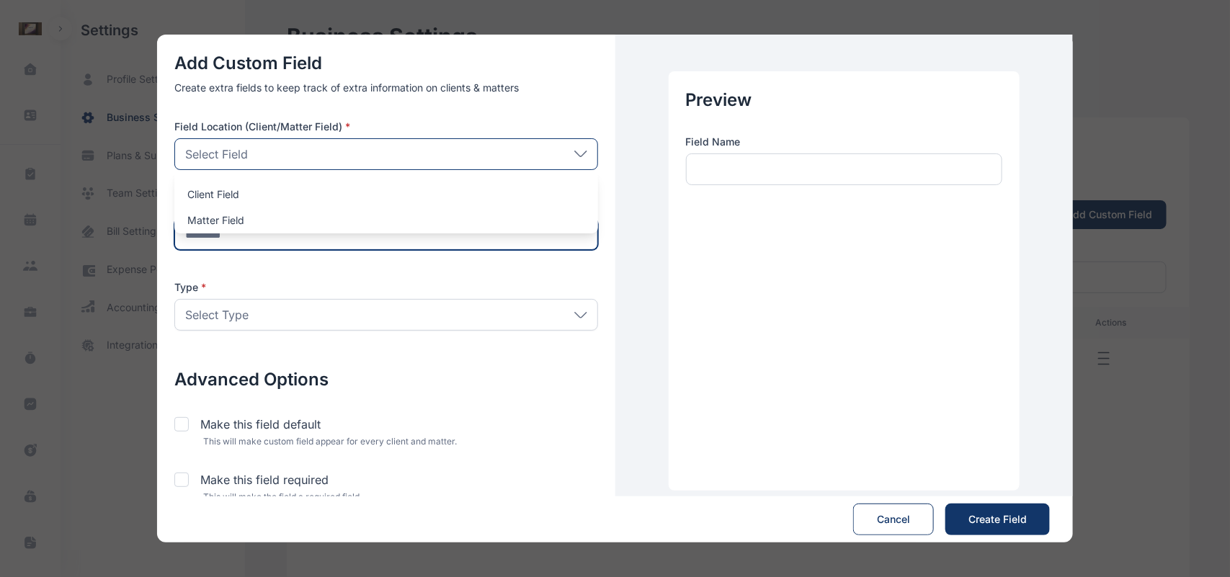
click at [303, 244] on input "text" at bounding box center [386, 234] width 424 height 32
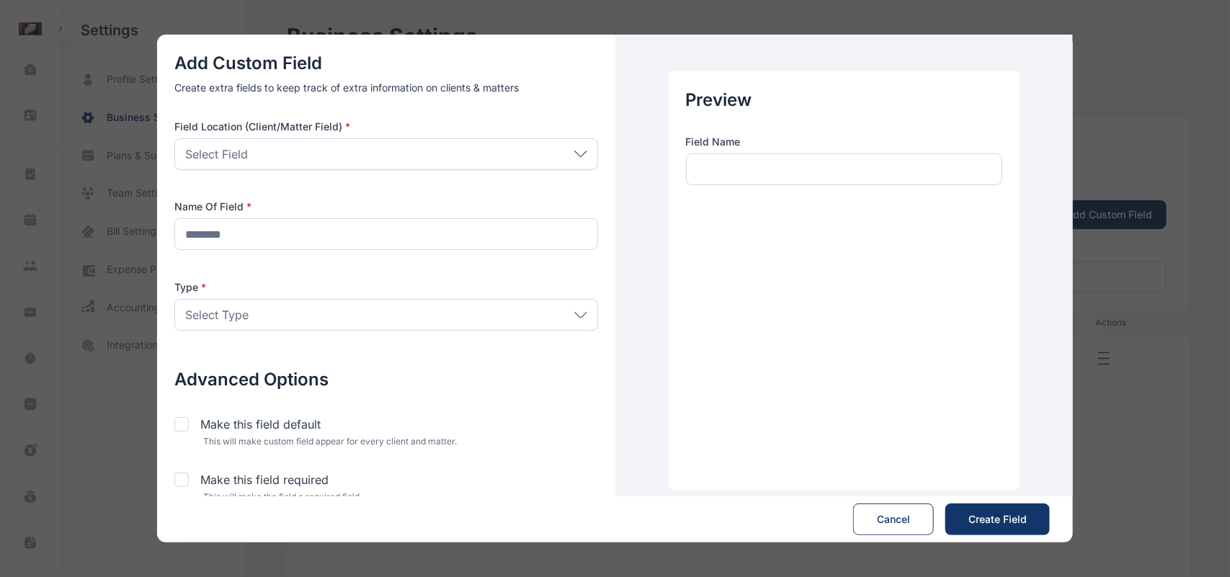
click at [285, 311] on div "Select Type" at bounding box center [386, 315] width 424 height 32
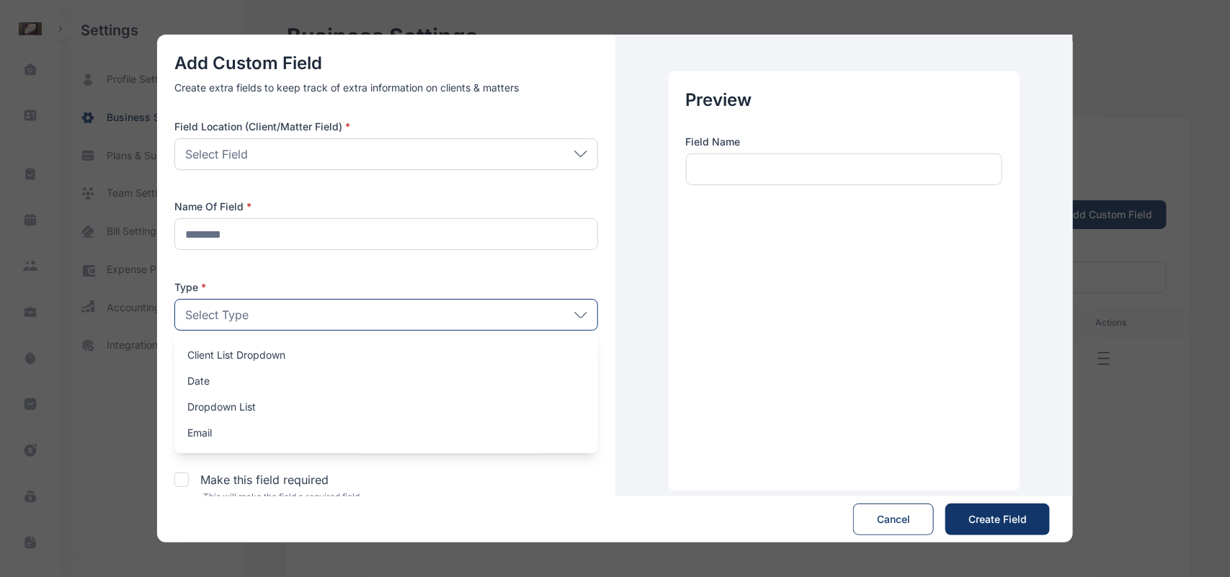
click at [278, 323] on div "Select Type" at bounding box center [386, 315] width 424 height 32
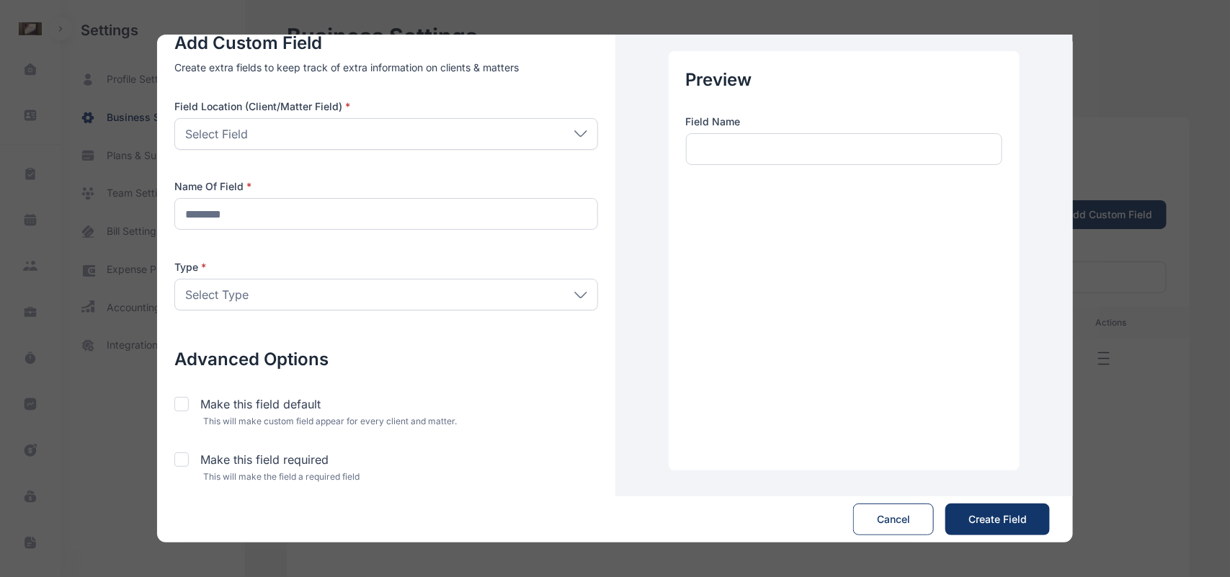
scroll to position [30, 0]
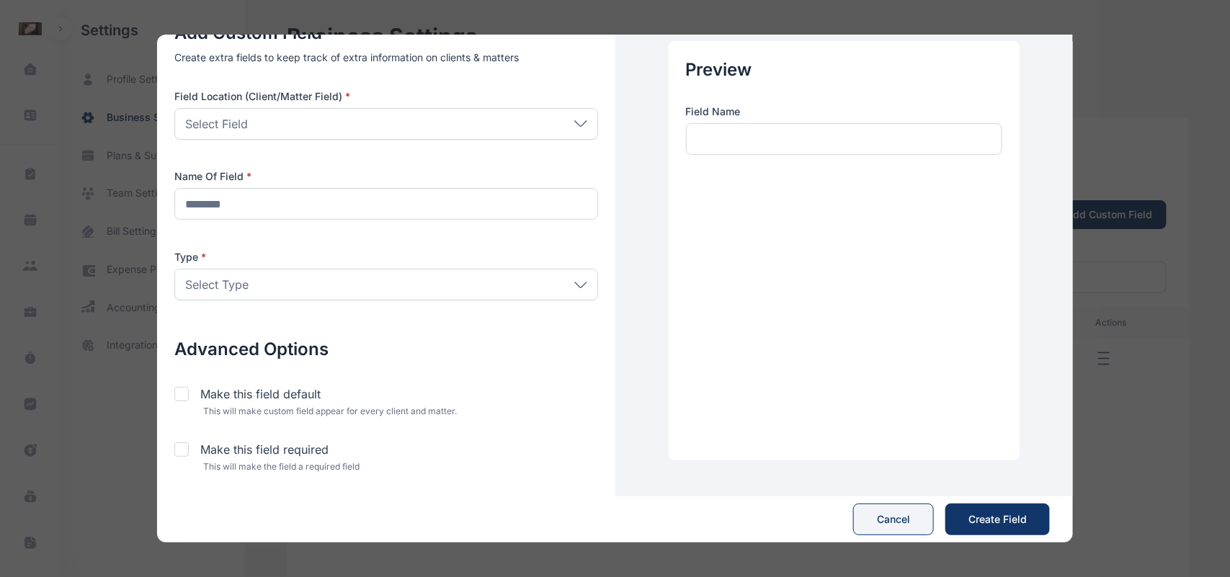
click at [884, 513] on button "Cancel" at bounding box center [893, 520] width 81 height 32
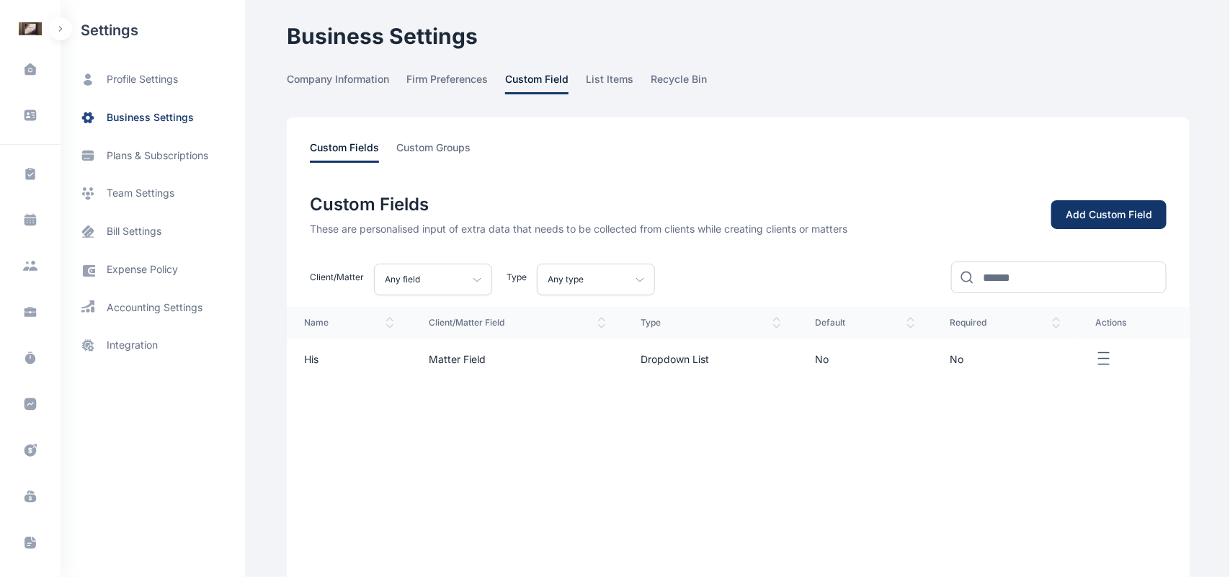
click at [56, 29] on button "button" at bounding box center [60, 28] width 23 height 23
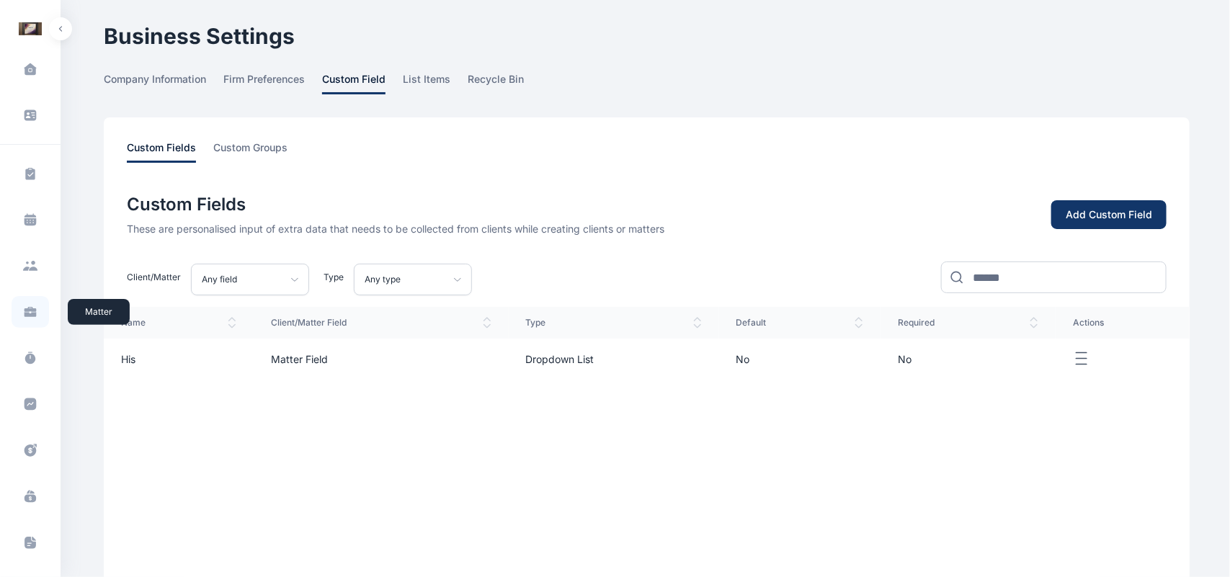
click at [25, 315] on icon at bounding box center [31, 314] width 12 height 5
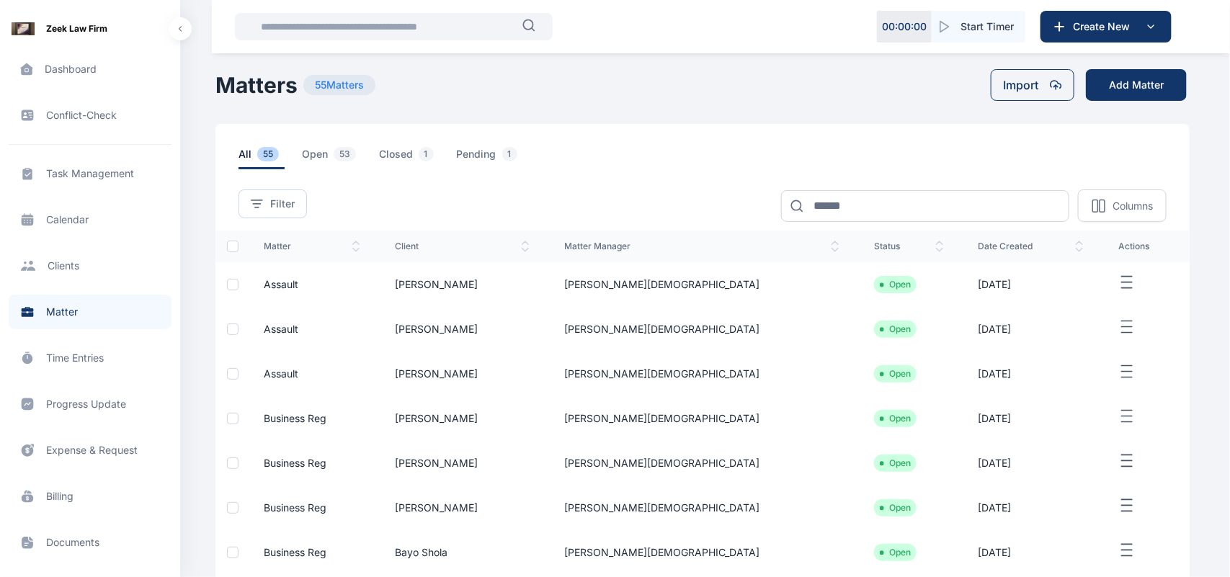
click at [1101, 286] on td at bounding box center [1145, 284] width 89 height 45
click at [285, 290] on span "Assault" at bounding box center [281, 284] width 35 height 12
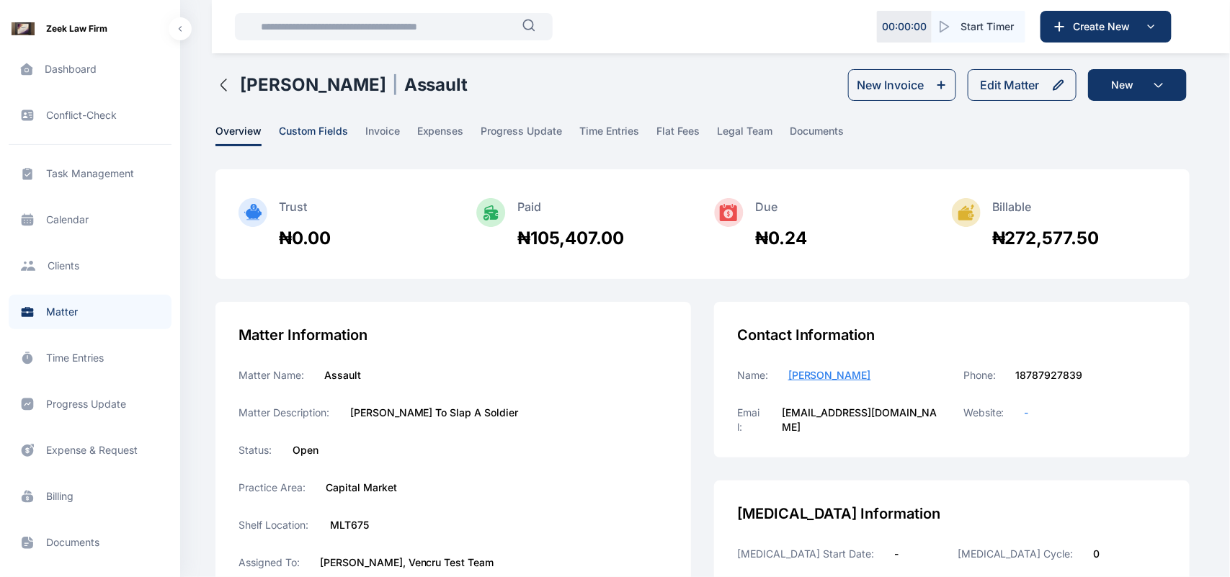
click at [319, 132] on span "custom fields" at bounding box center [313, 135] width 69 height 22
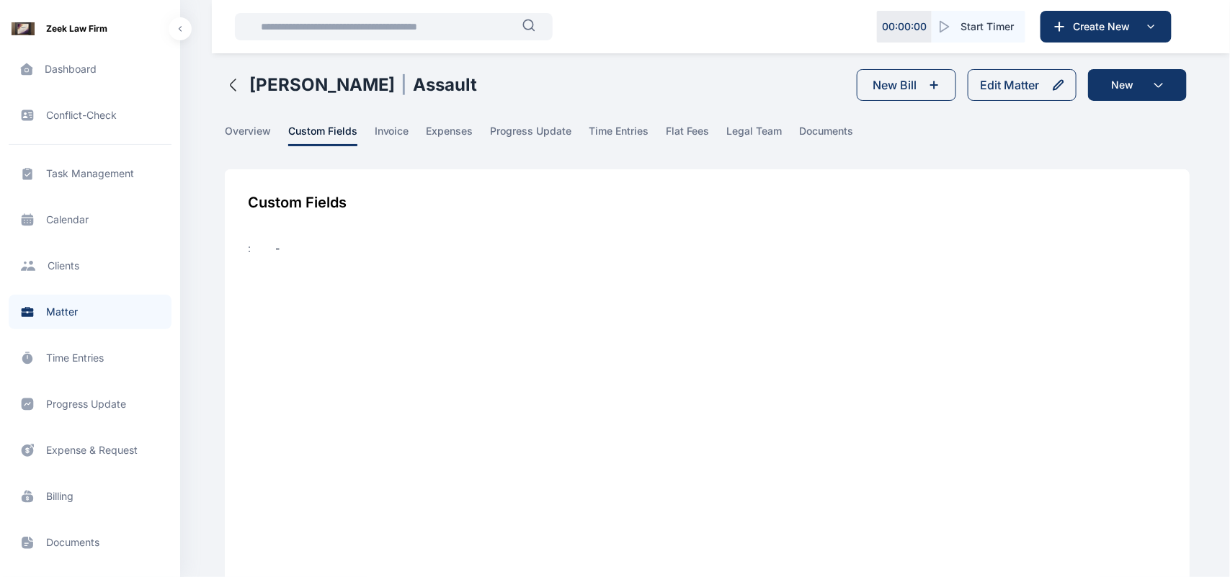
click at [244, 226] on div "Custom Fields : -" at bounding box center [707, 425] width 965 height 512
click at [388, 133] on span "invoice" at bounding box center [392, 135] width 35 height 22
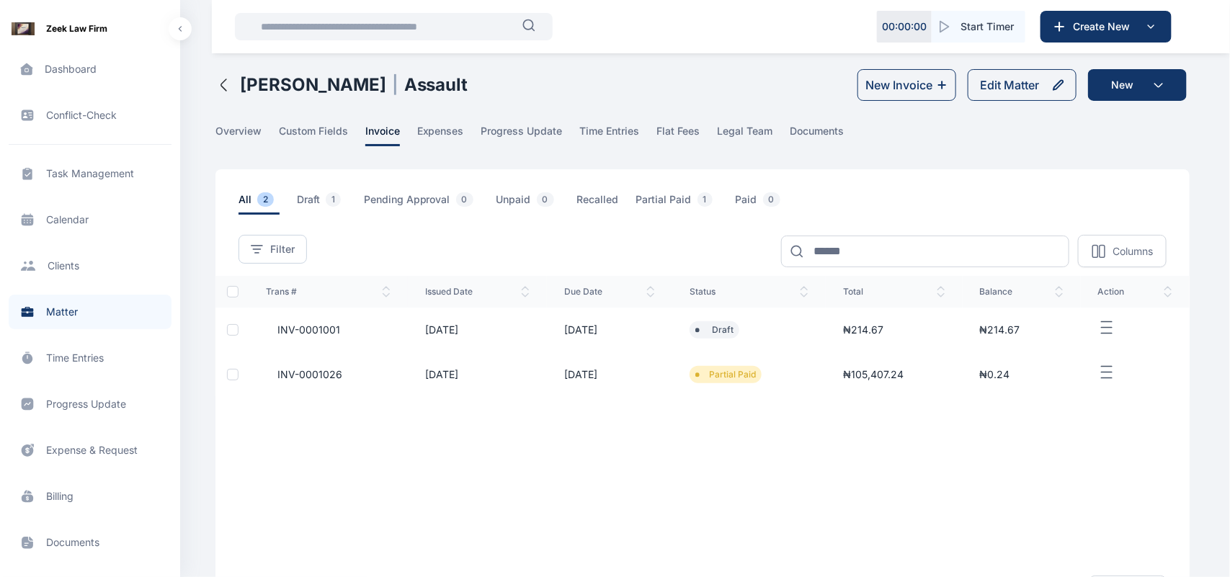
click at [228, 84] on icon "button" at bounding box center [223, 84] width 17 height 17
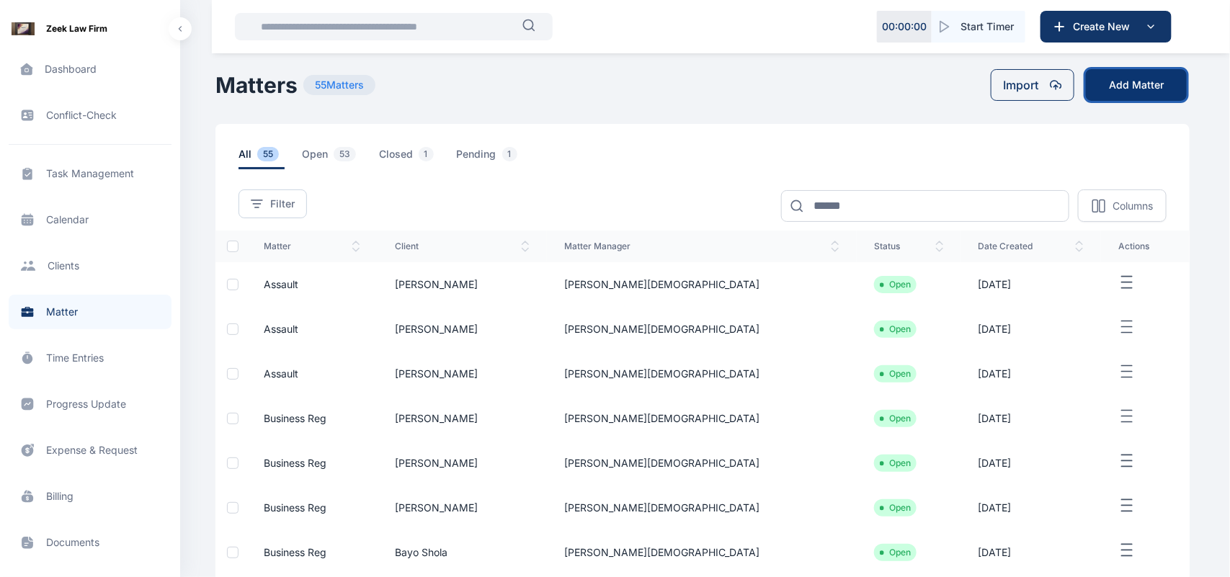
click at [1144, 95] on button "Add Matter" at bounding box center [1136, 85] width 101 height 32
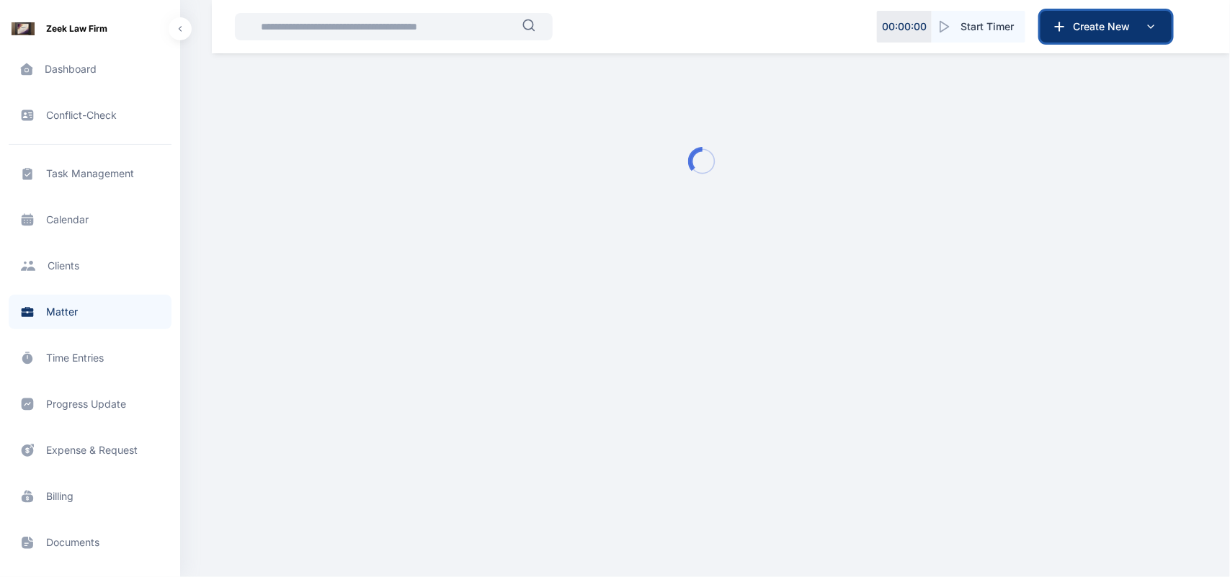
click at [1090, 23] on span "Create New" at bounding box center [1104, 26] width 75 height 14
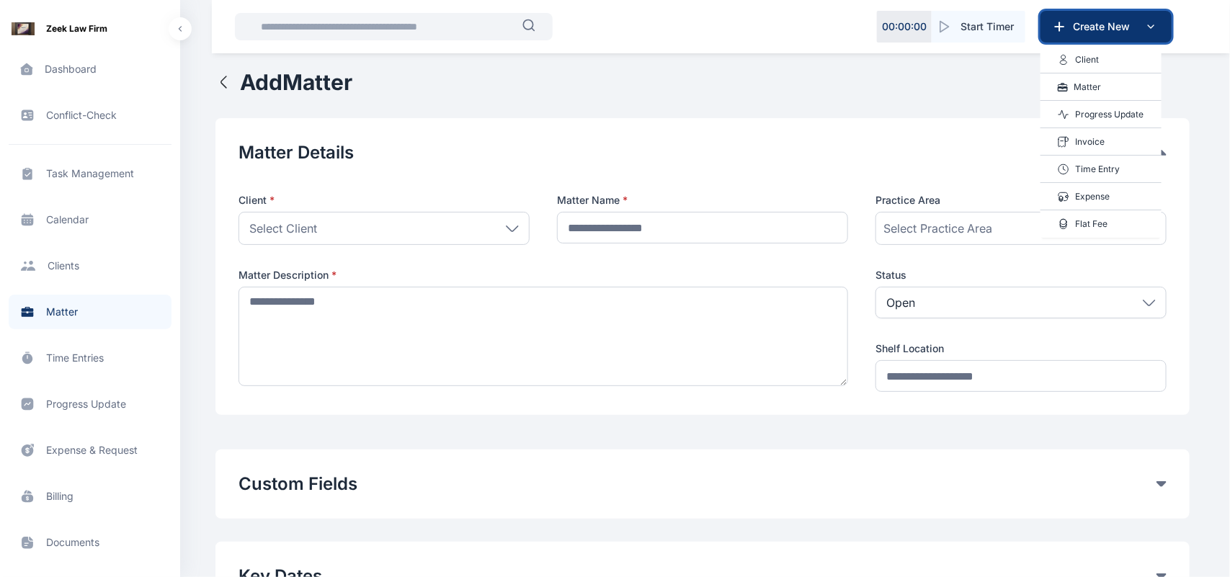
click at [1068, 30] on span "Create New" at bounding box center [1104, 26] width 75 height 14
click at [1165, 22] on button "Create New" at bounding box center [1106, 27] width 131 height 32
